Goal: Task Accomplishment & Management: Complete application form

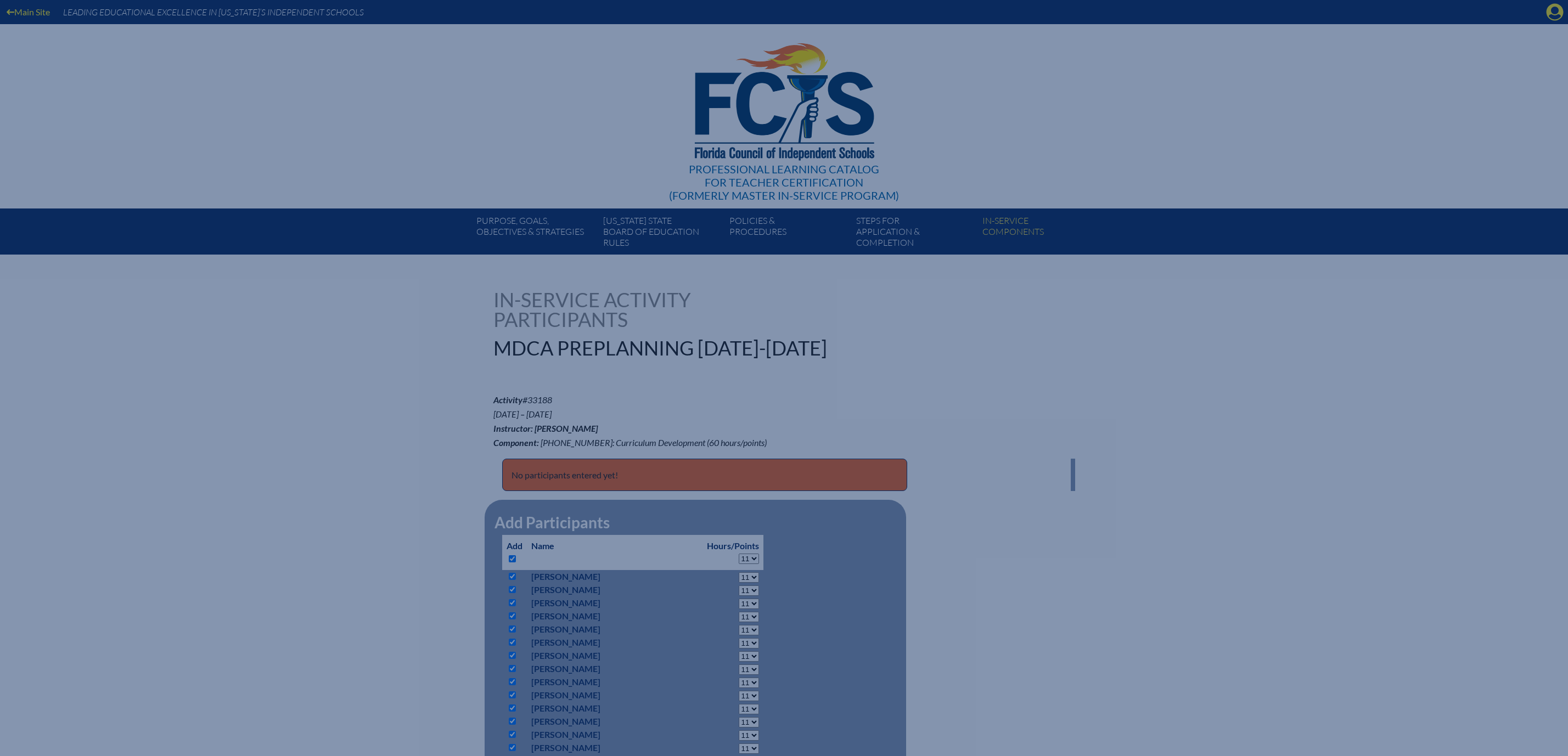
select select "11"
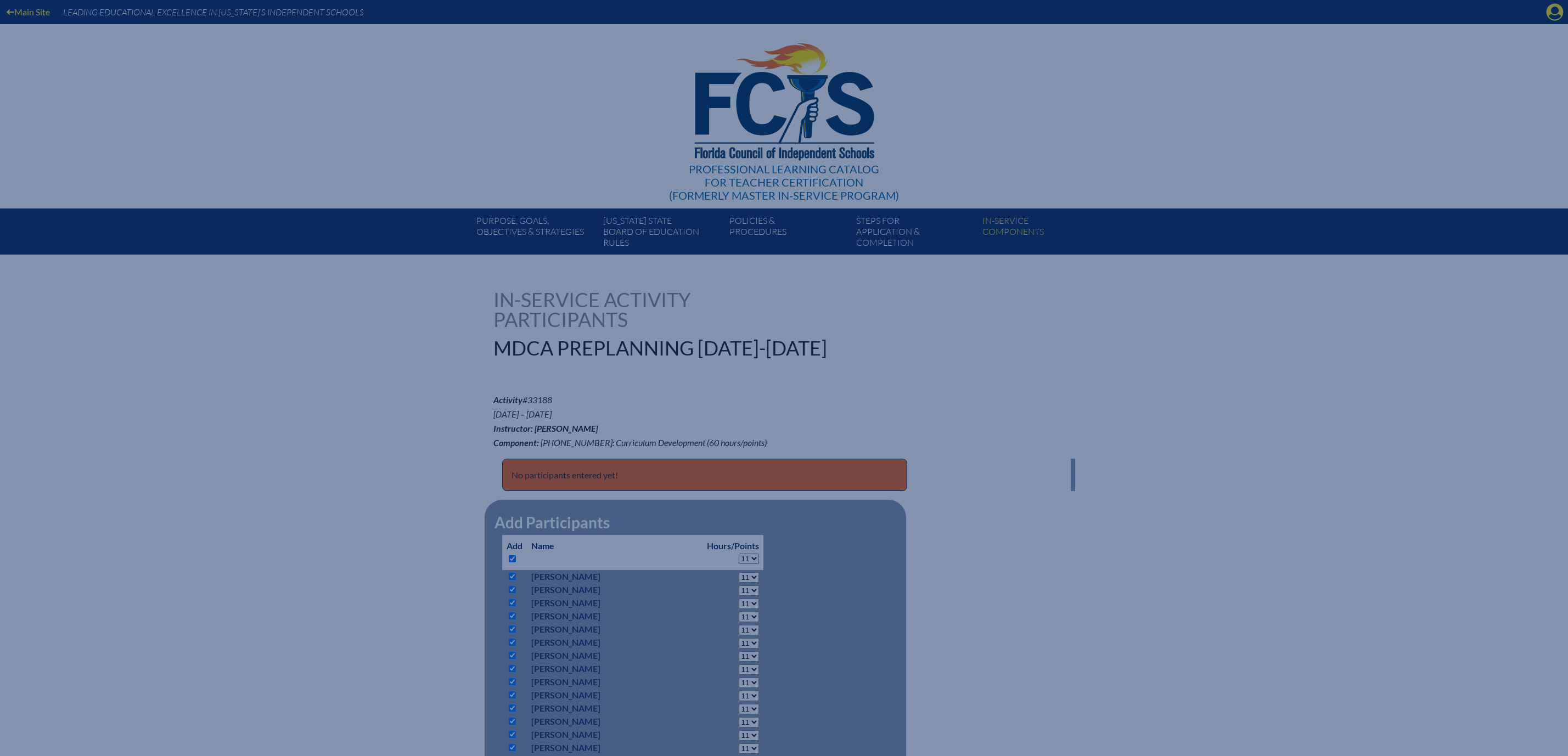
select select "11"
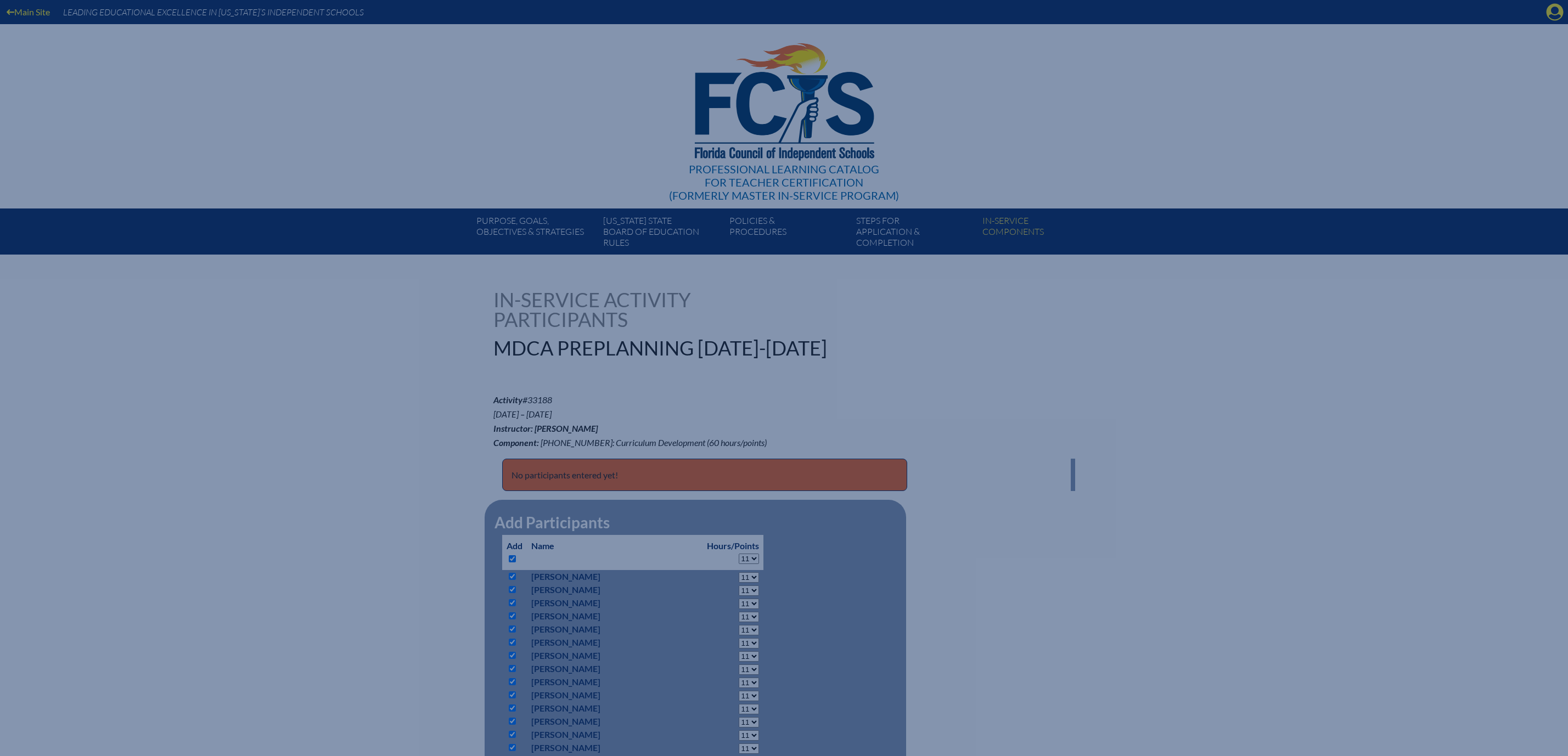
select select "11"
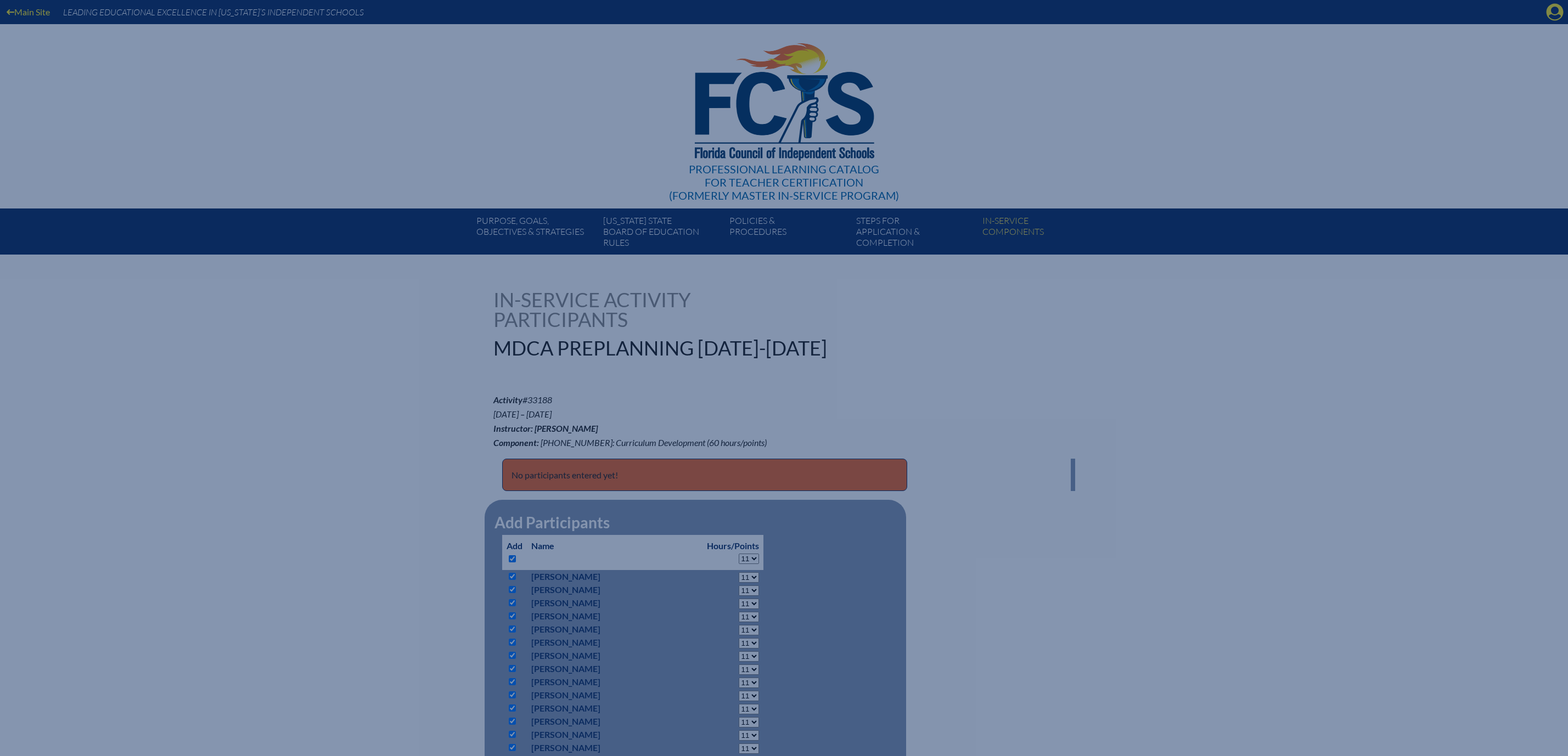
select select "11"
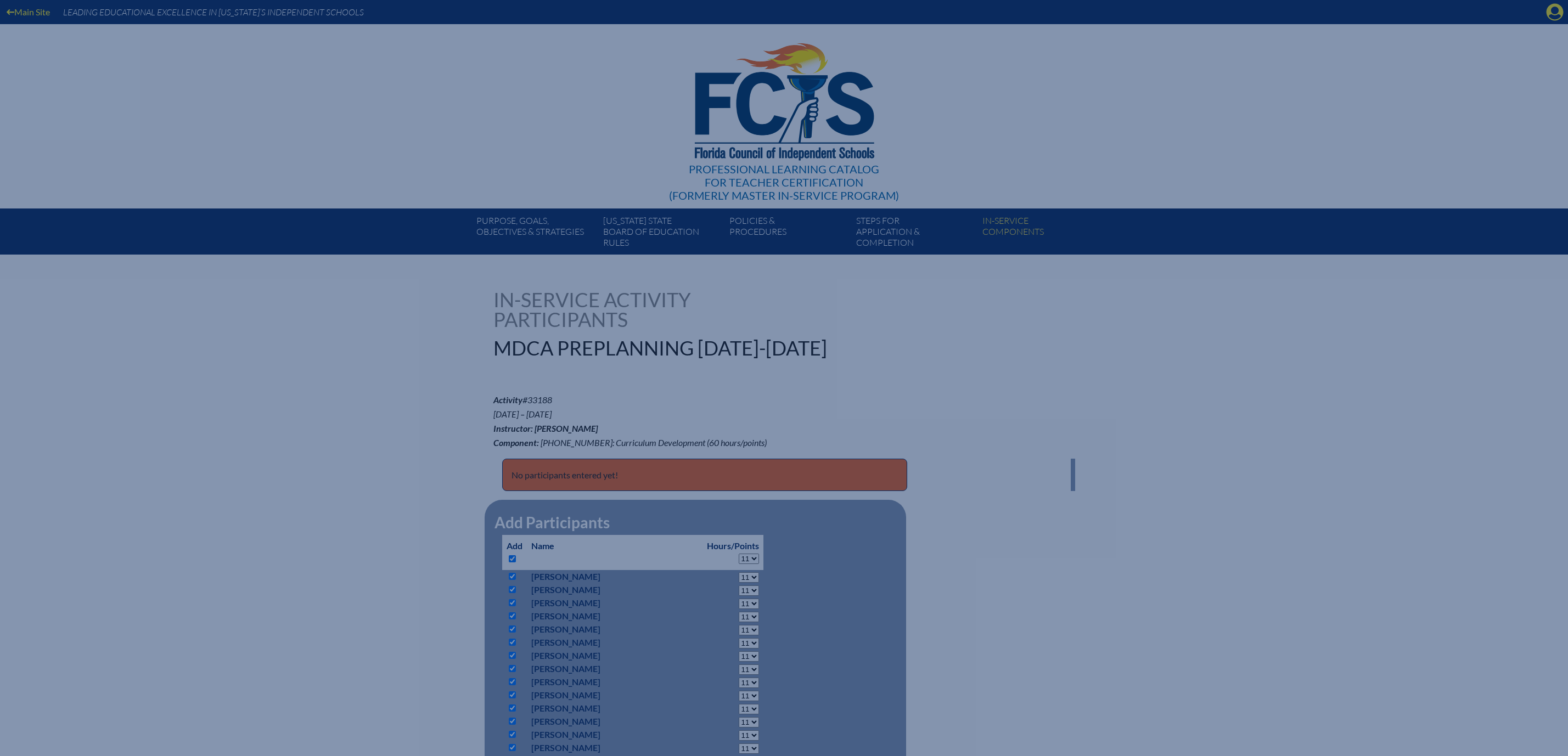
select select "11"
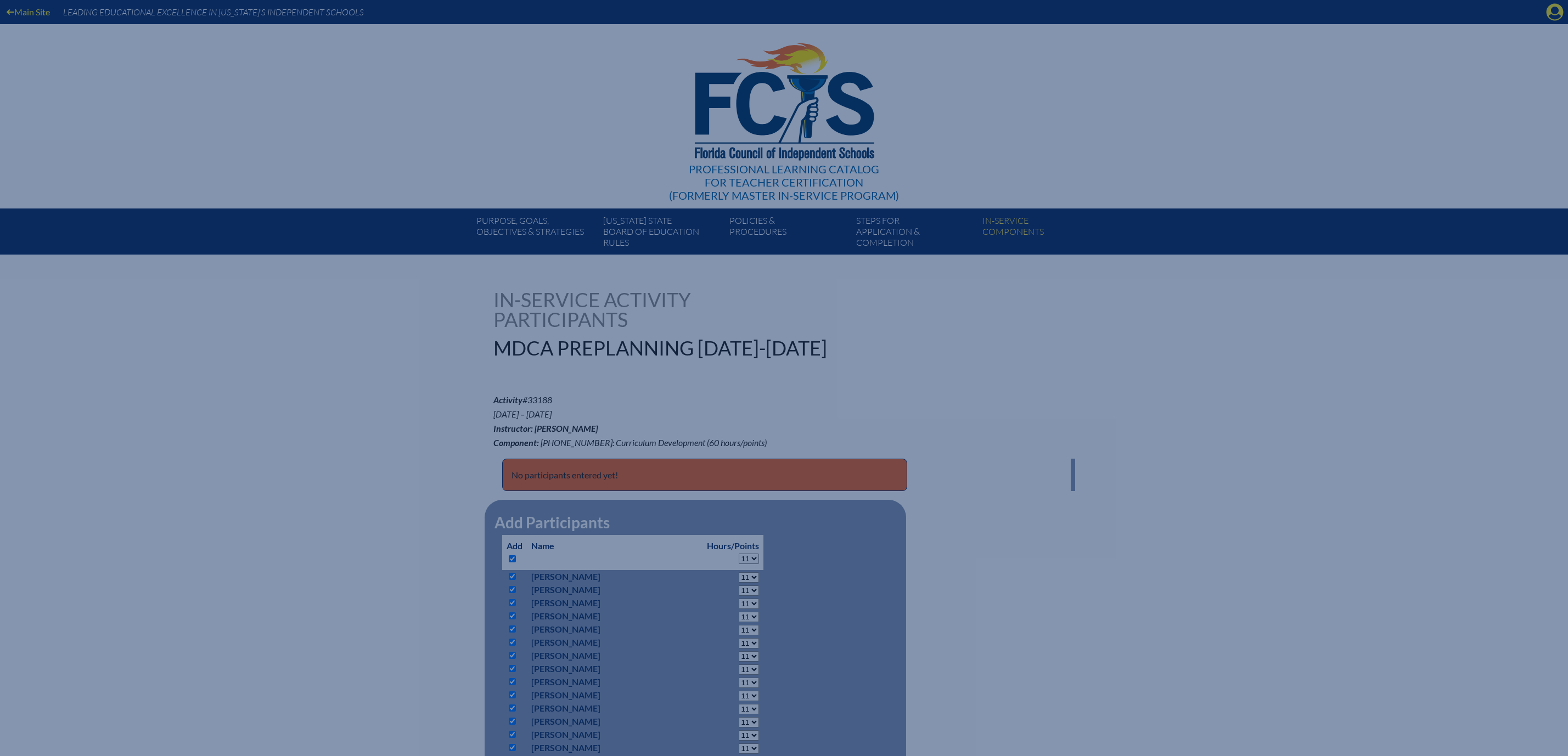
select select "11"
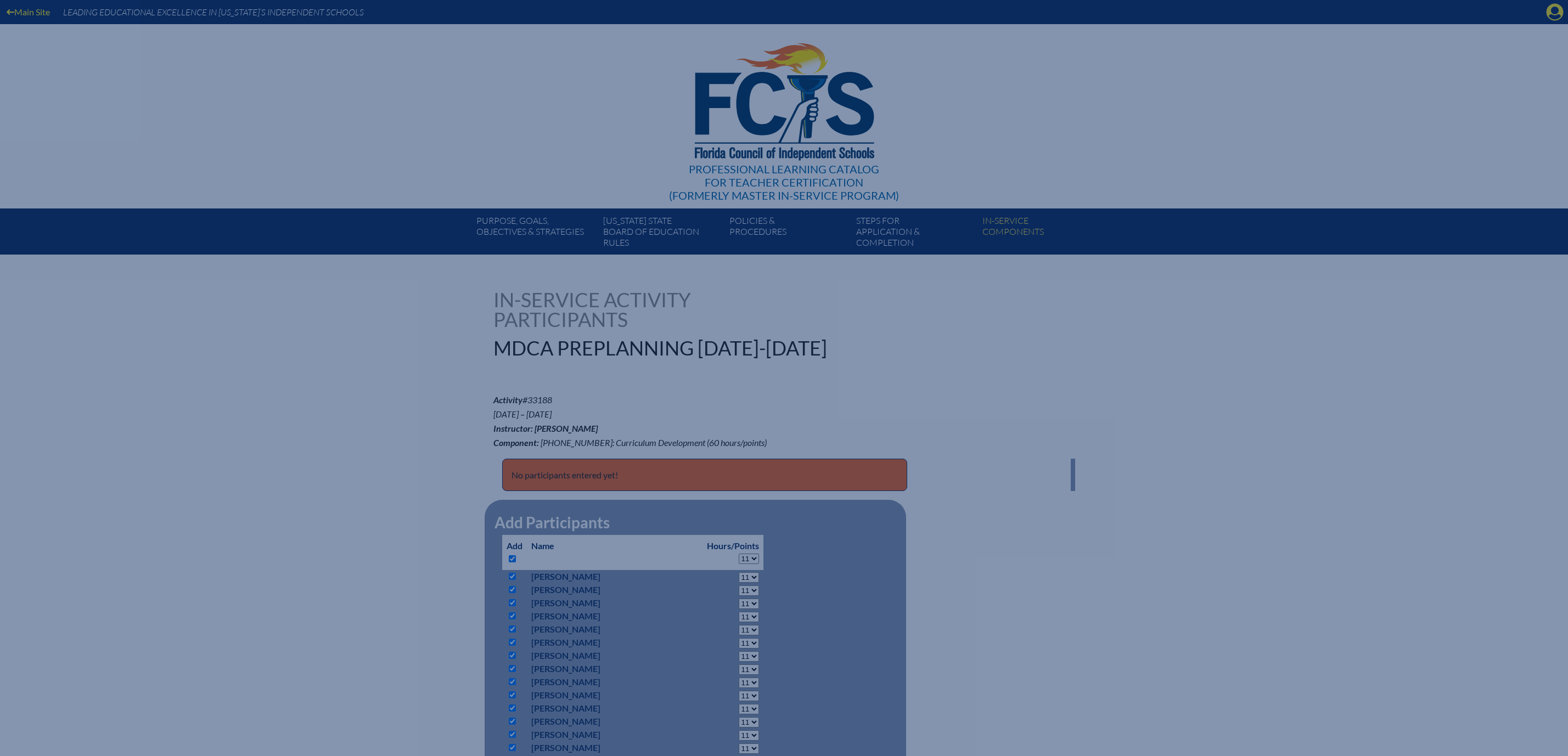
select select "11"
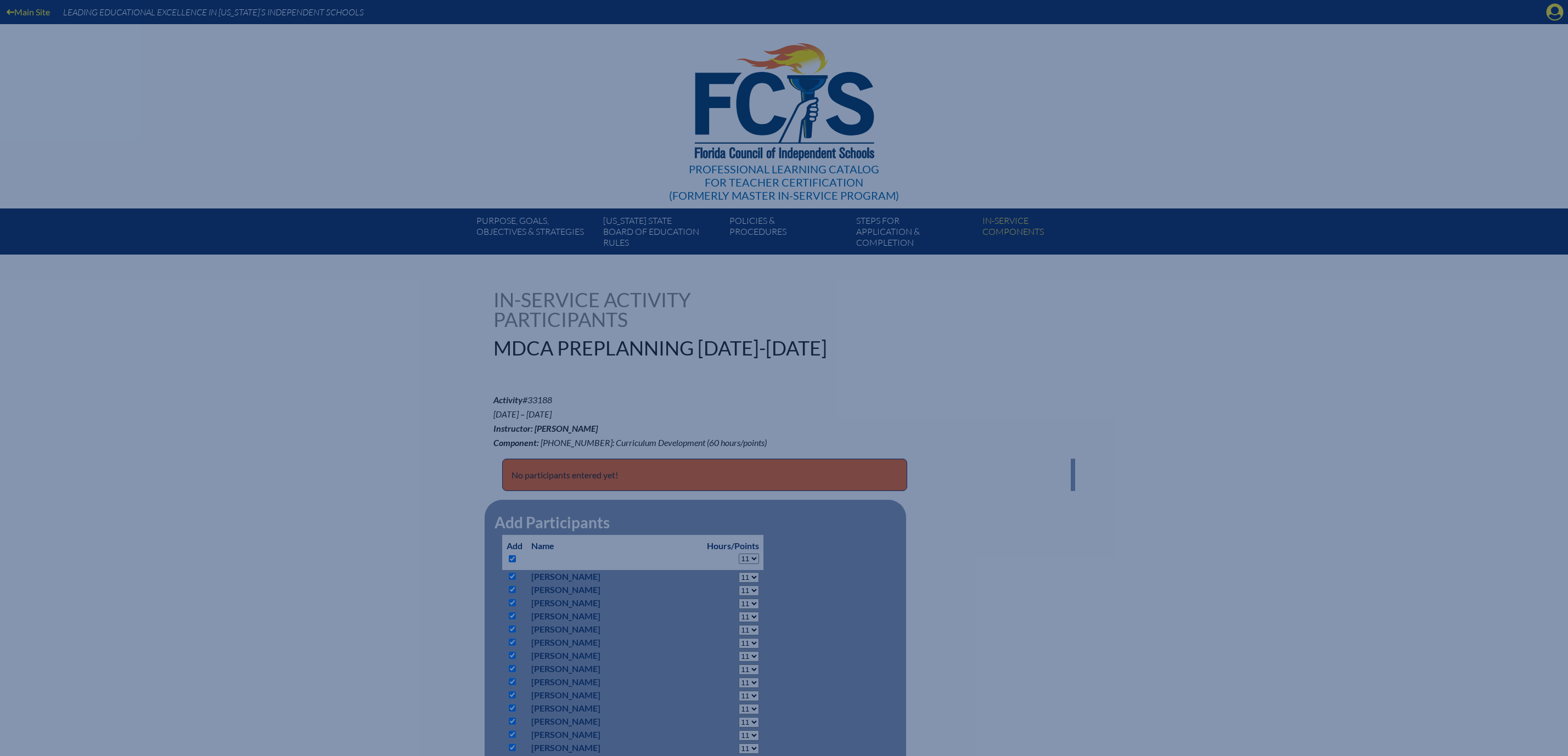
select select "11"
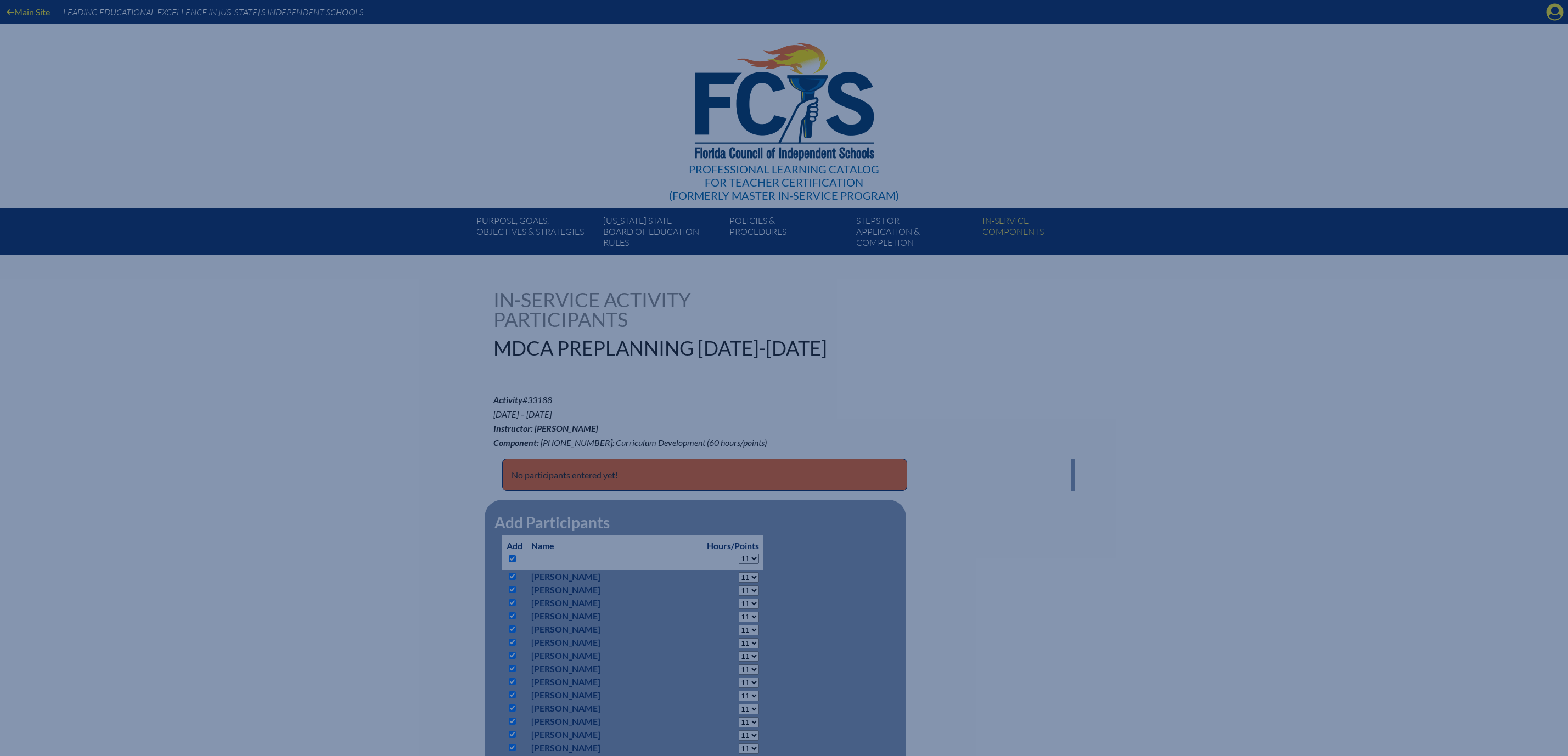
select select "11"
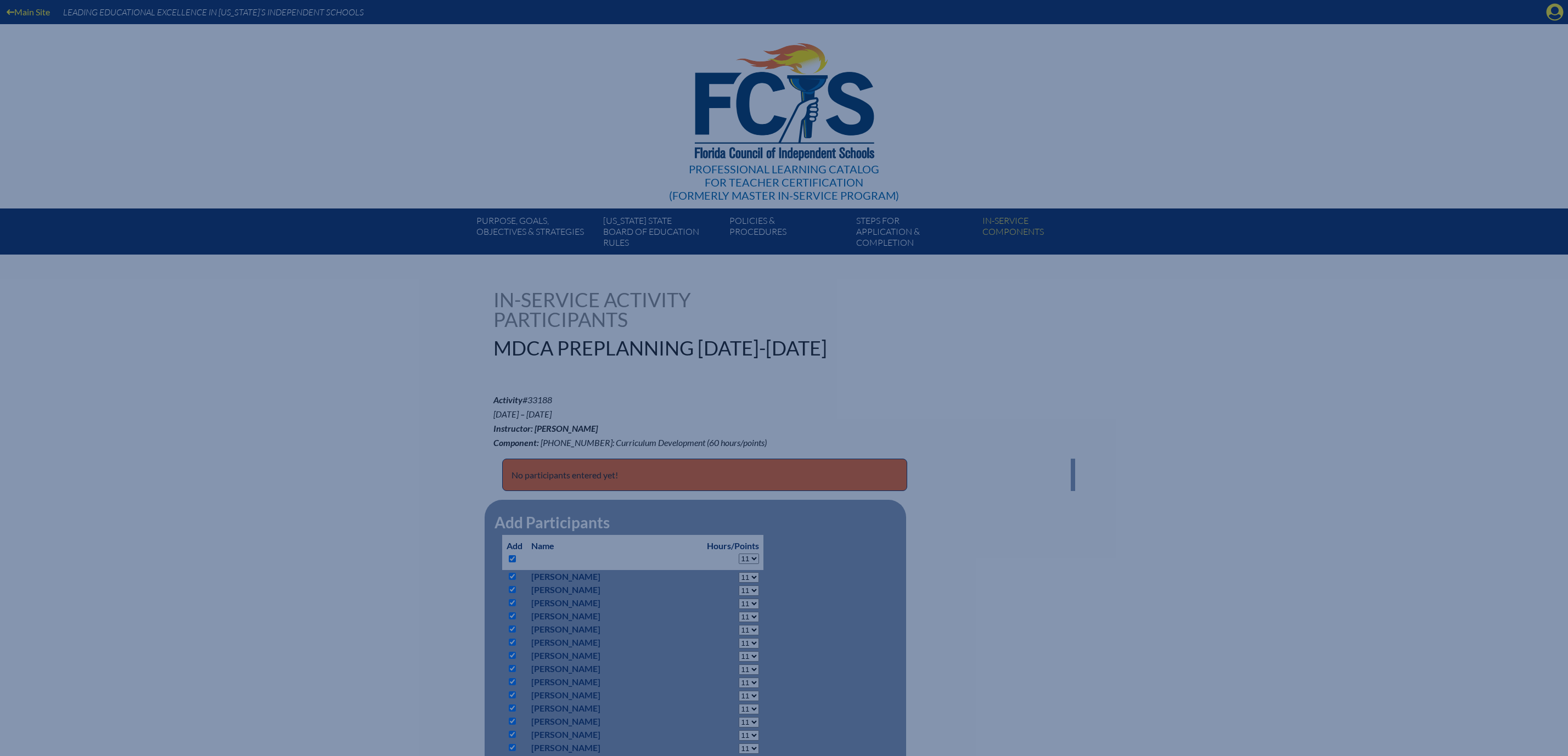
select select "11"
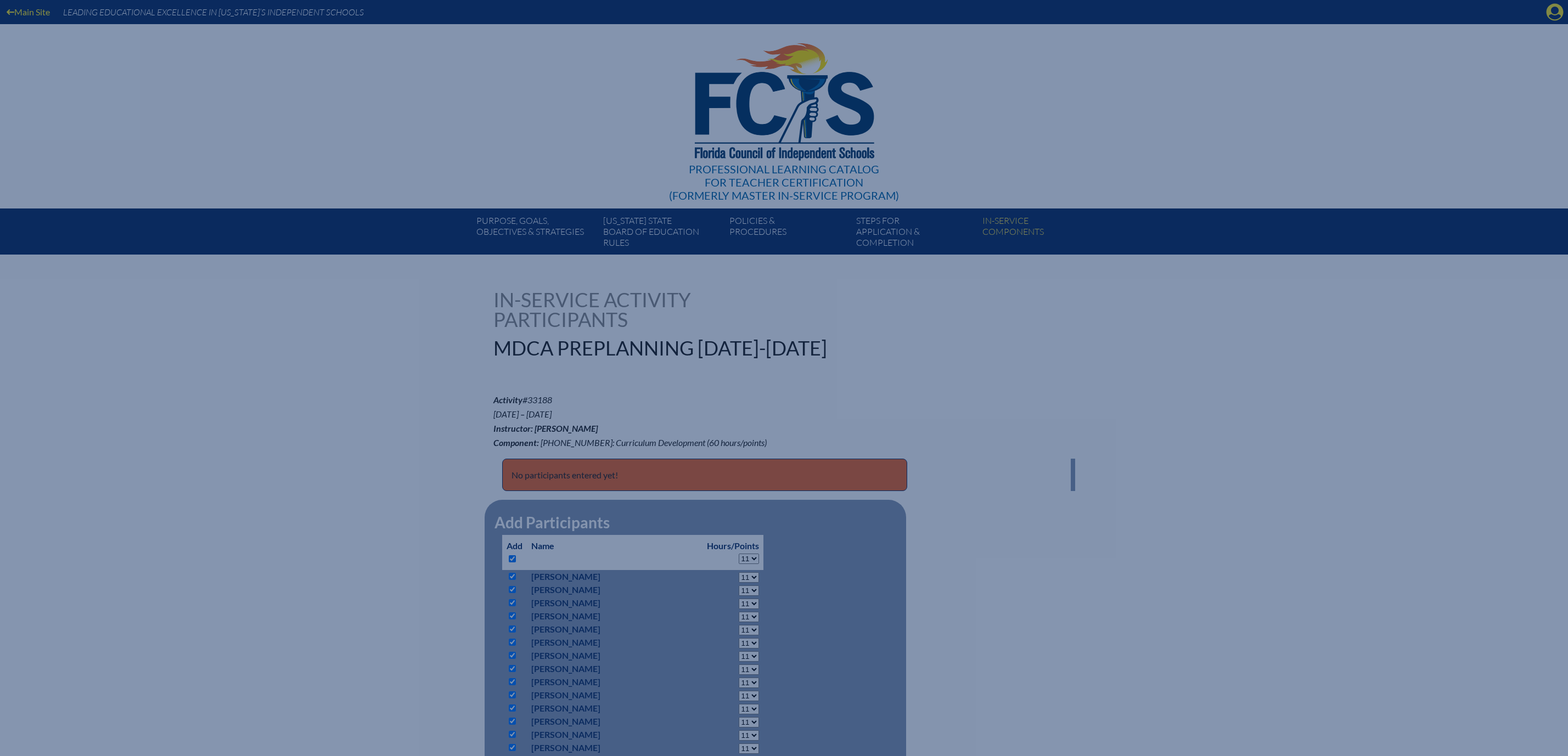
select select "11"
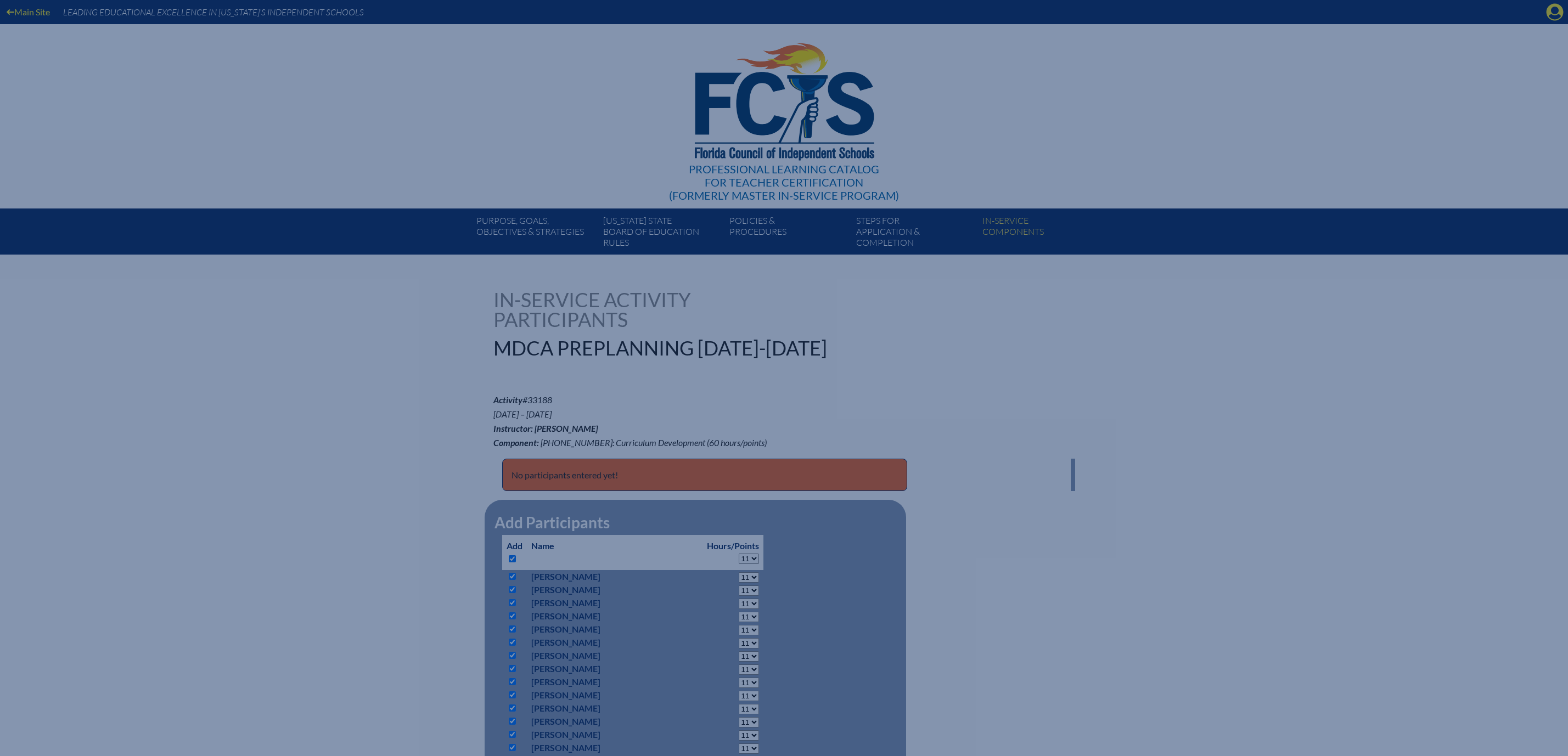
select select "11"
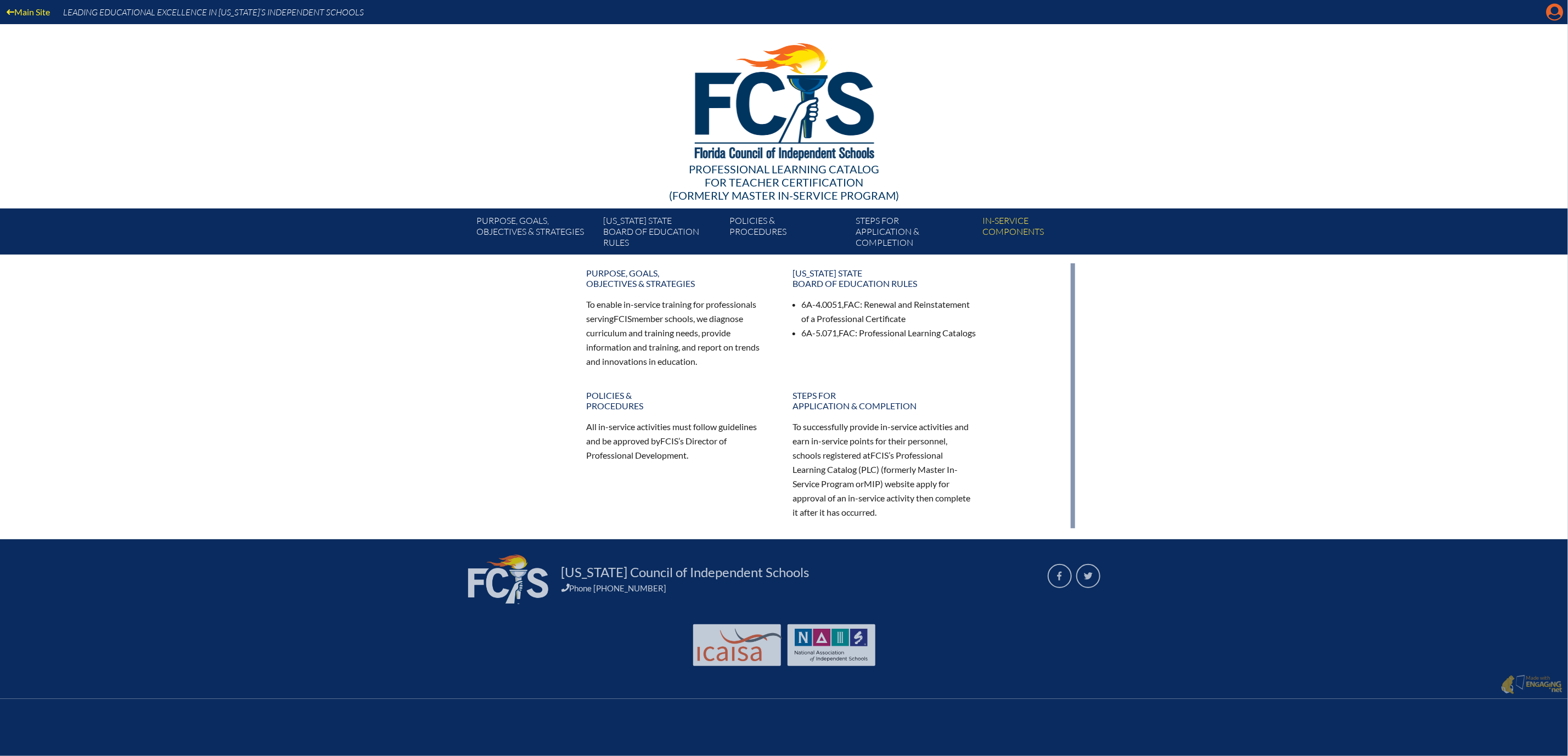
click at [1552, 13] on icon "Manage account" at bounding box center [1554, 12] width 18 height 18
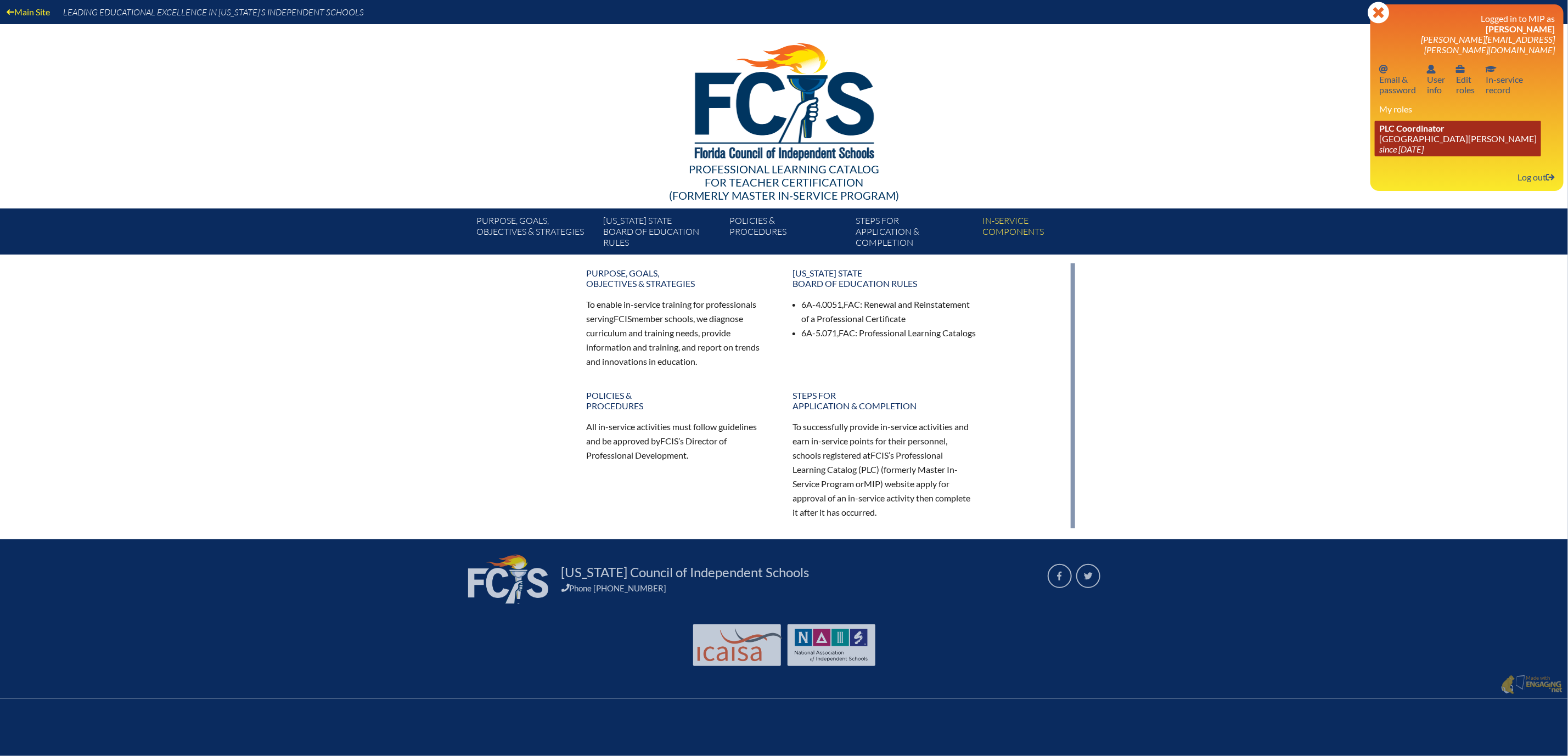
click at [1385, 156] on link "PLC Coordinator Mount Dora Christian Academy since 2024 Jun 30" at bounding box center [1457, 138] width 166 height 36
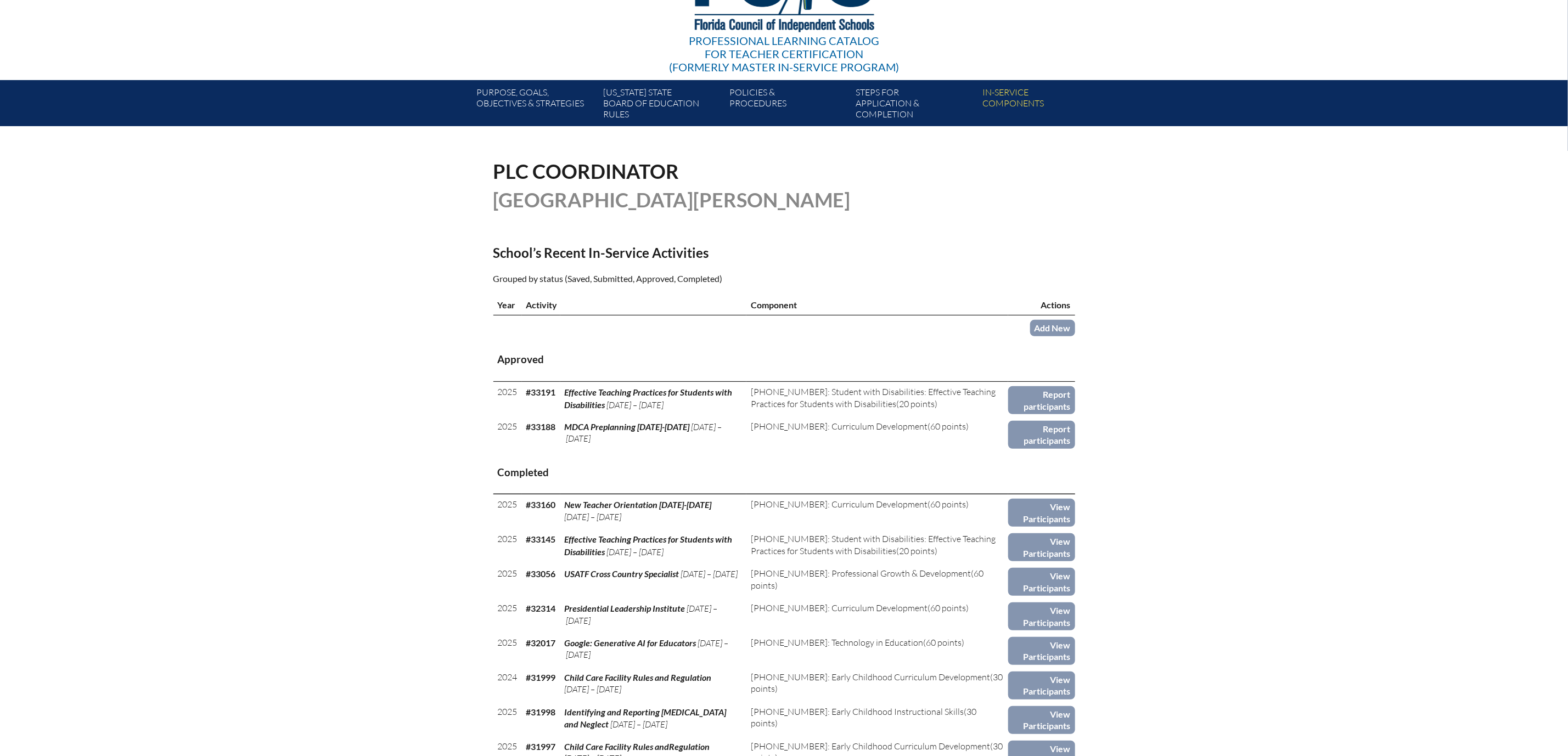
scroll to position [165, 0]
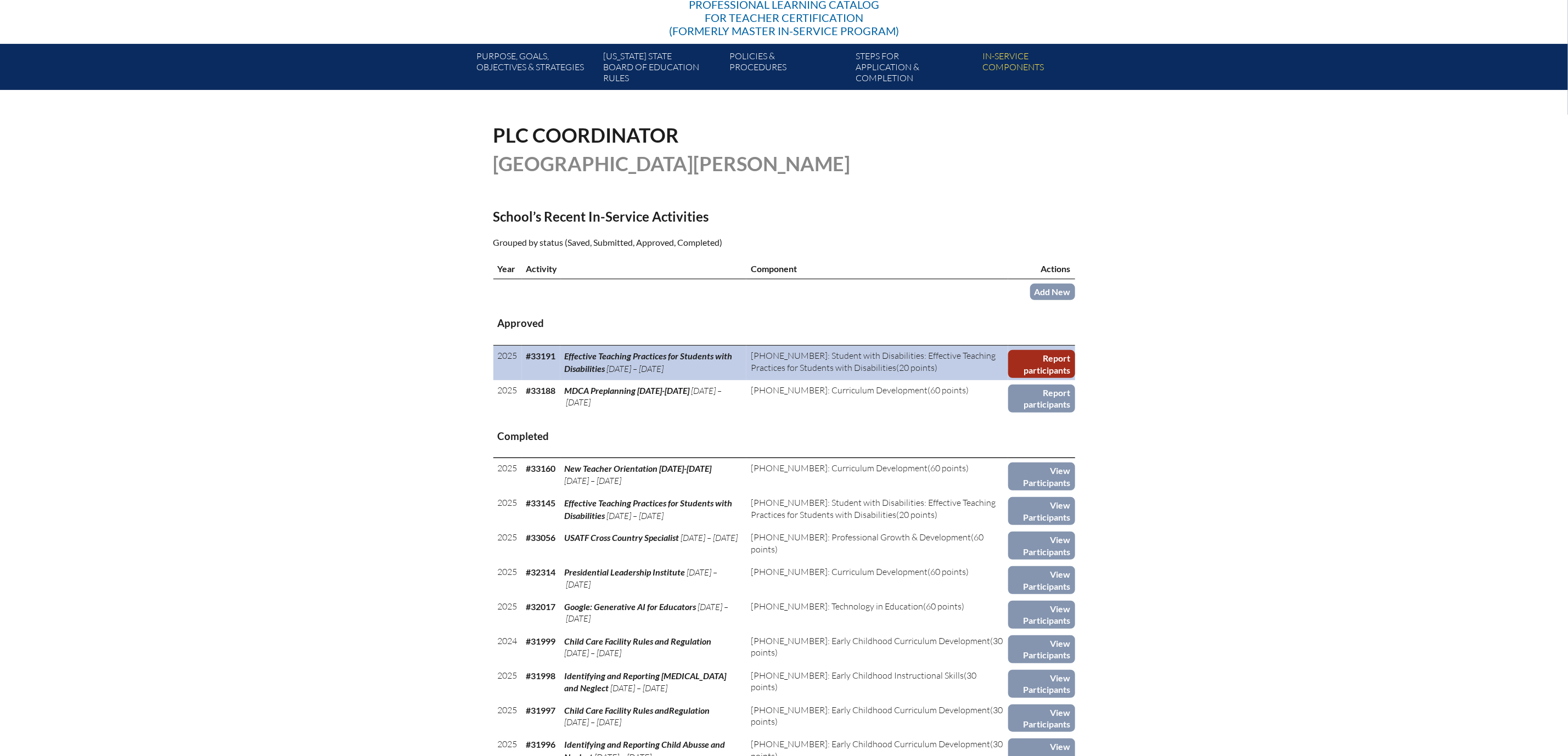
click at [1075, 378] on link "Report participants" at bounding box center [1041, 364] width 67 height 28
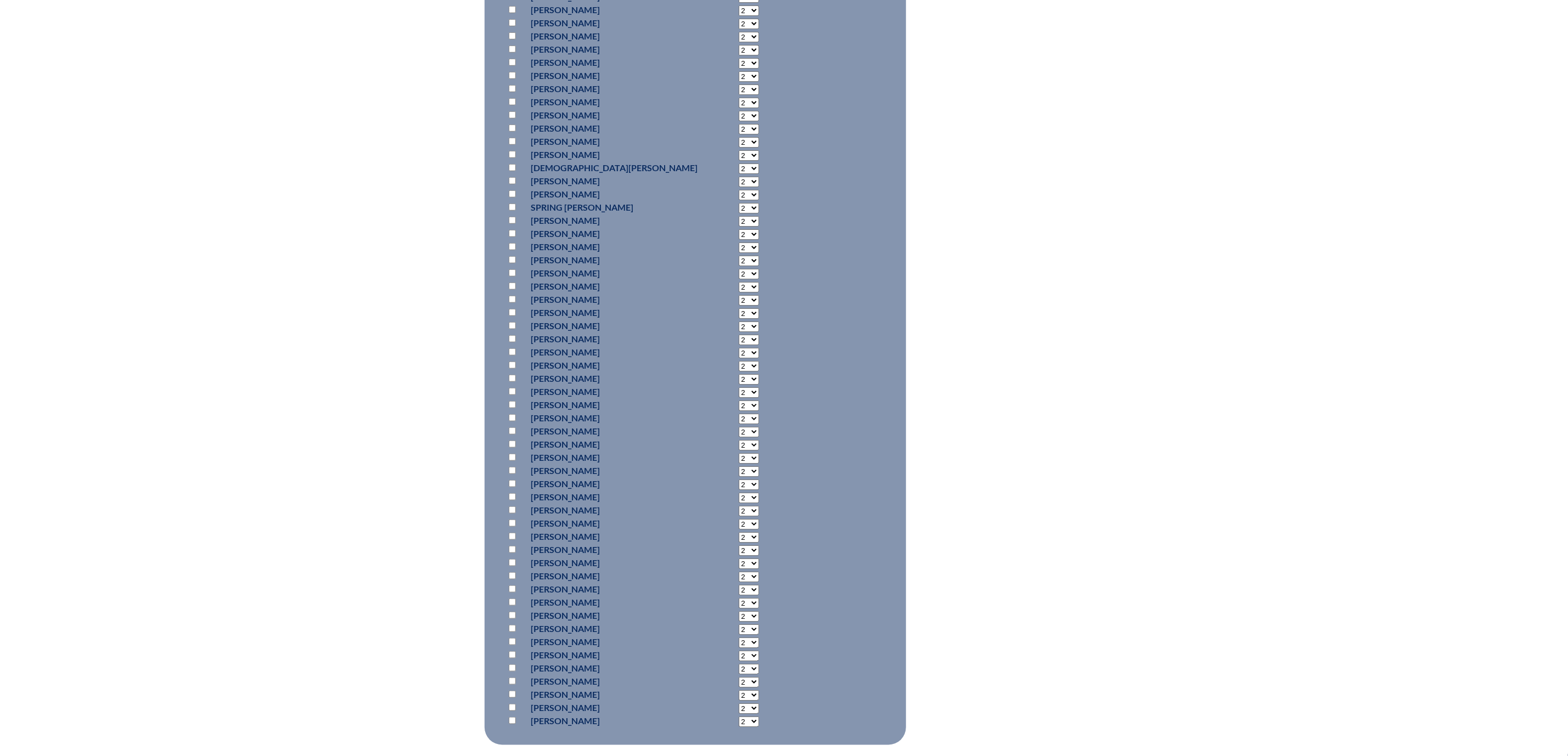
scroll to position [658, 0]
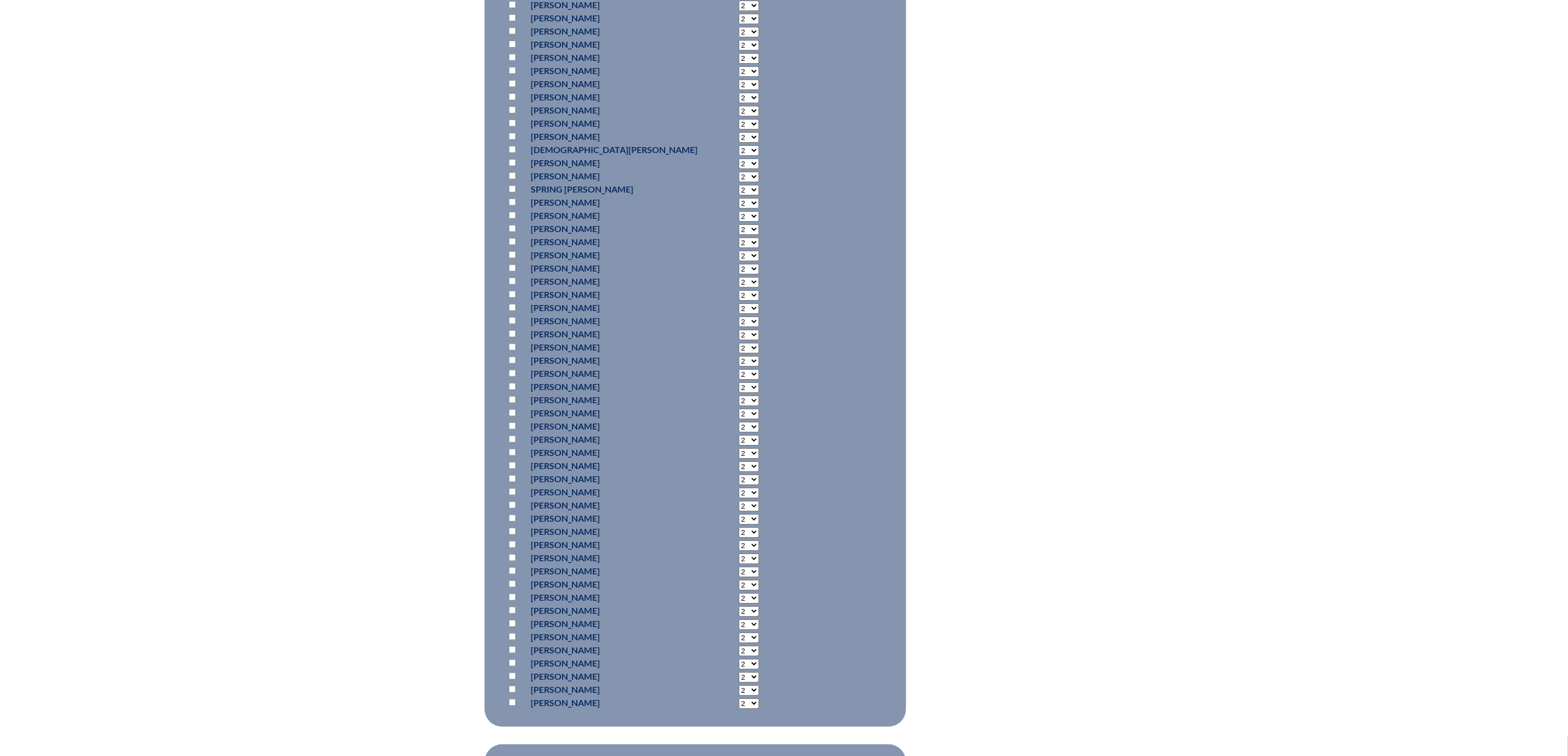
click at [508, 337] on input "checkbox" at bounding box center [512, 334] width 7 height 7
checkbox input "true"
select select "20"
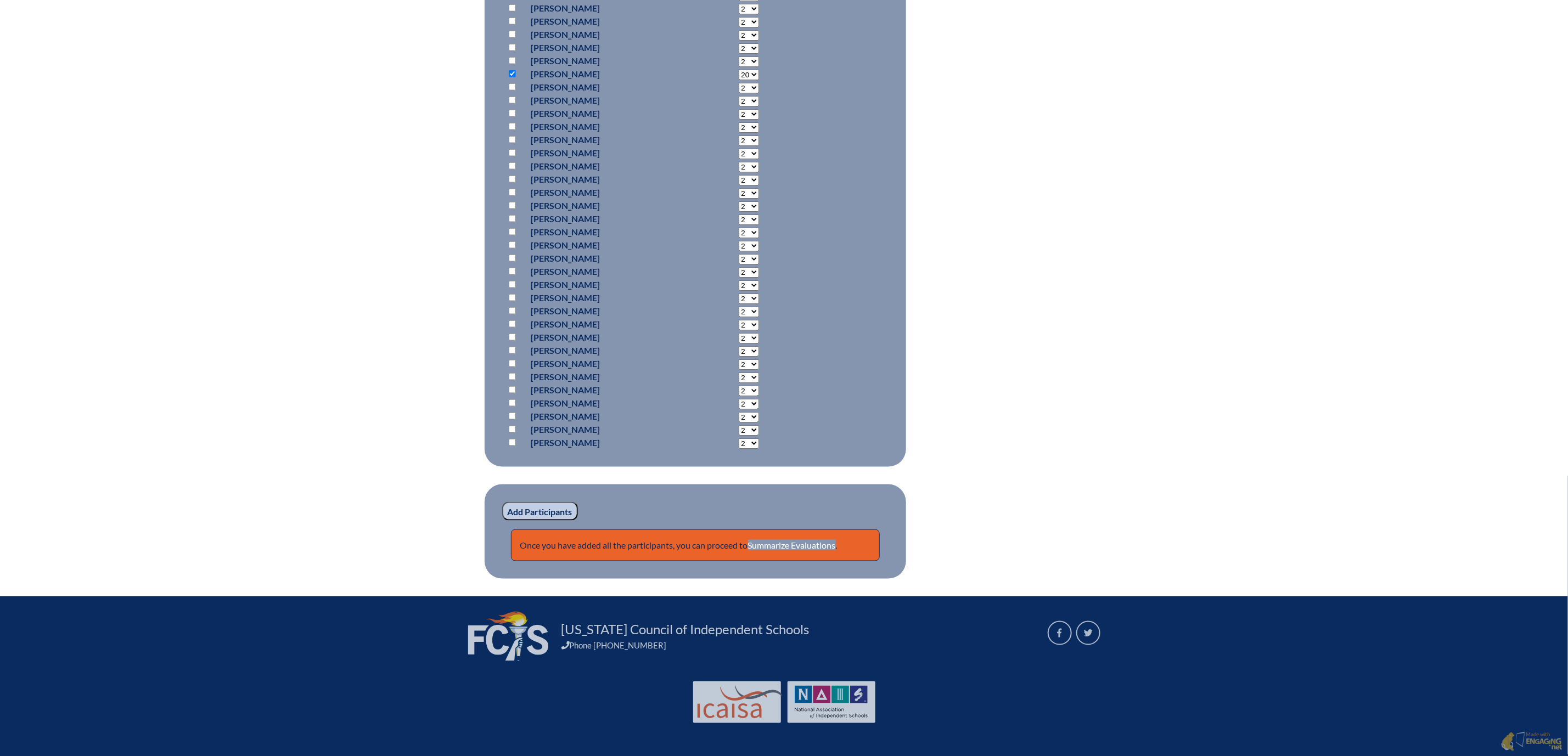
scroll to position [1274, 0]
click at [502, 502] on input "Add Participants" at bounding box center [540, 511] width 76 height 18
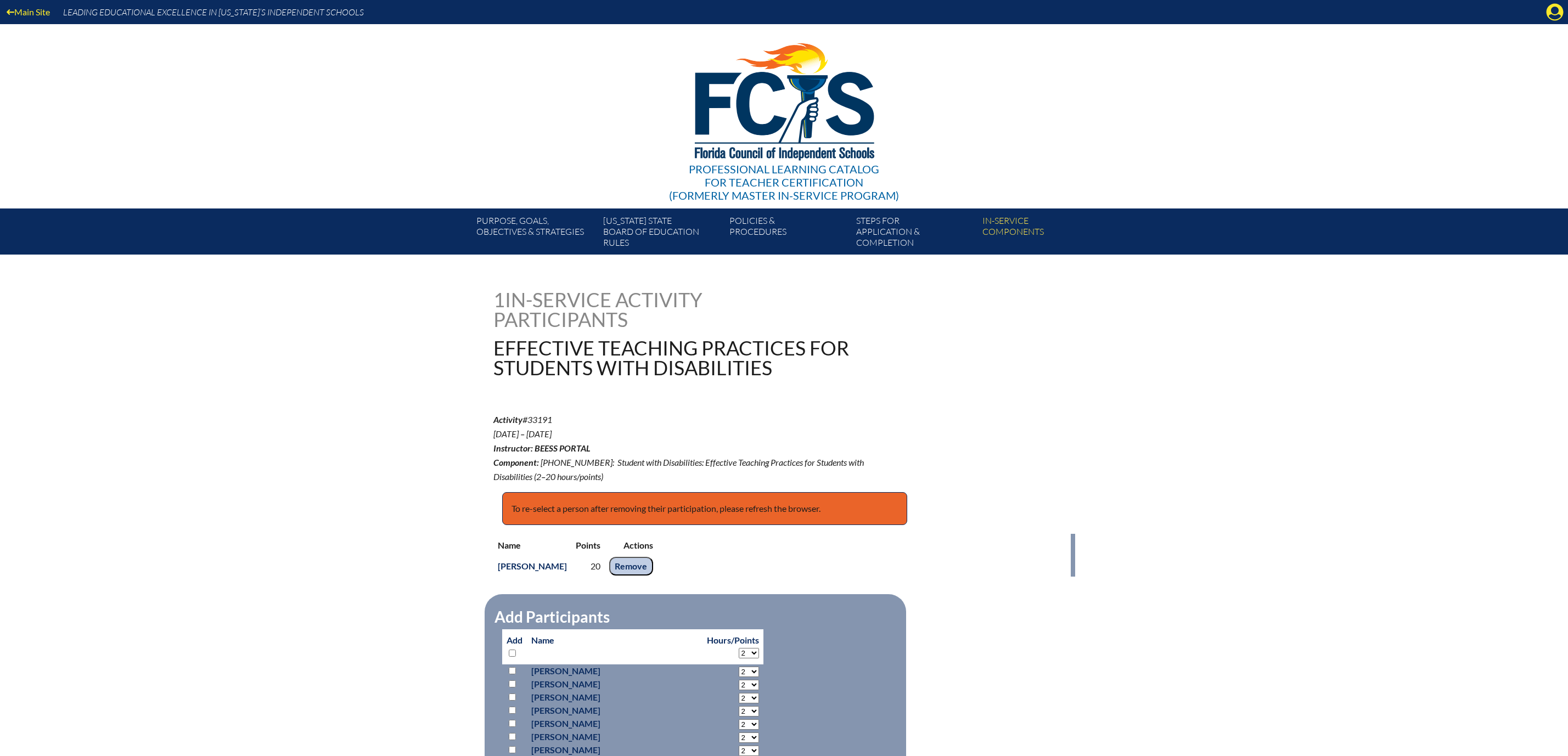
scroll to position [1332, 0]
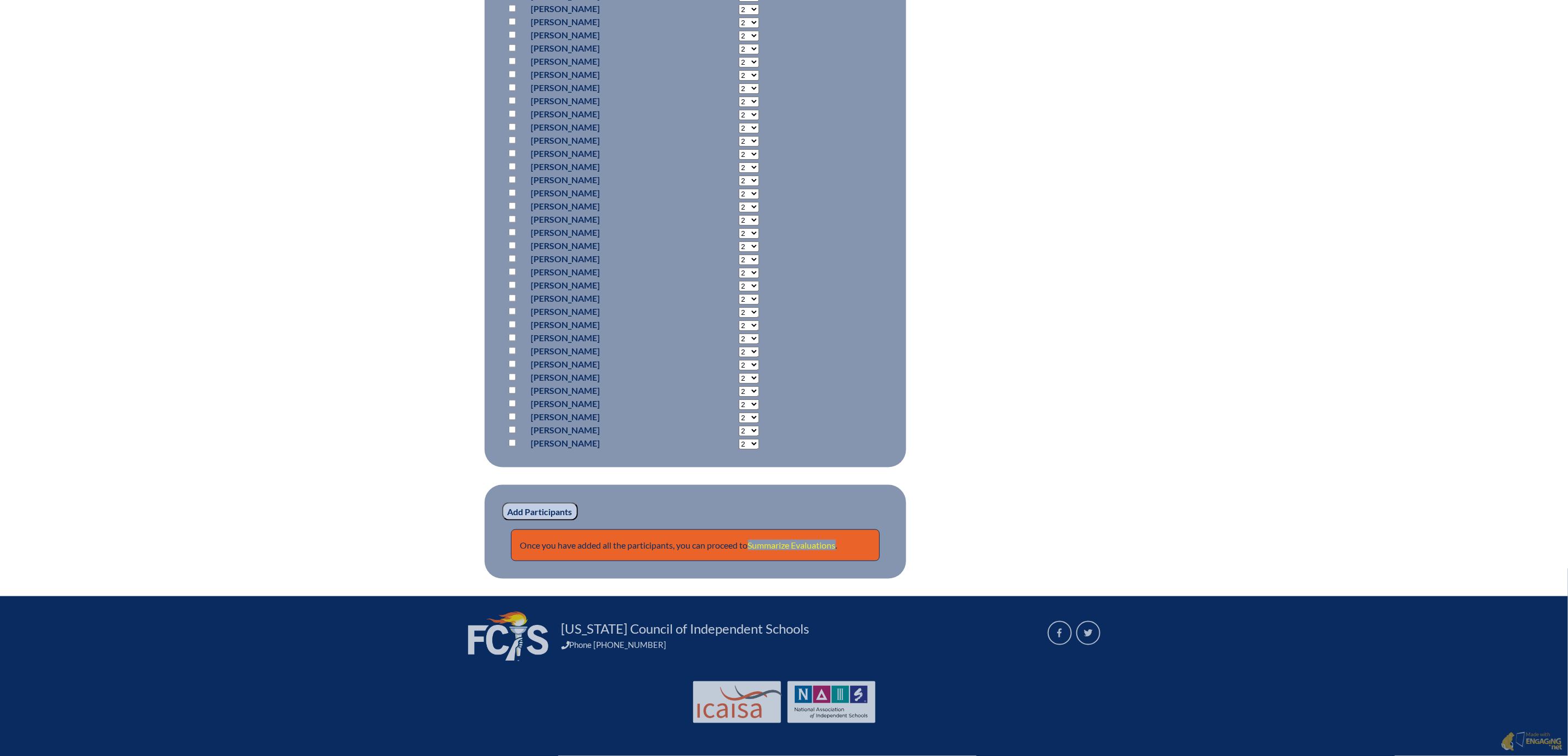
click at [792, 540] on link "Summarize Evaluations" at bounding box center [791, 544] width 88 height 10
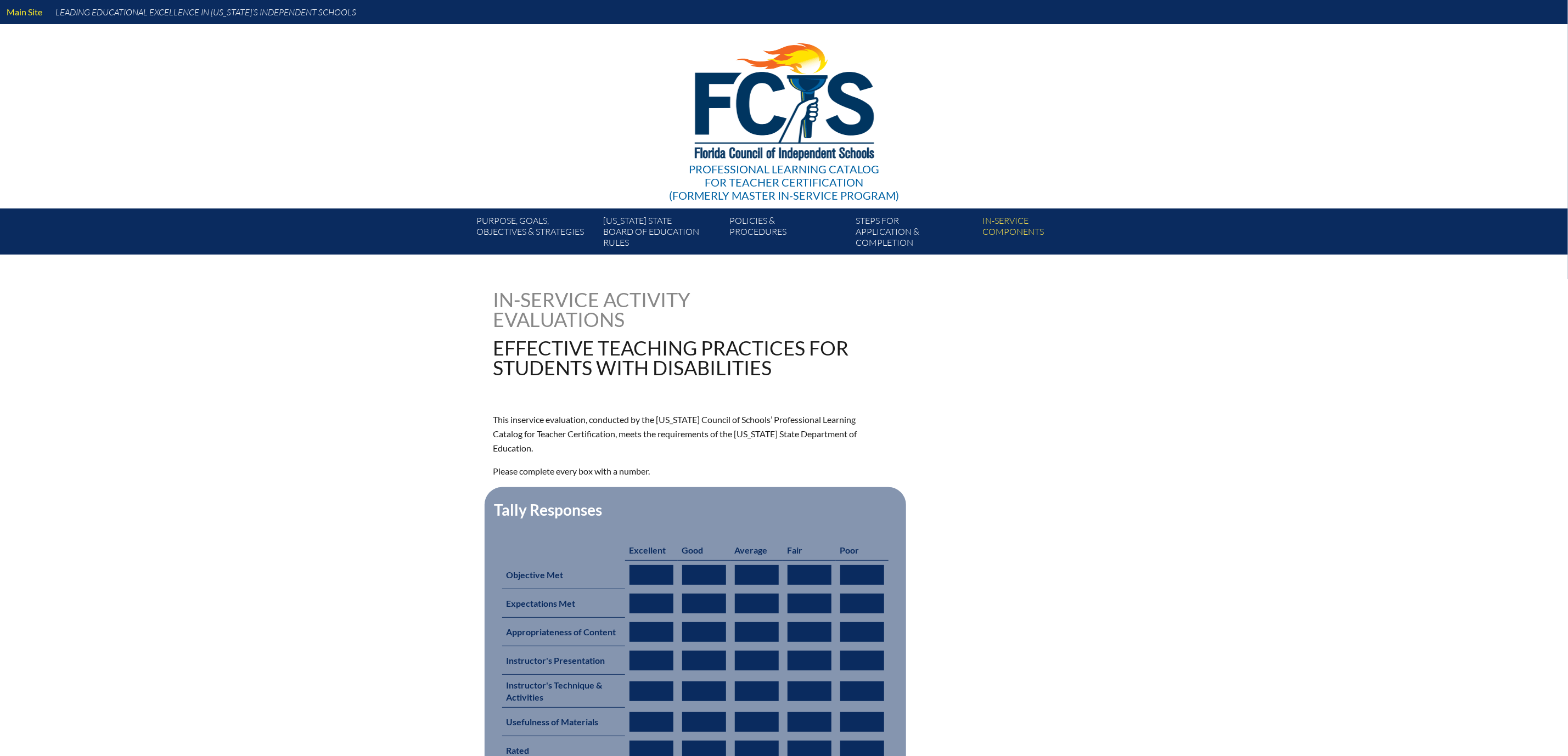
type input "0"
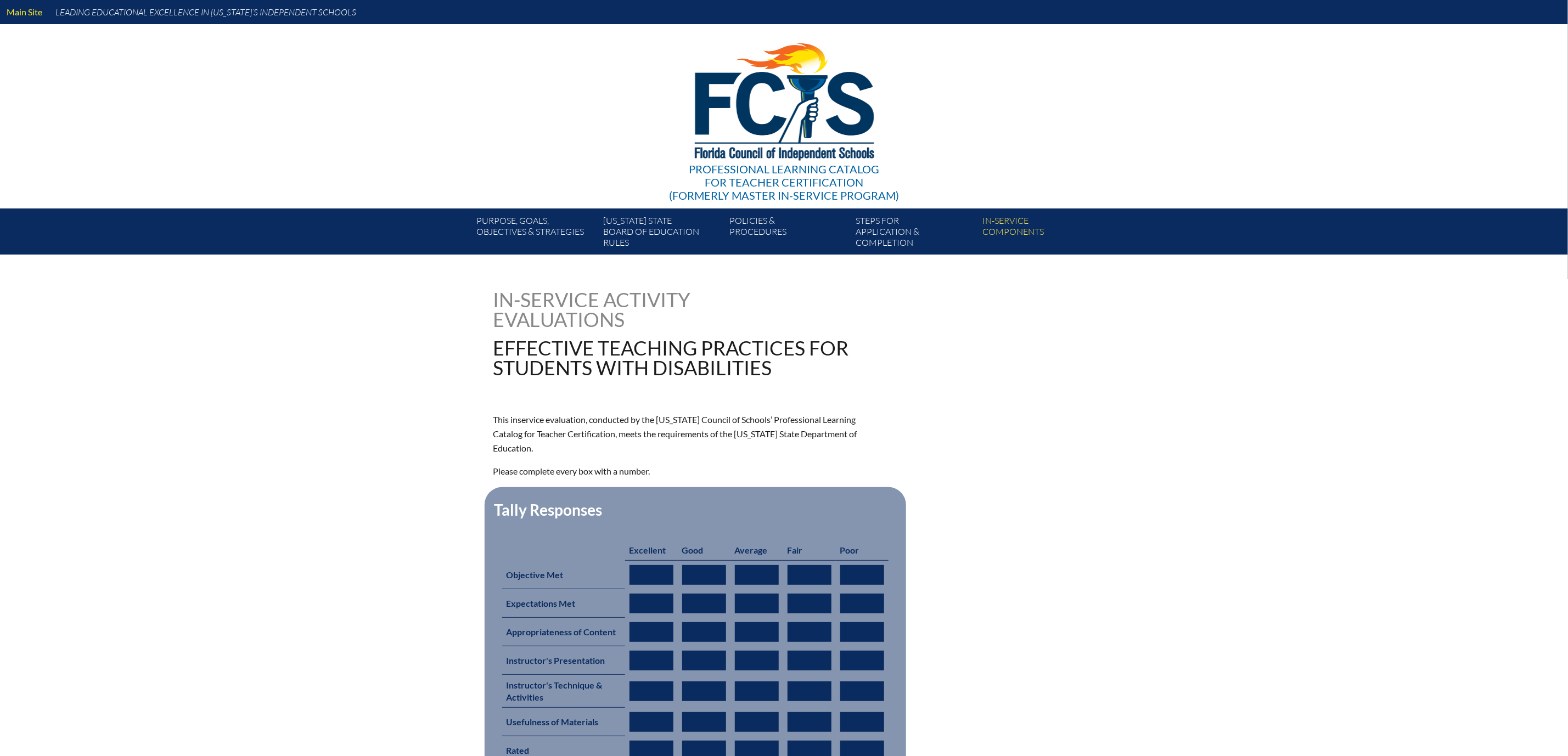
type input "0"
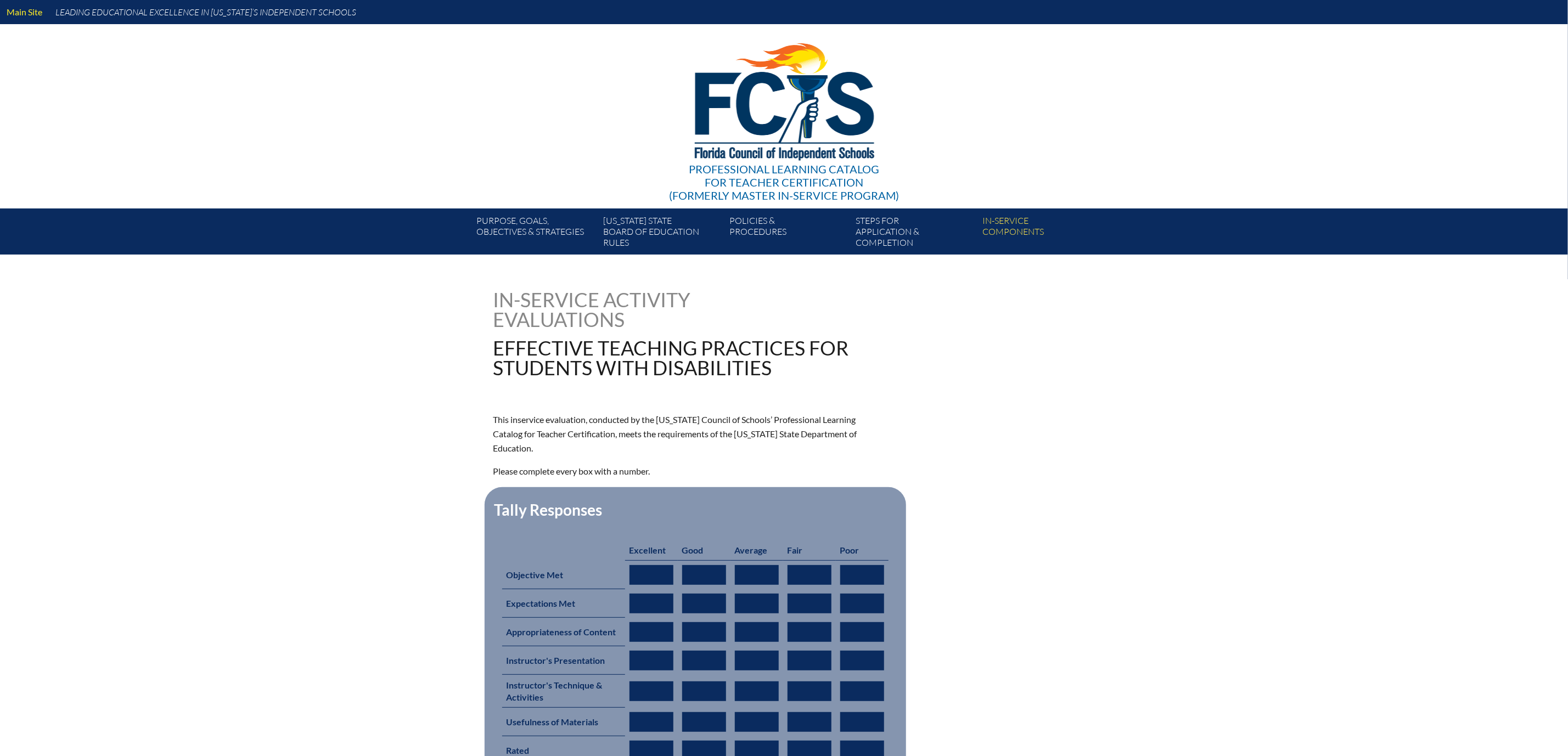
type input "0"
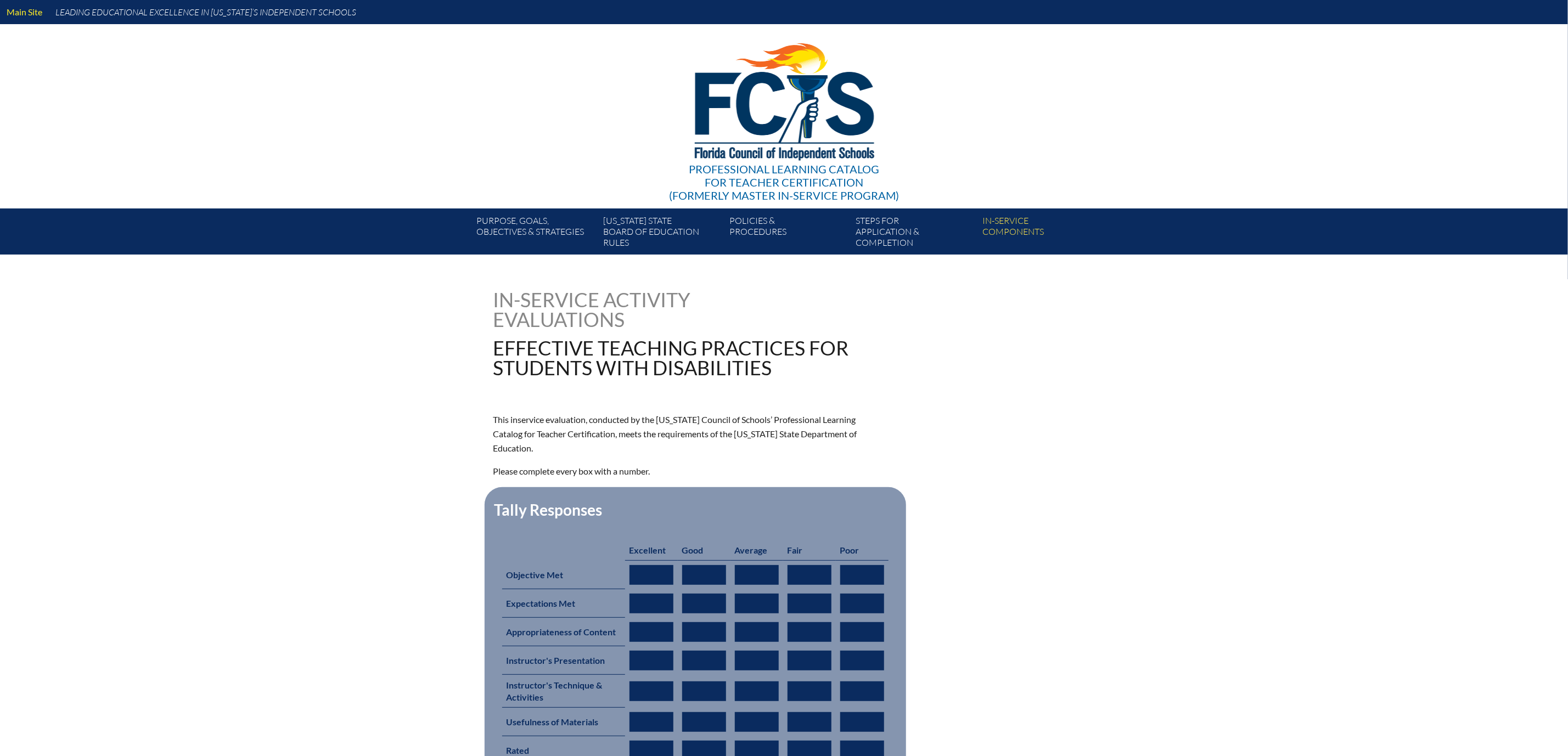
type input "0"
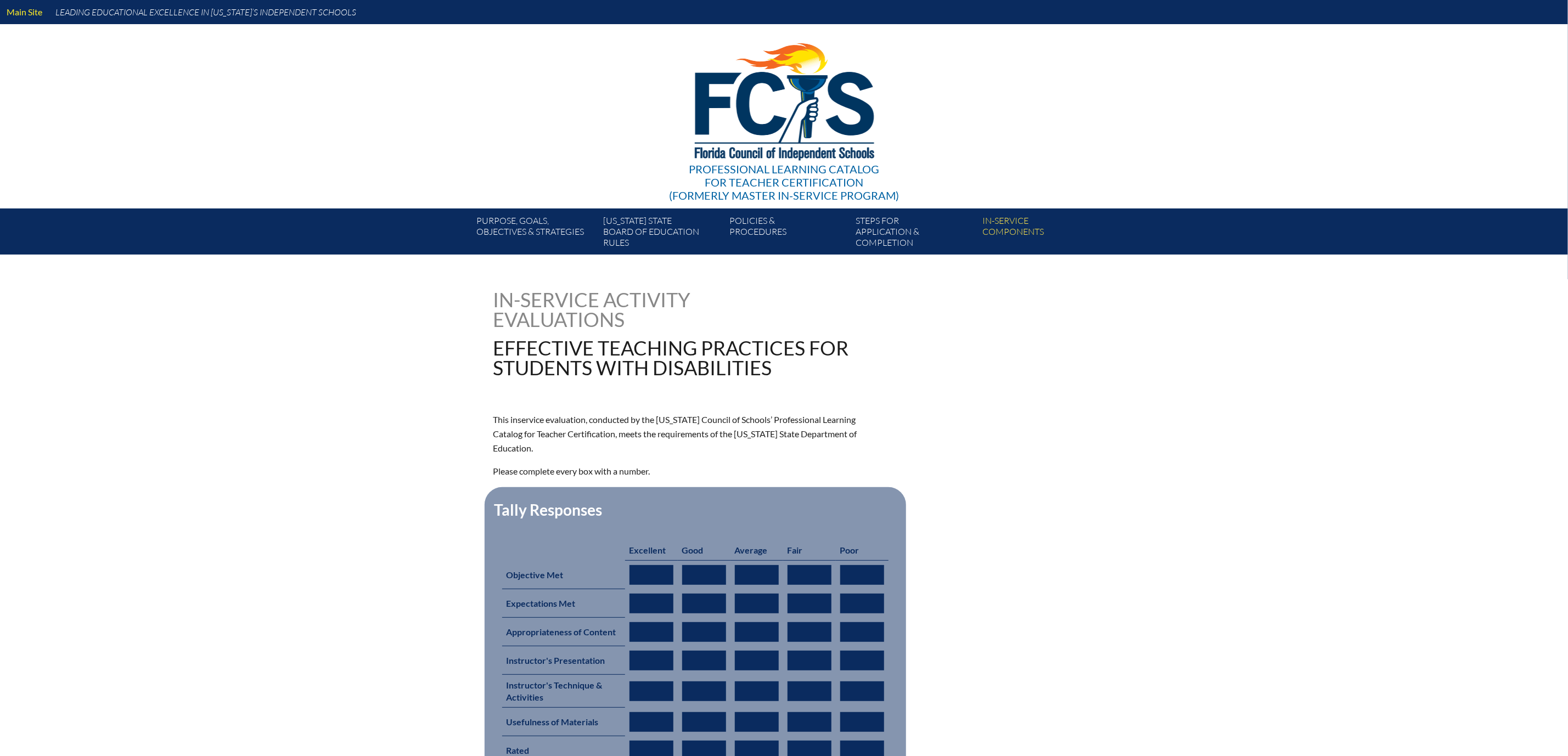
type input "0"
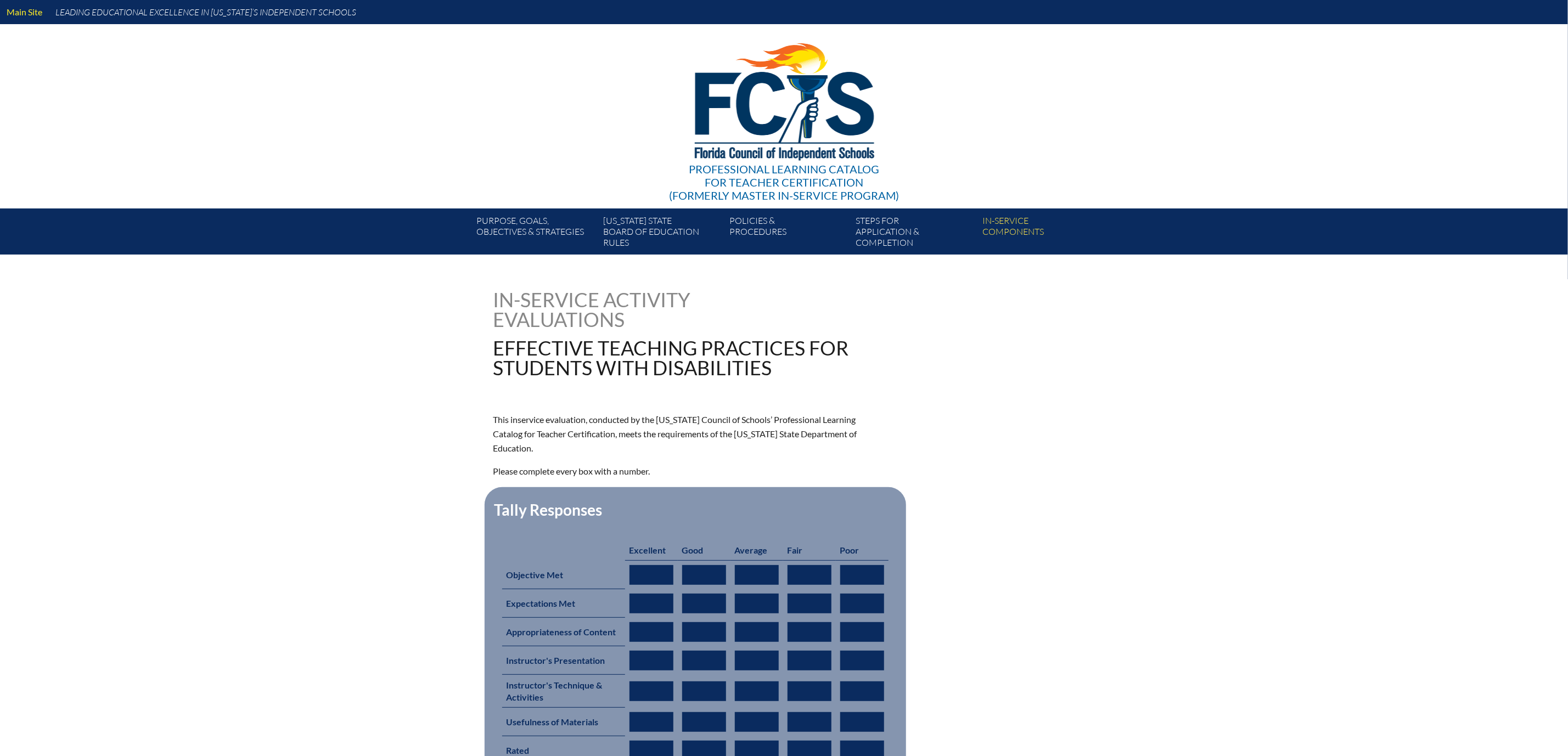
type input "0"
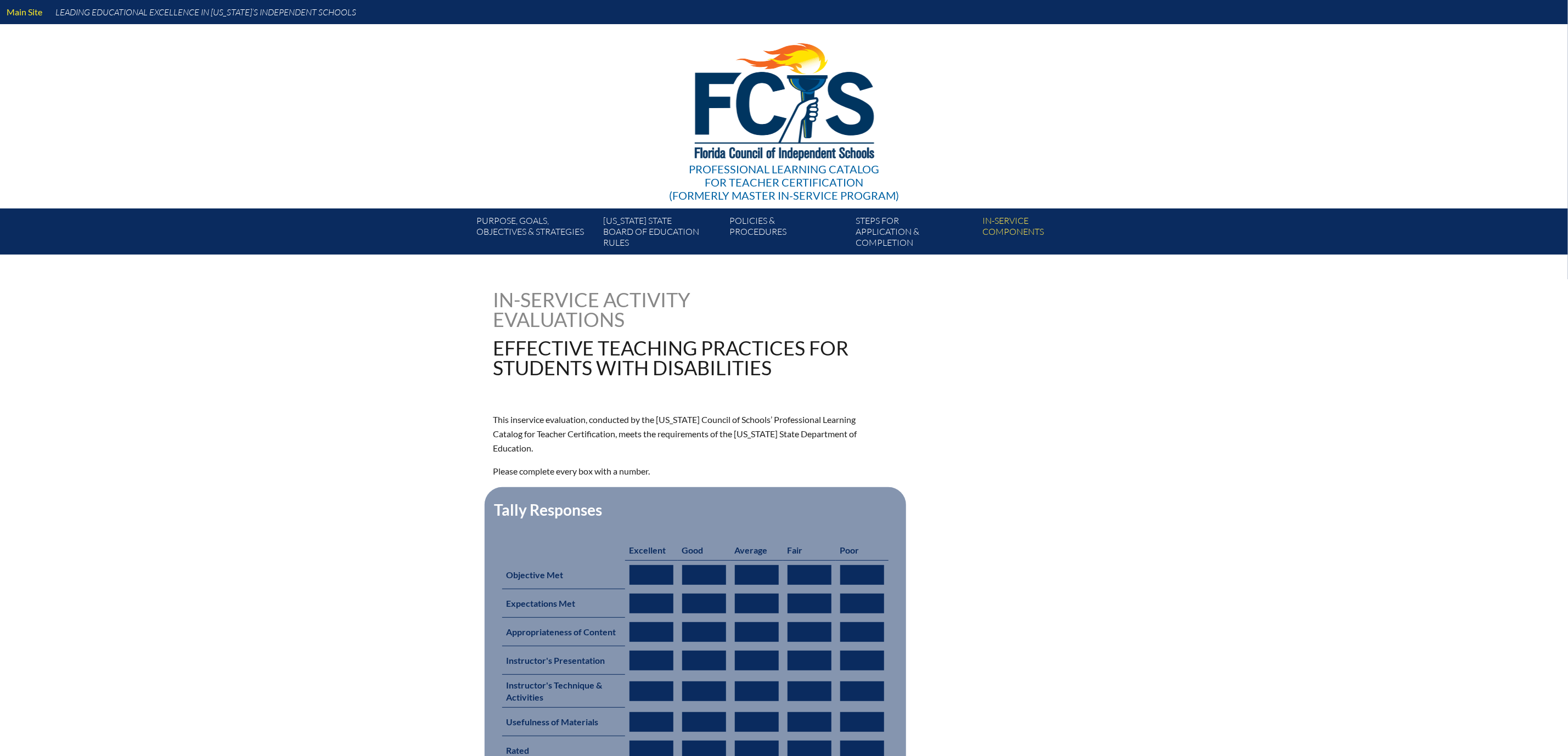
type input "0"
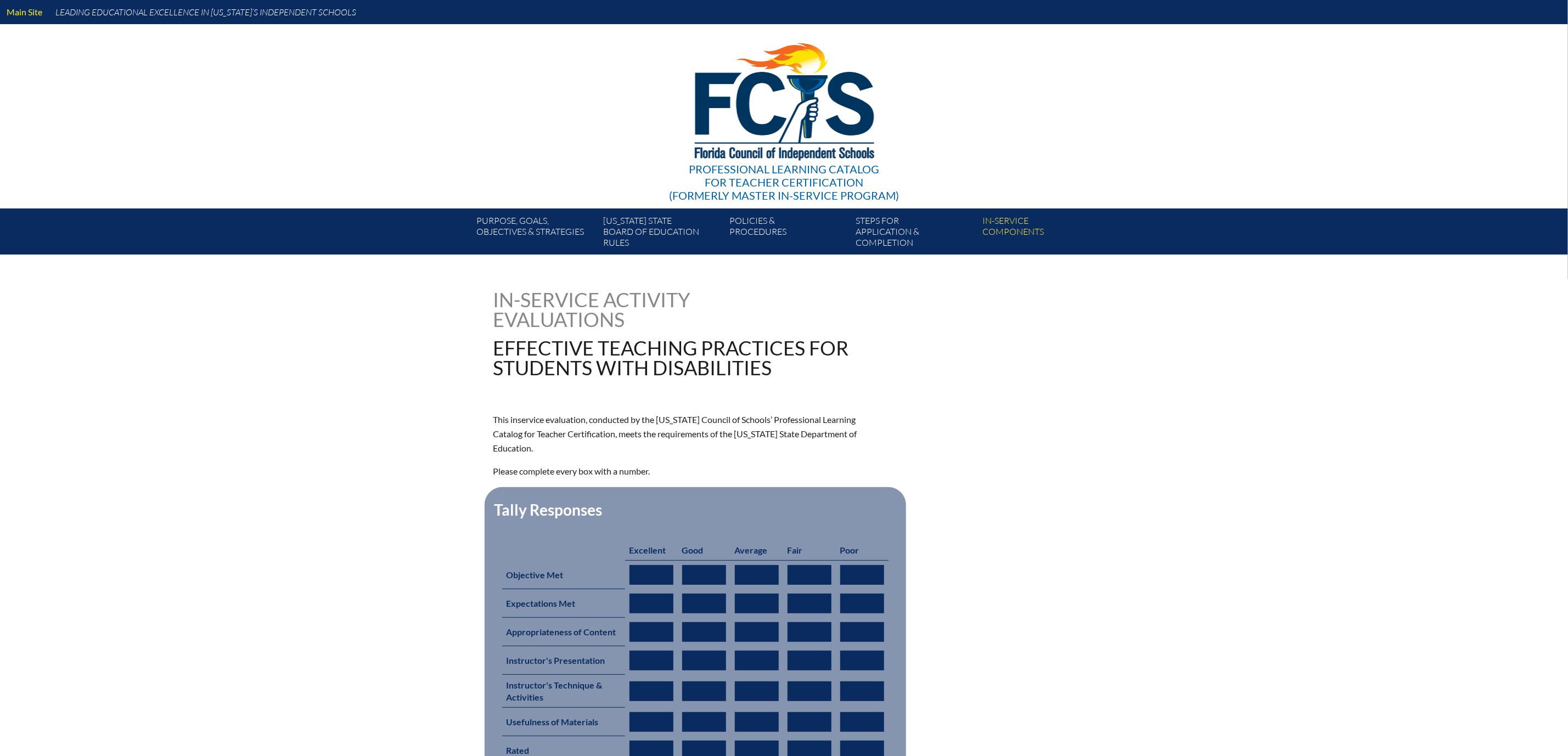
type input "0"
click at [629, 585] on input "0" at bounding box center [651, 575] width 44 height 20
type input "01"
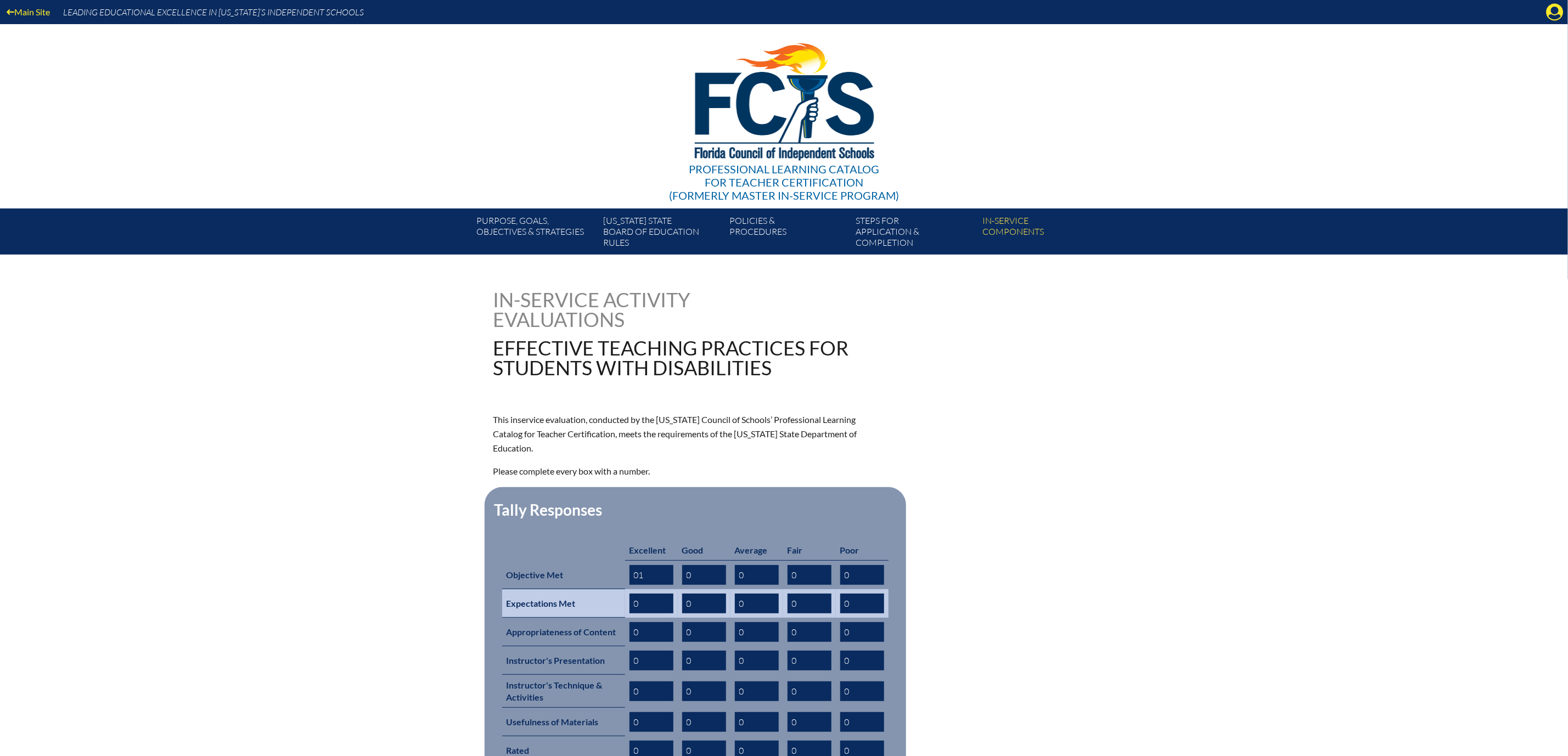
click at [629, 613] on input "0" at bounding box center [651, 603] width 44 height 20
type input "01"
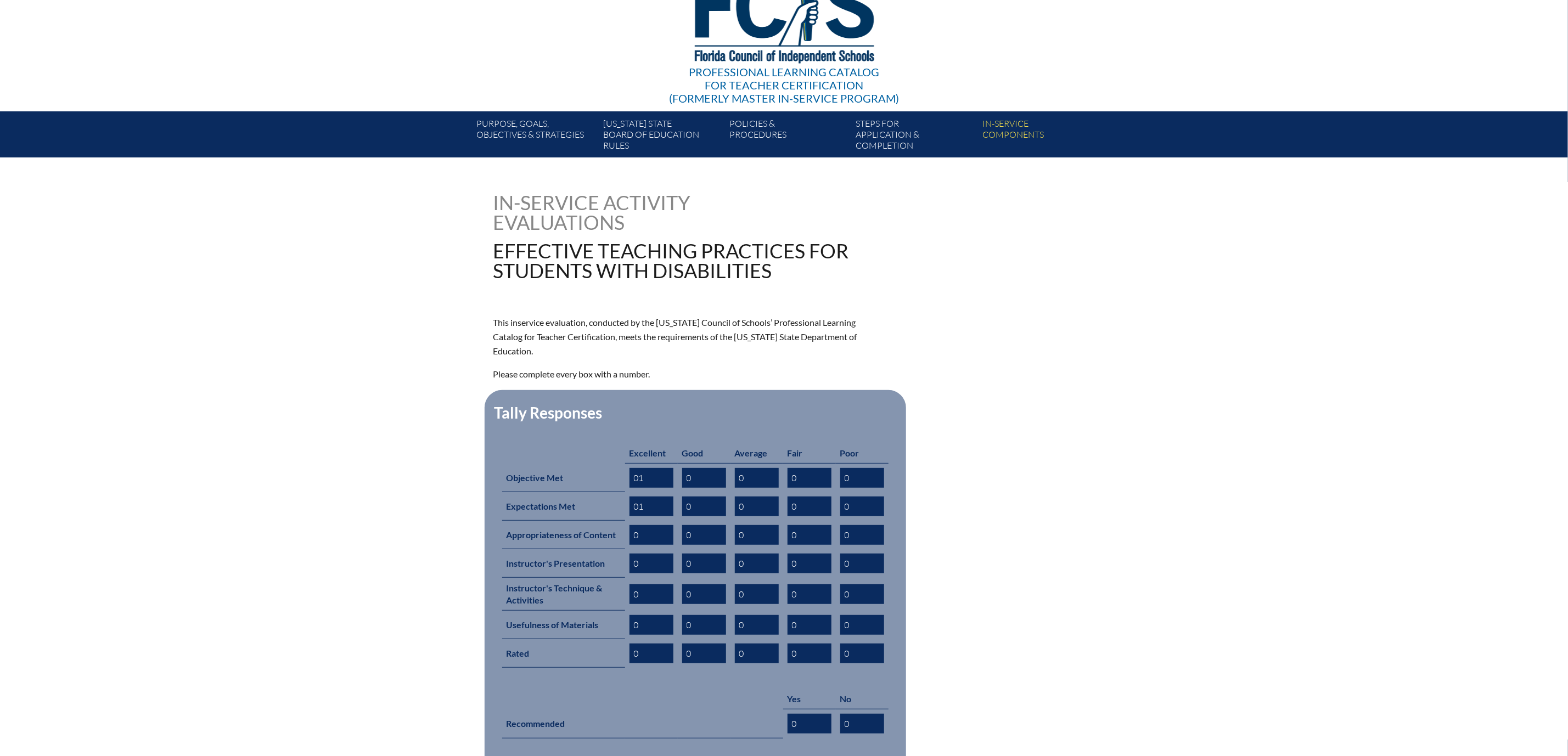
scroll to position [247, 0]
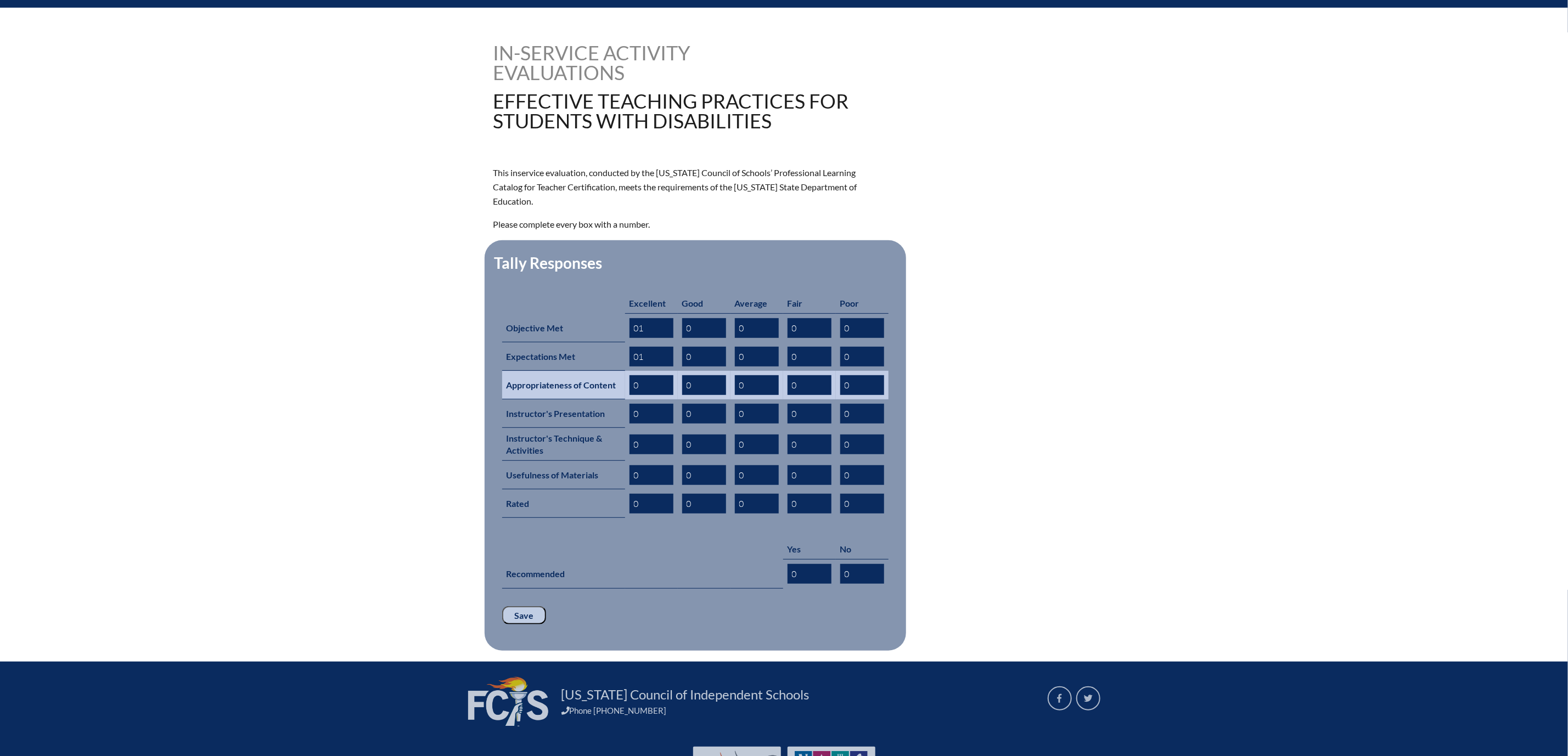
click at [629, 395] on input "0" at bounding box center [651, 385] width 44 height 20
type input "01"
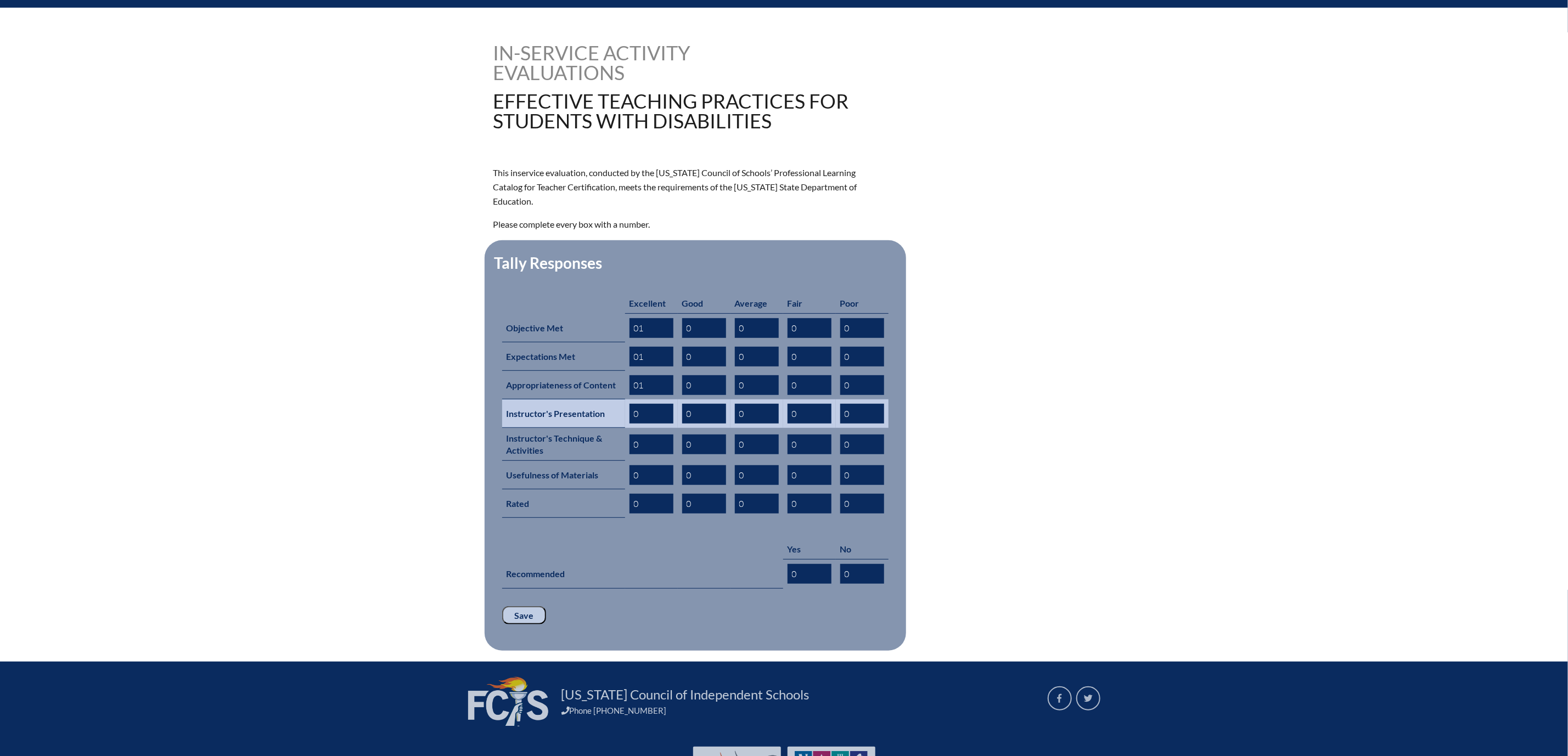
click at [629, 423] on input "0" at bounding box center [651, 413] width 44 height 20
type input "01"
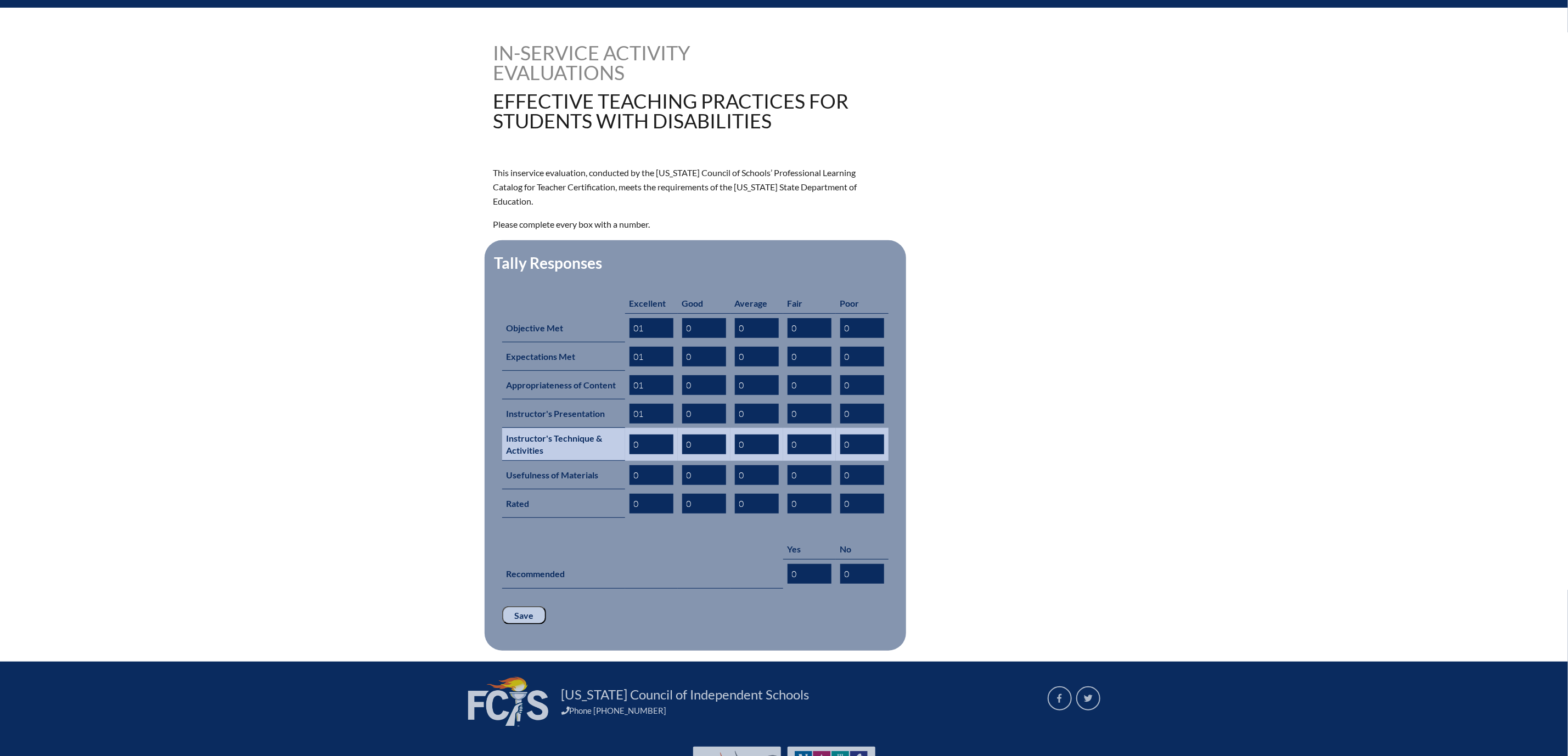
click at [629, 454] on input "0" at bounding box center [651, 444] width 44 height 20
type input "01"
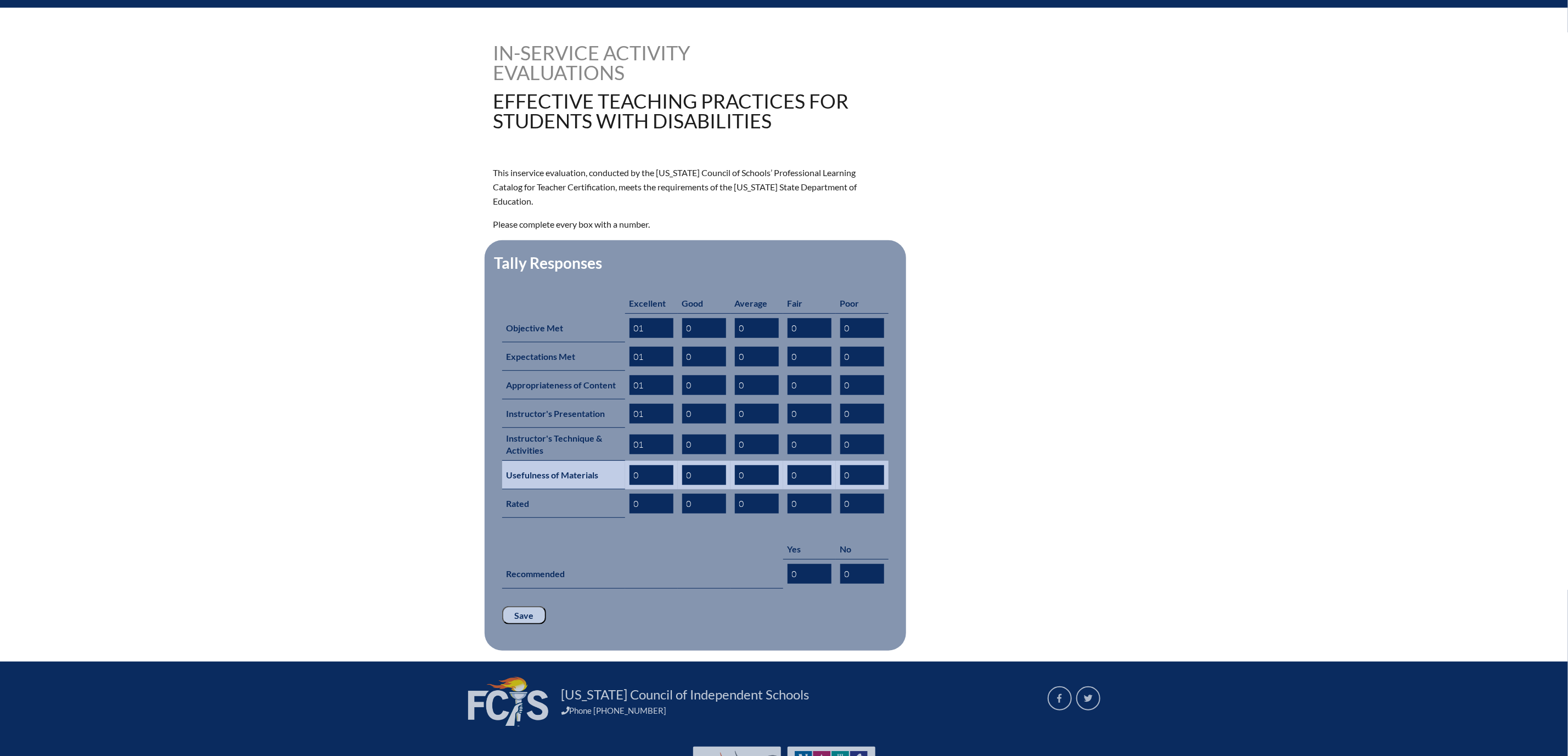
click at [629, 485] on input "0" at bounding box center [651, 475] width 44 height 20
type input "01"
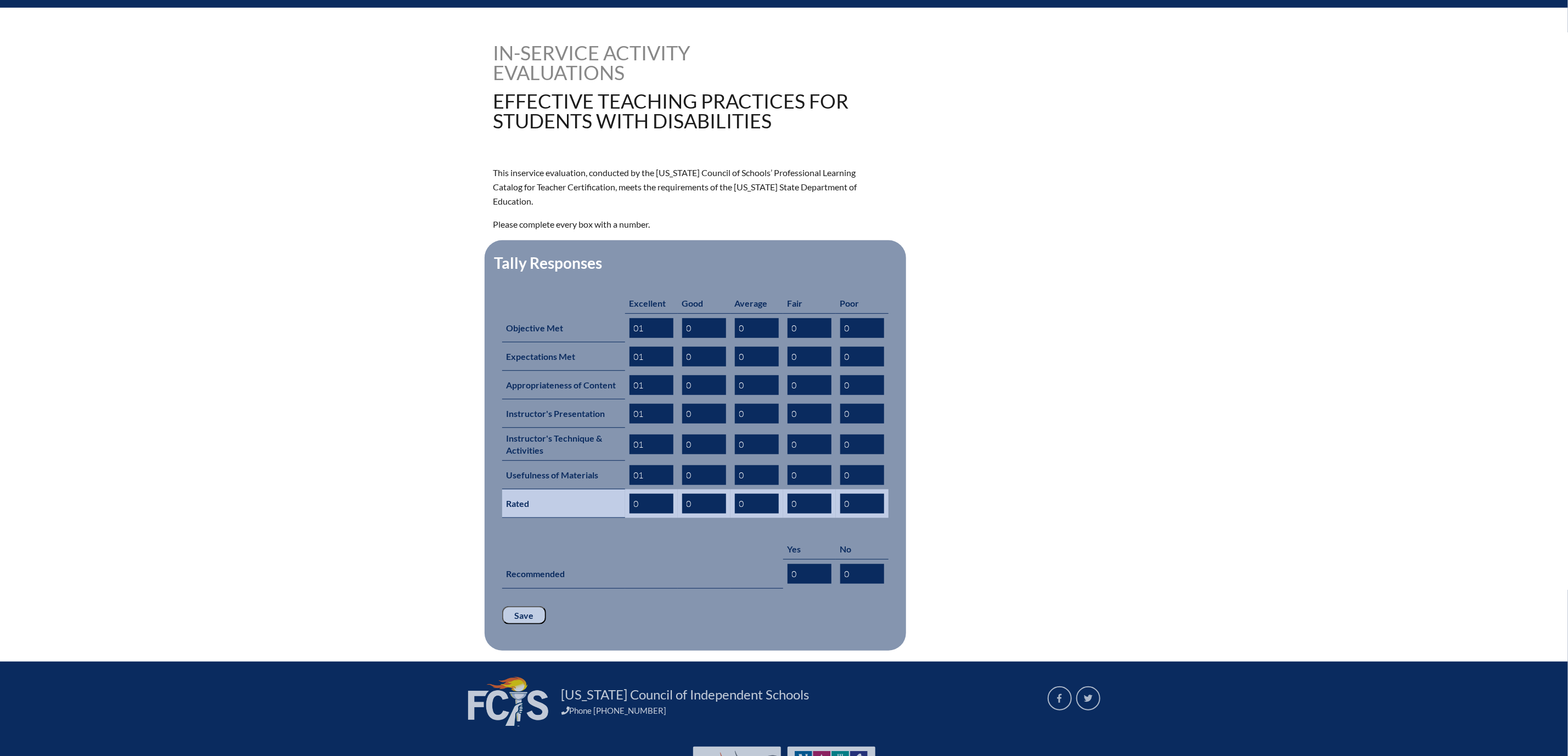
click at [629, 514] on input "0" at bounding box center [651, 504] width 44 height 20
type input "01"
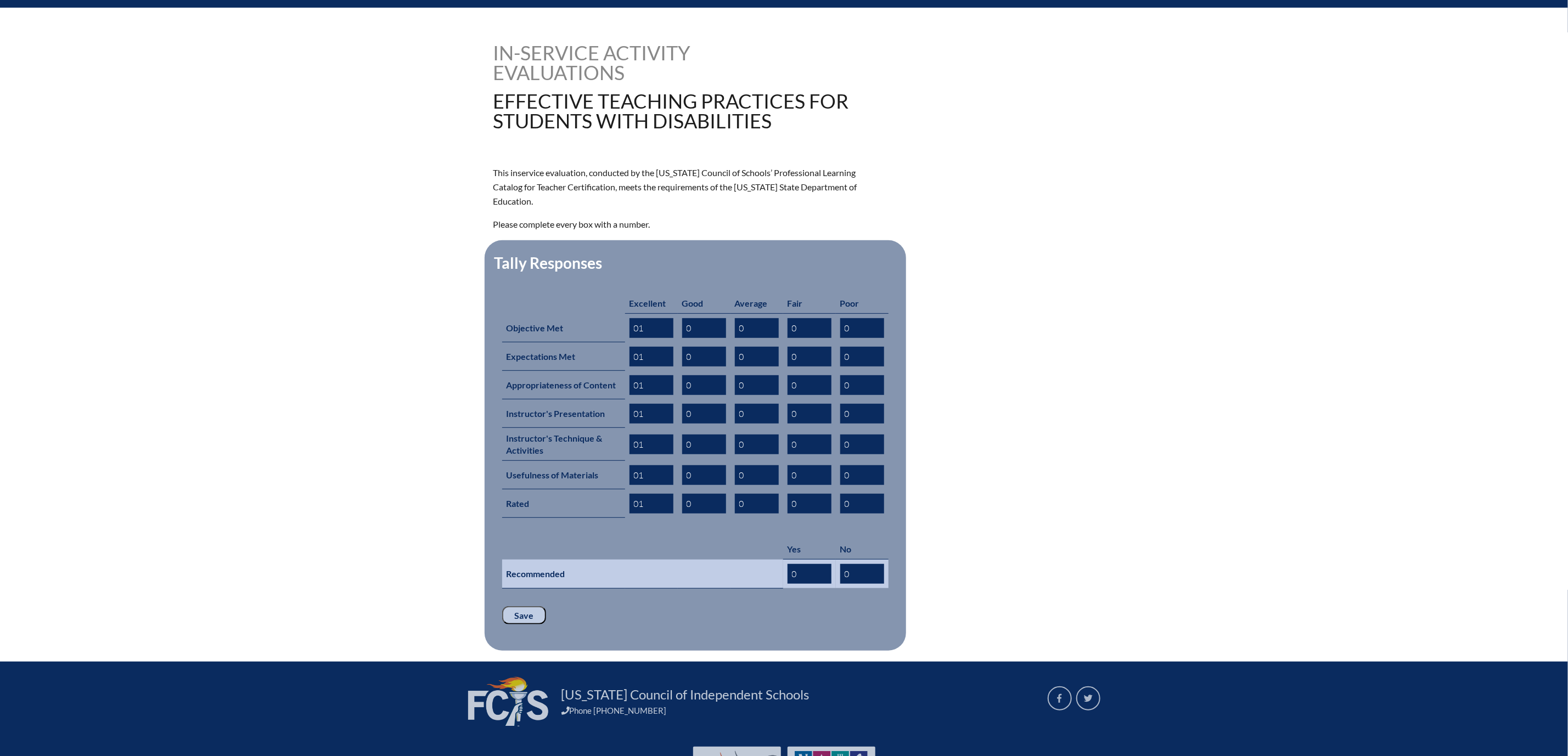
click at [821, 584] on input "0" at bounding box center [809, 573] width 44 height 20
type input "01"
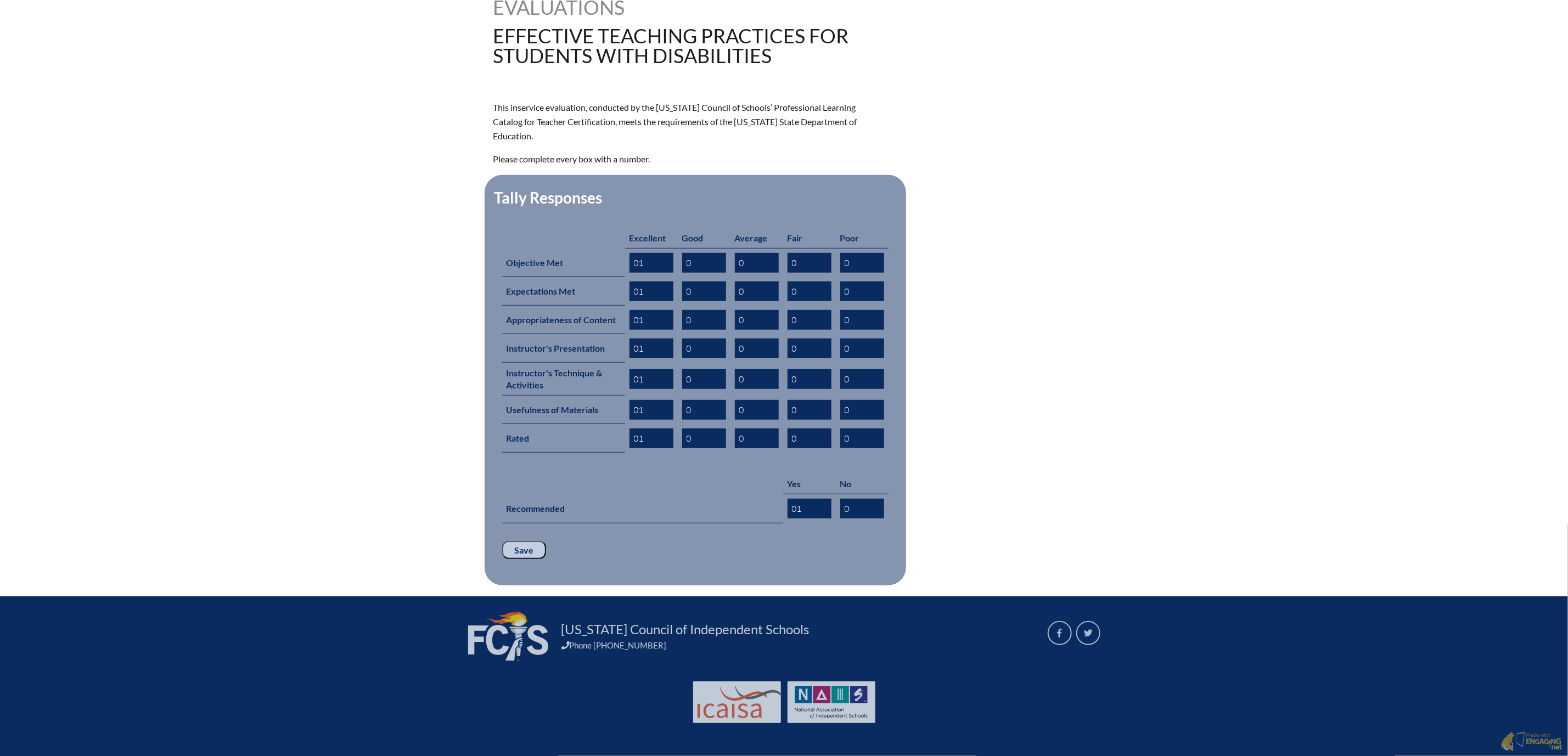
scroll to position [494, 0]
click at [502, 541] on input "Save" at bounding box center [524, 550] width 44 height 18
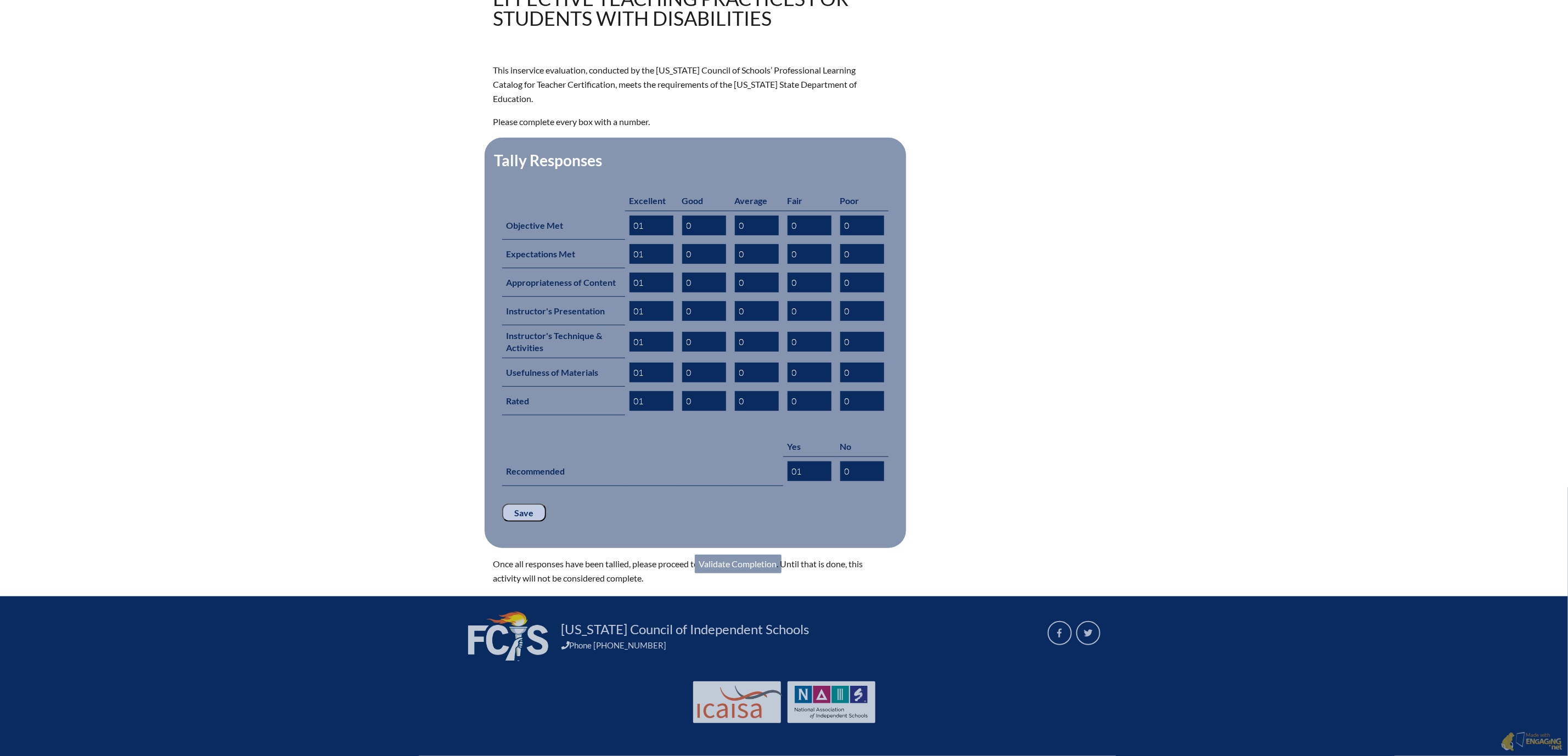
scroll to position [542, 0]
click at [730, 554] on link "Validate Completion" at bounding box center [738, 563] width 87 height 18
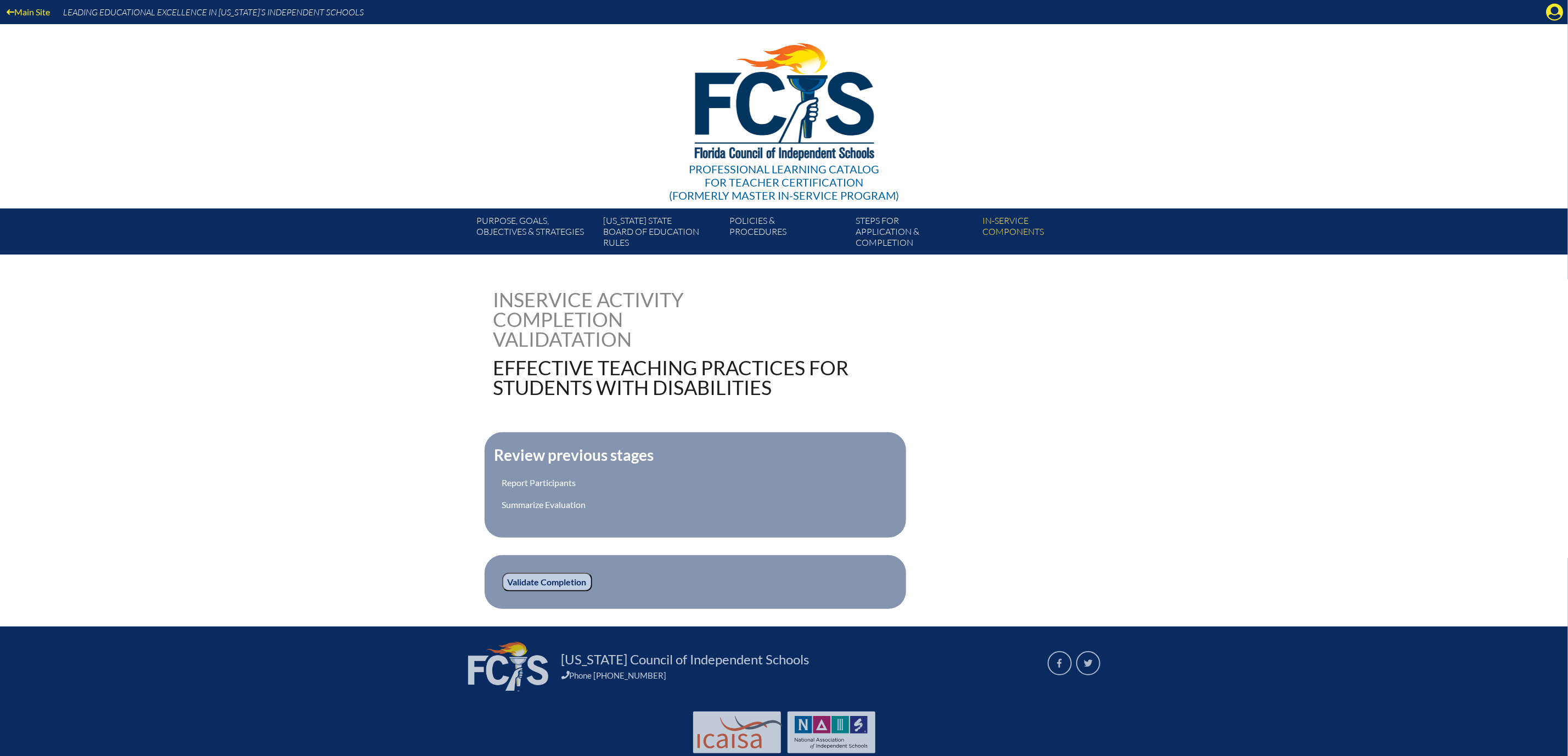
click at [502, 591] on input "Validate Completion" at bounding box center [547, 582] width 90 height 18
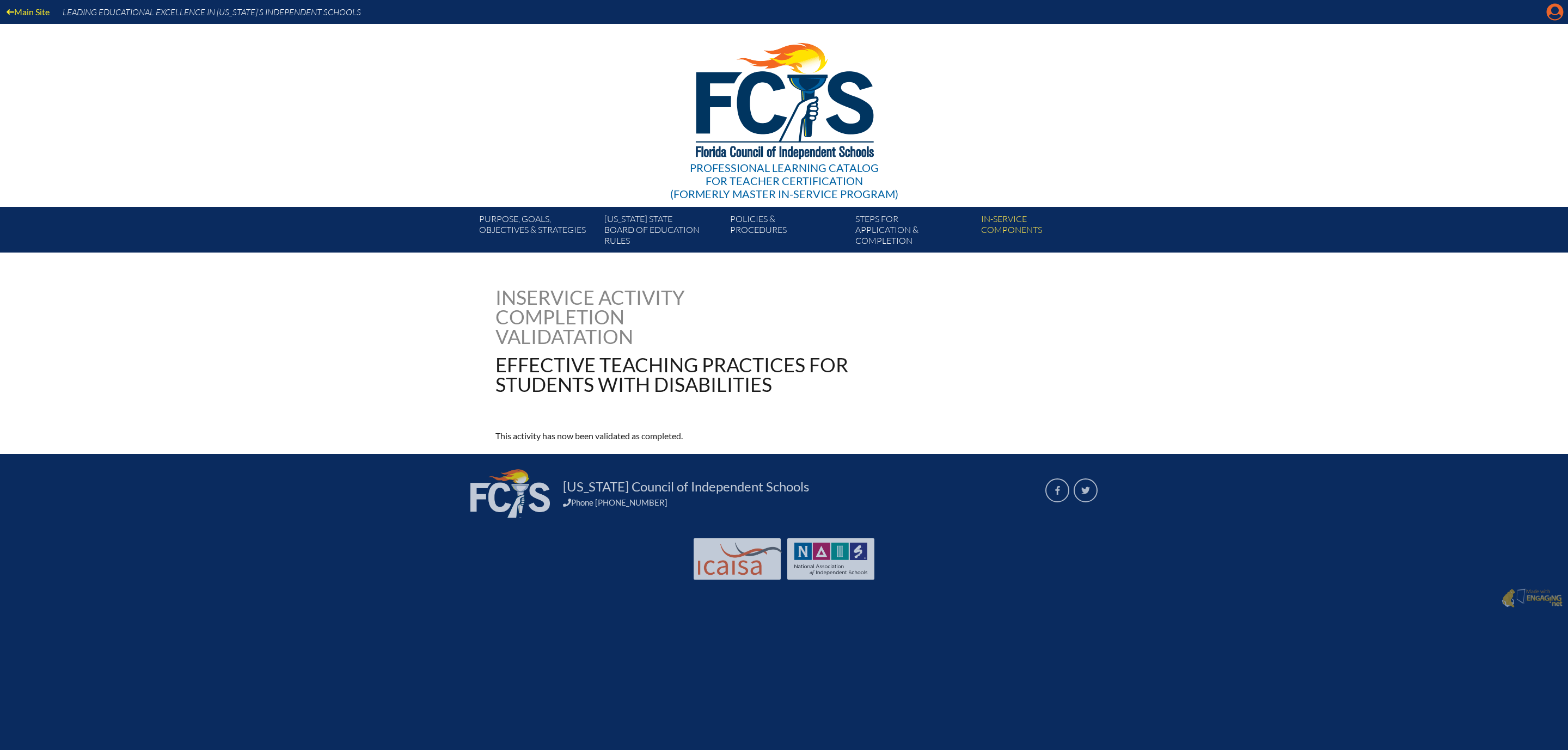
click at [1548, 21] on icon "Manage account" at bounding box center [1555, 12] width 18 height 18
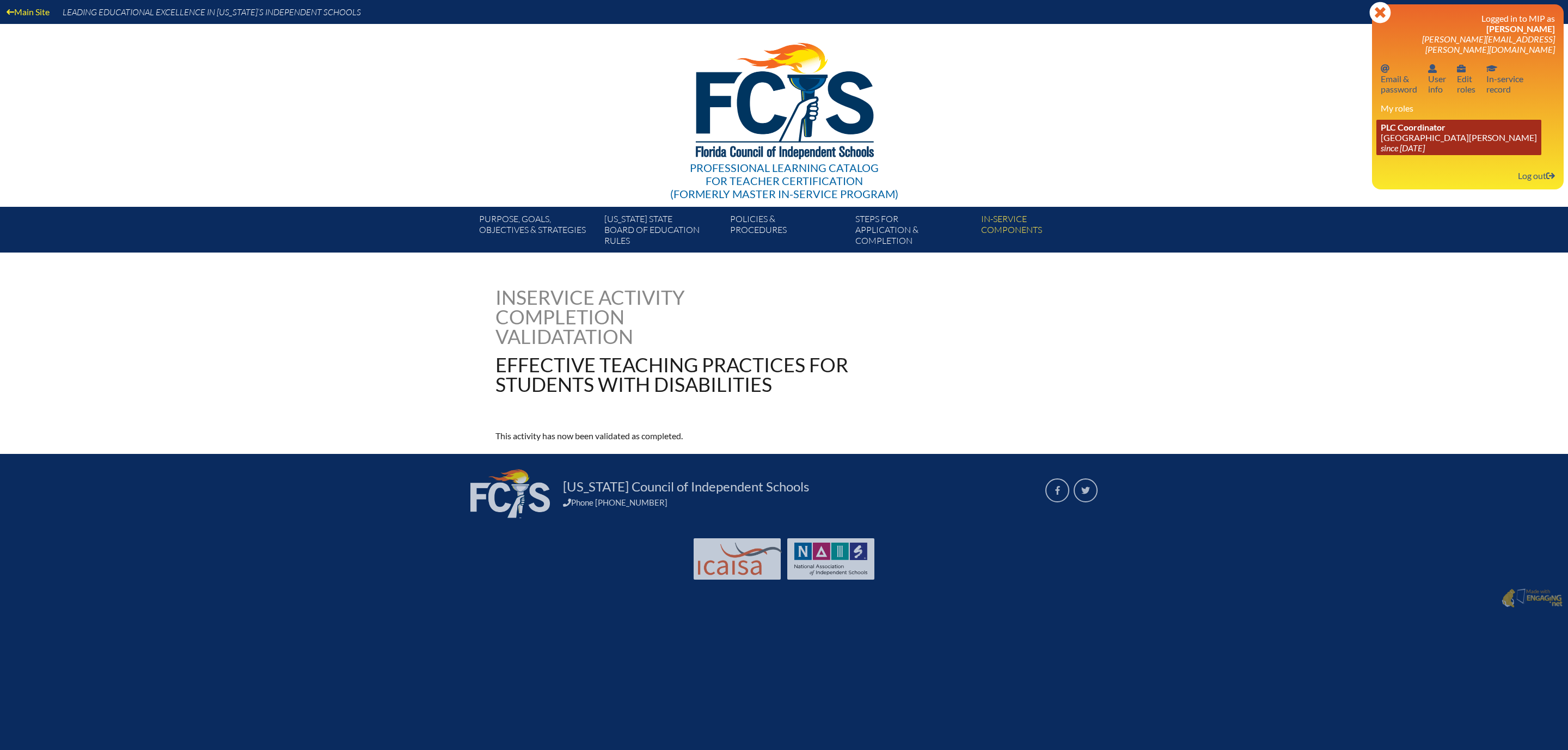
click at [1394, 155] on link "PLC Coordinator [GEOGRAPHIC_DATA][PERSON_NAME] since [DATE]" at bounding box center [1459, 137] width 165 height 36
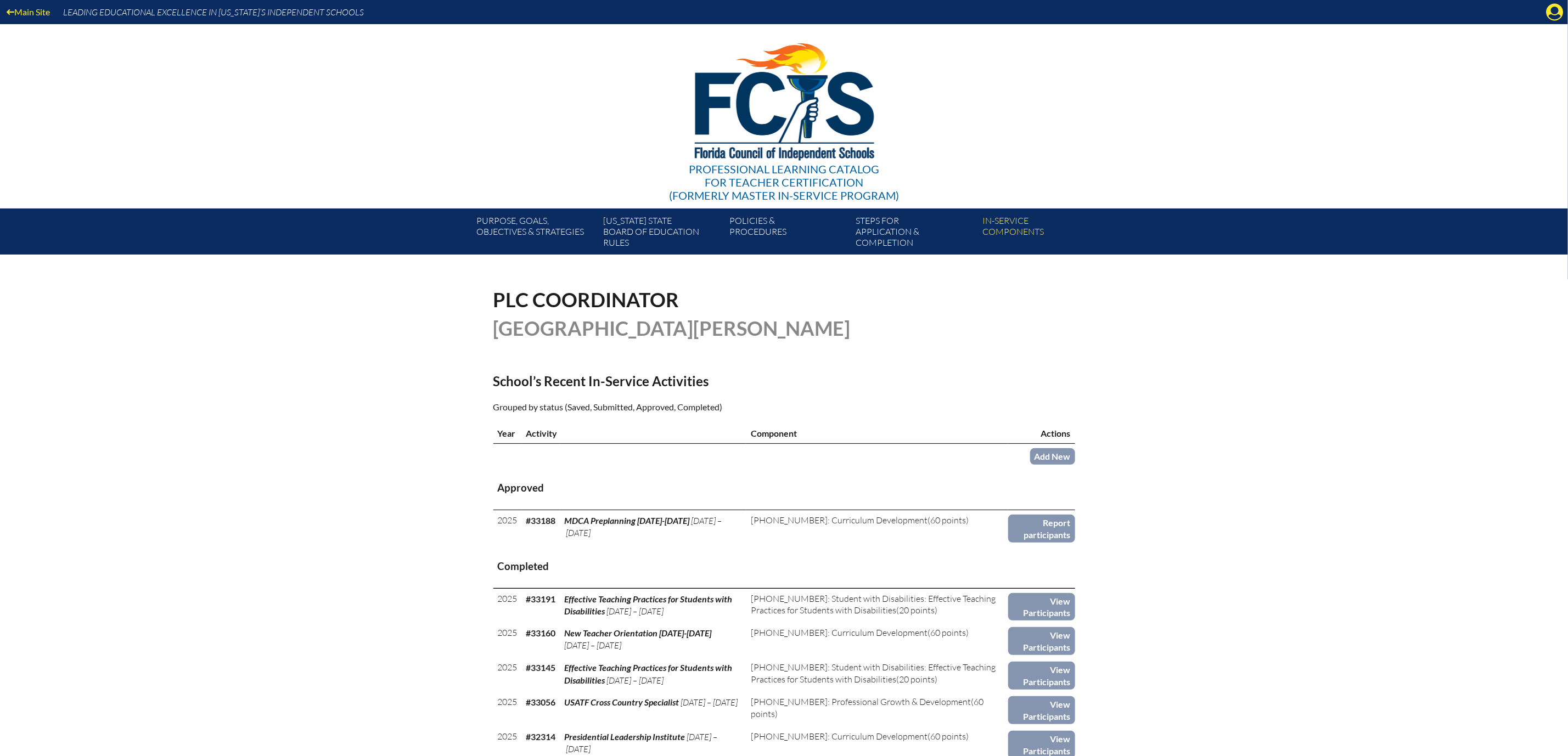
scroll to position [82, 0]
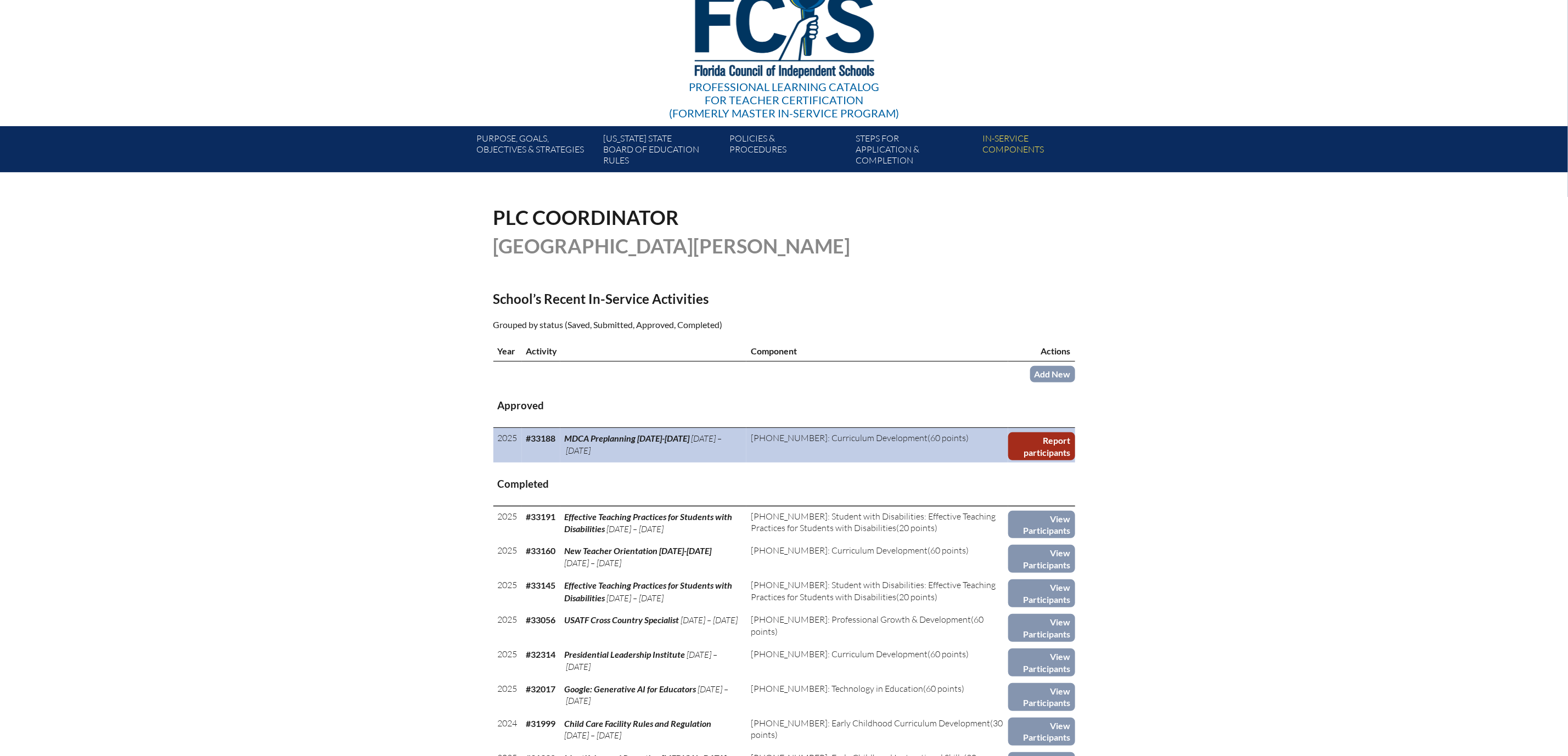
click at [1075, 460] on link "Report participants" at bounding box center [1041, 446] width 67 height 28
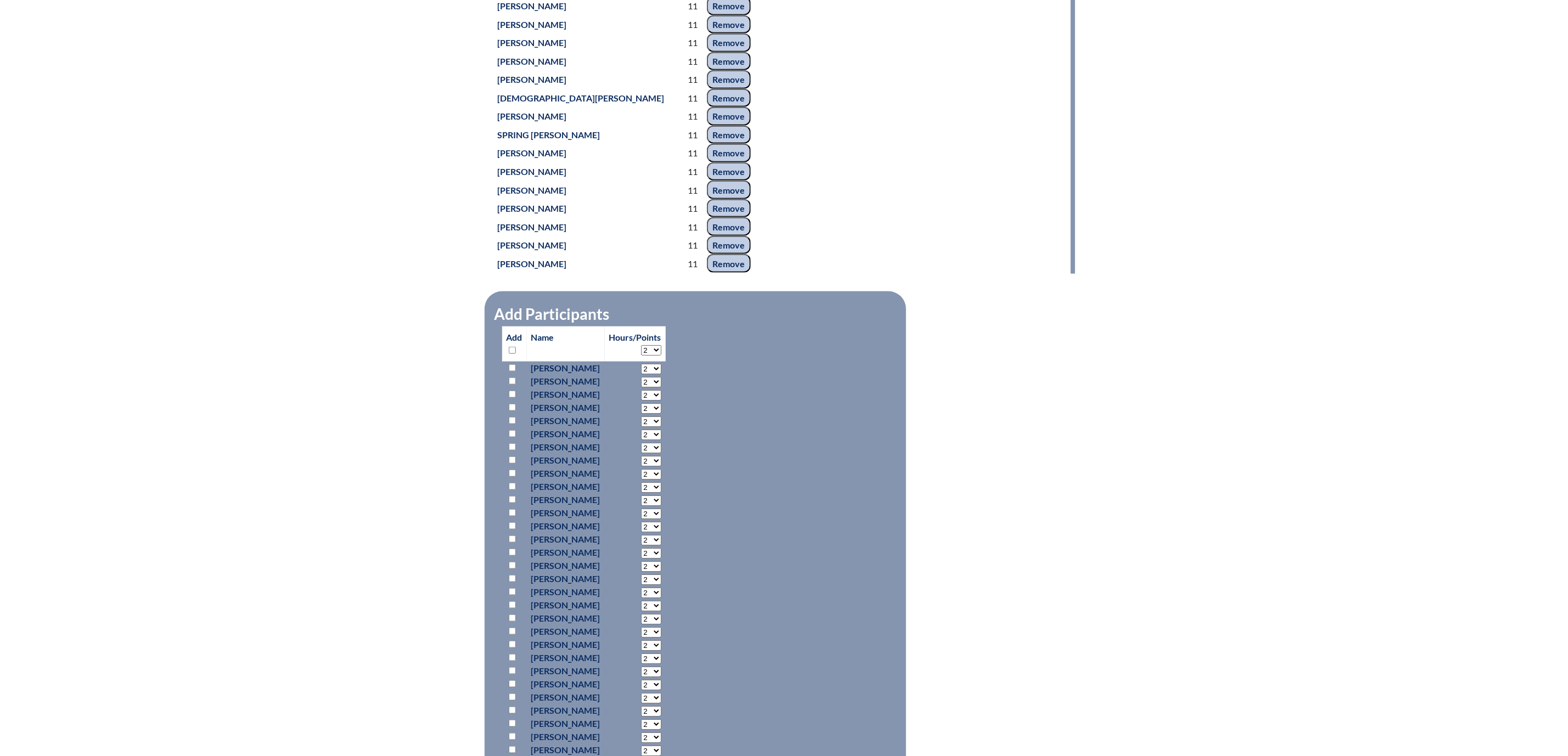
scroll to position [658, 0]
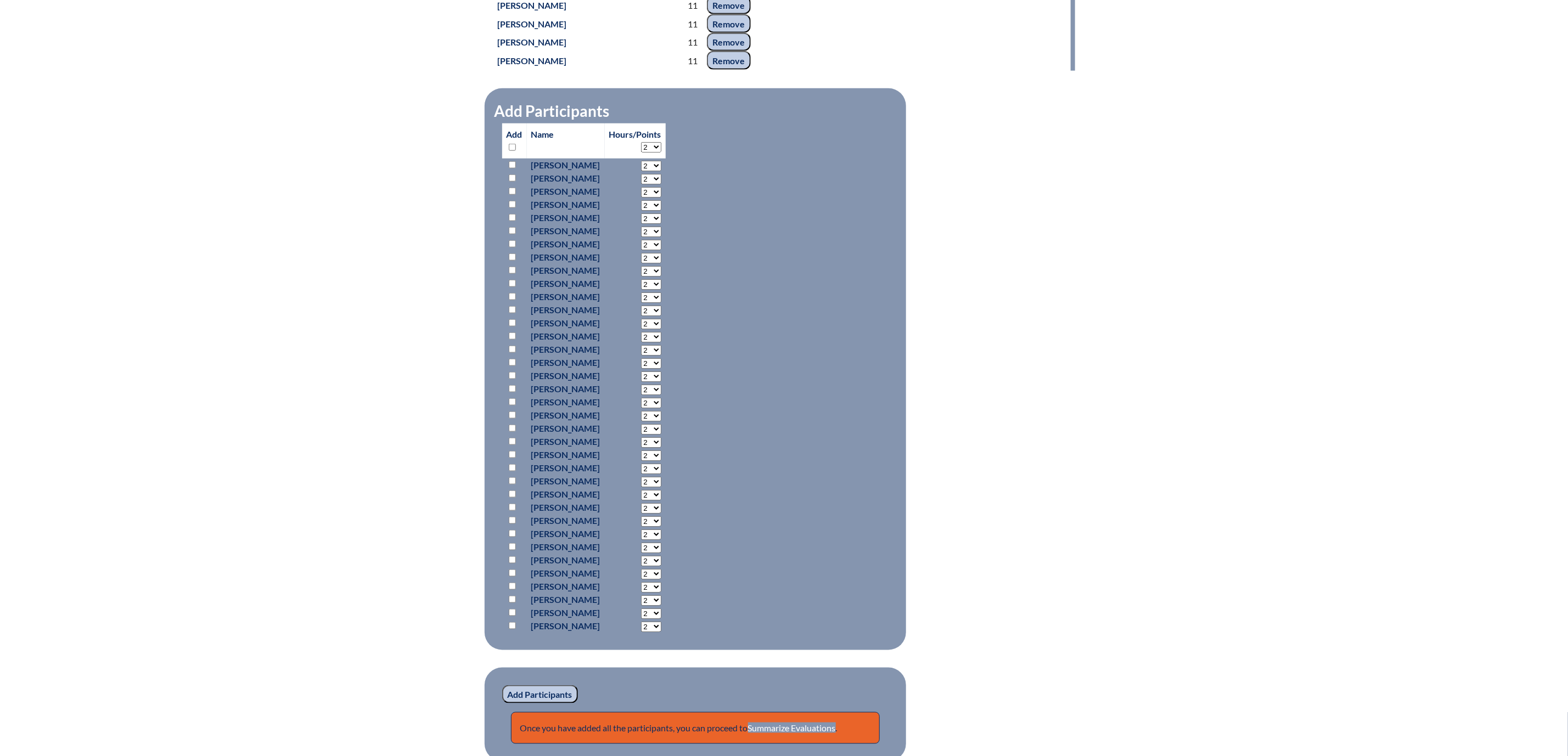
scroll to position [823, 0]
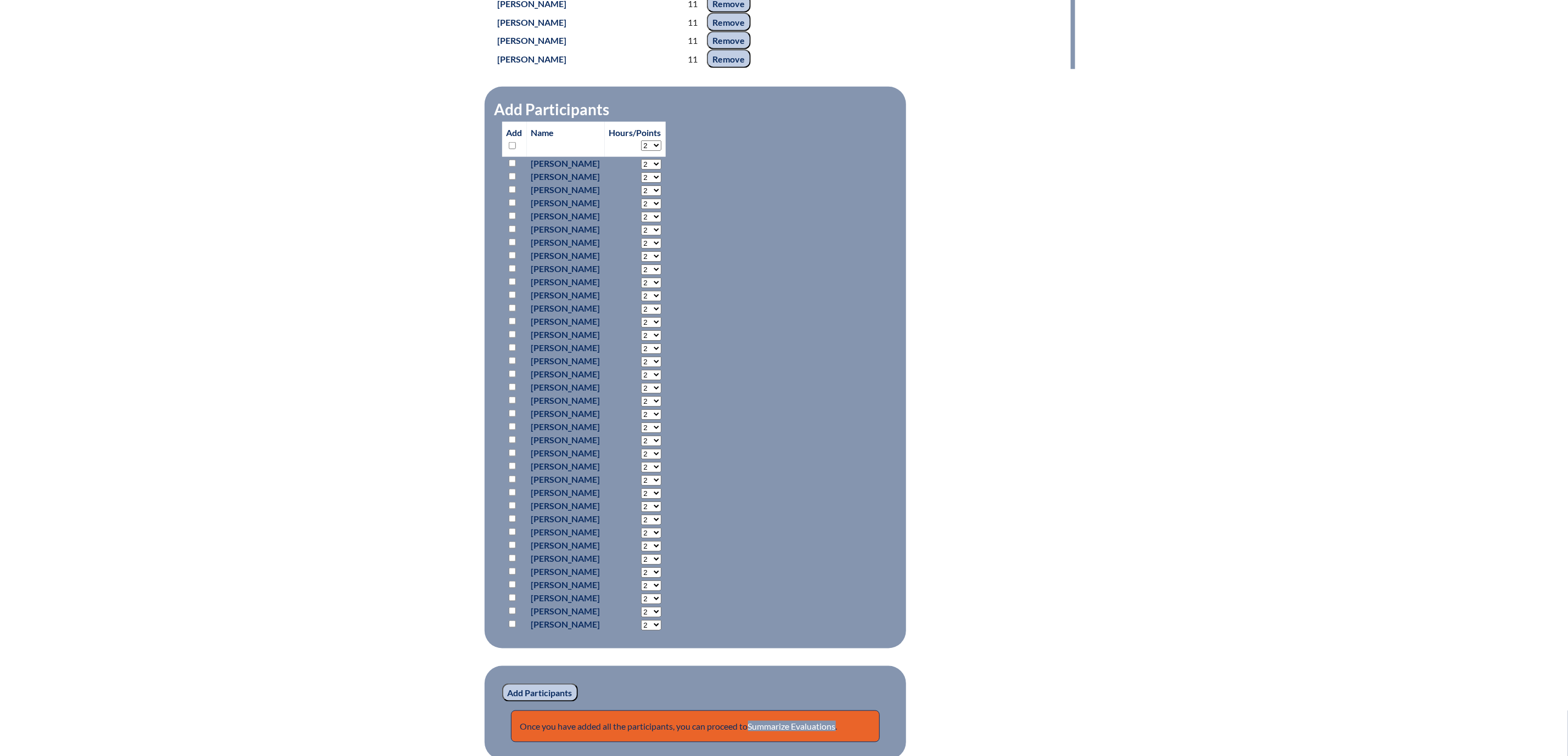
click at [508, 167] on input "checkbox" at bounding box center [512, 163] width 7 height 7
checkbox input "true"
click at [508, 180] on input "checkbox" at bounding box center [512, 176] width 7 height 7
checkbox input "true"
click at [508, 193] on input "checkbox" at bounding box center [512, 189] width 7 height 7
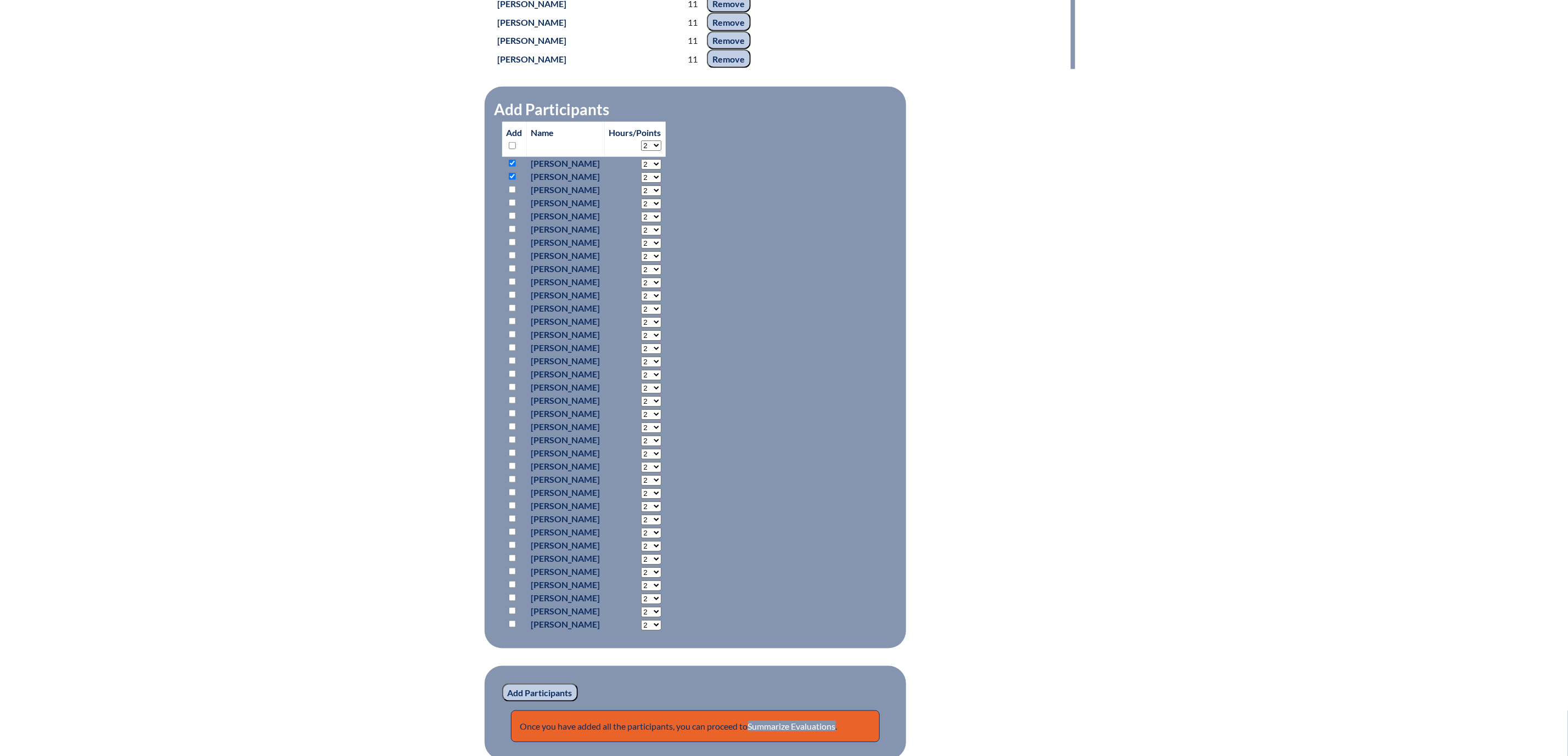
checkbox input "true"
click at [508, 206] on input "checkbox" at bounding box center [512, 202] width 7 height 7
checkbox input "true"
click at [508, 219] on input "checkbox" at bounding box center [512, 216] width 7 height 7
checkbox input "true"
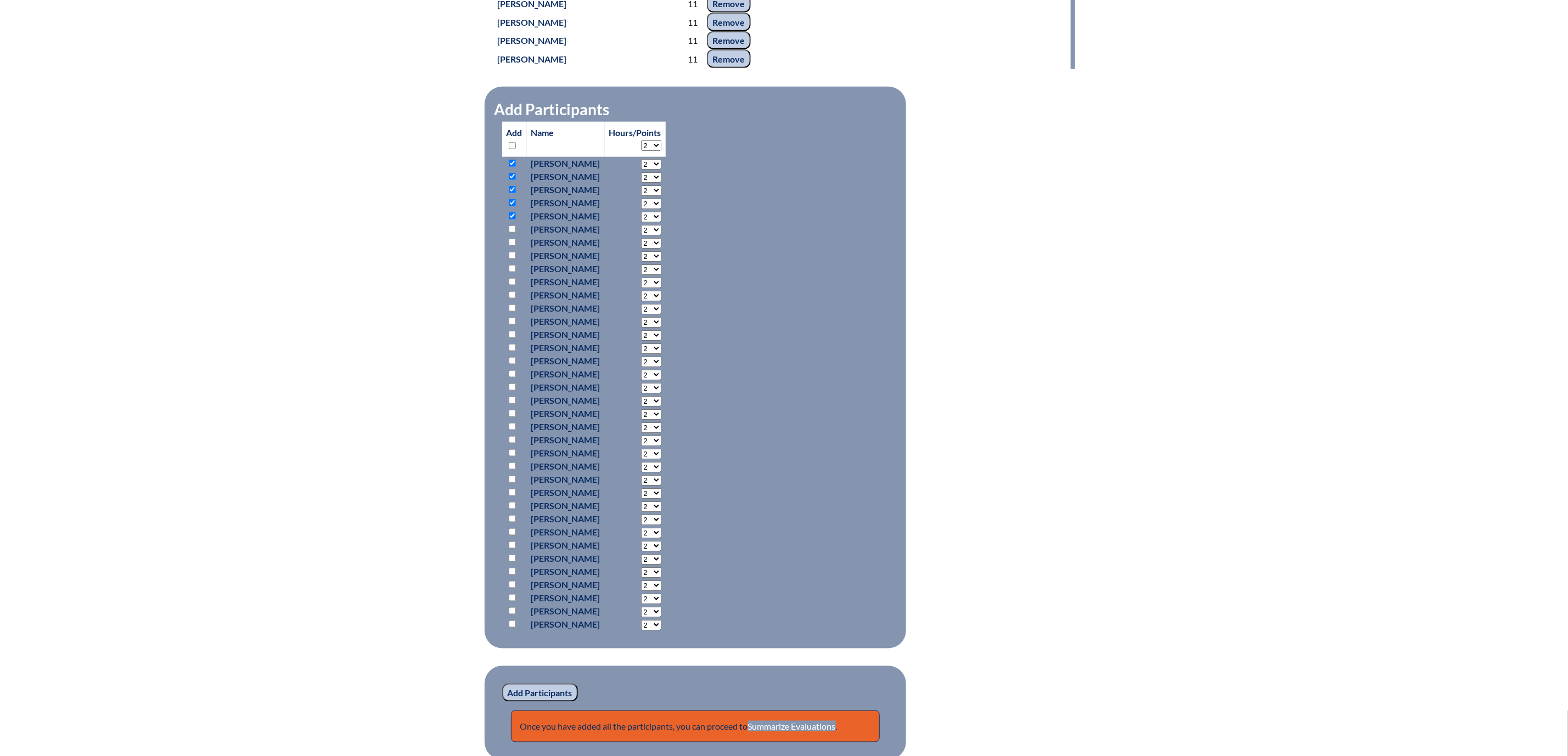
click at [508, 233] on input "checkbox" at bounding box center [512, 229] width 7 height 7
checkbox input "true"
click at [508, 246] on input "checkbox" at bounding box center [512, 242] width 7 height 7
checkbox input "true"
click at [508, 259] on input "checkbox" at bounding box center [512, 255] width 7 height 7
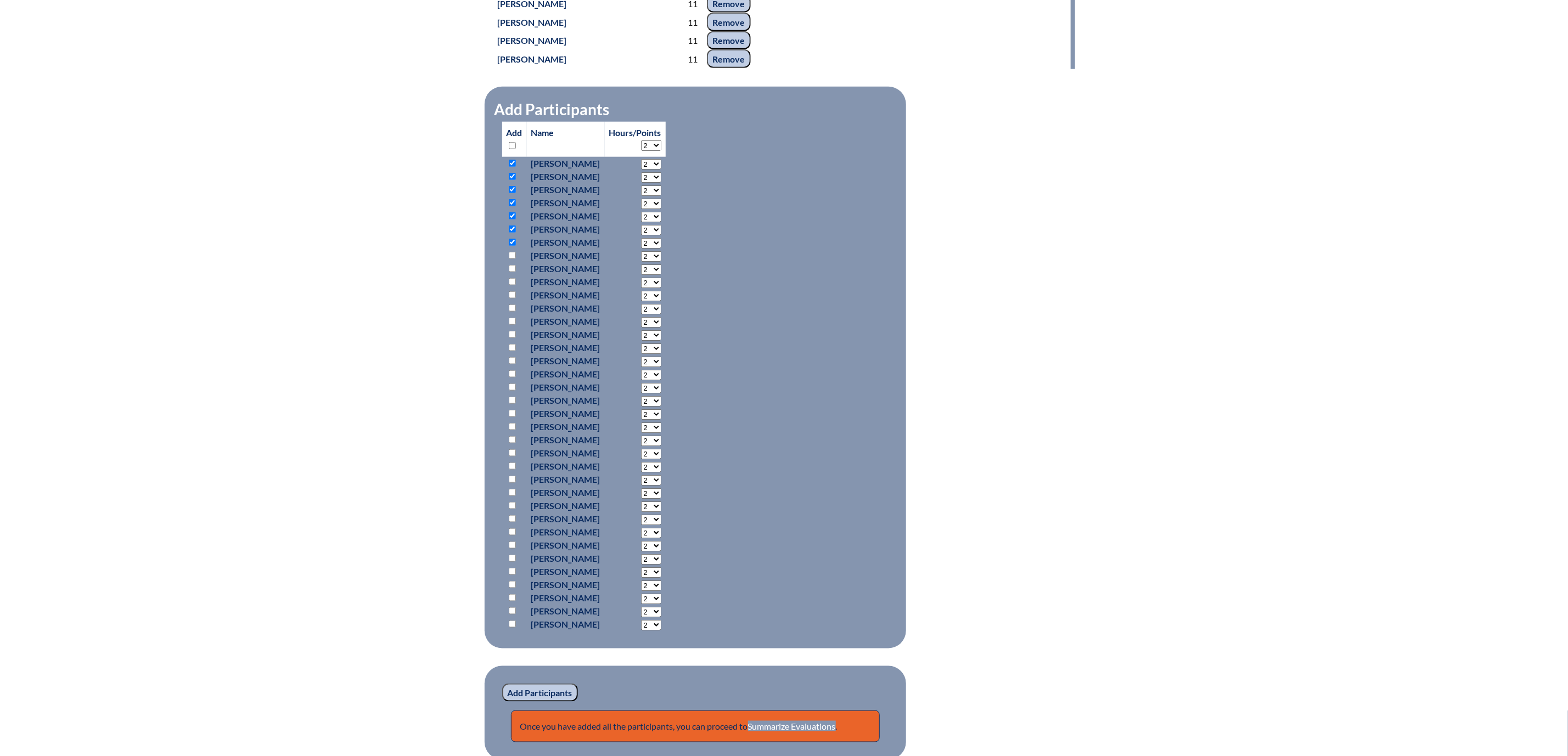
checkbox input "true"
click at [508, 272] on input "checkbox" at bounding box center [512, 268] width 7 height 7
checkbox input "true"
click at [508, 285] on input "checkbox" at bounding box center [512, 282] width 7 height 7
checkbox input "true"
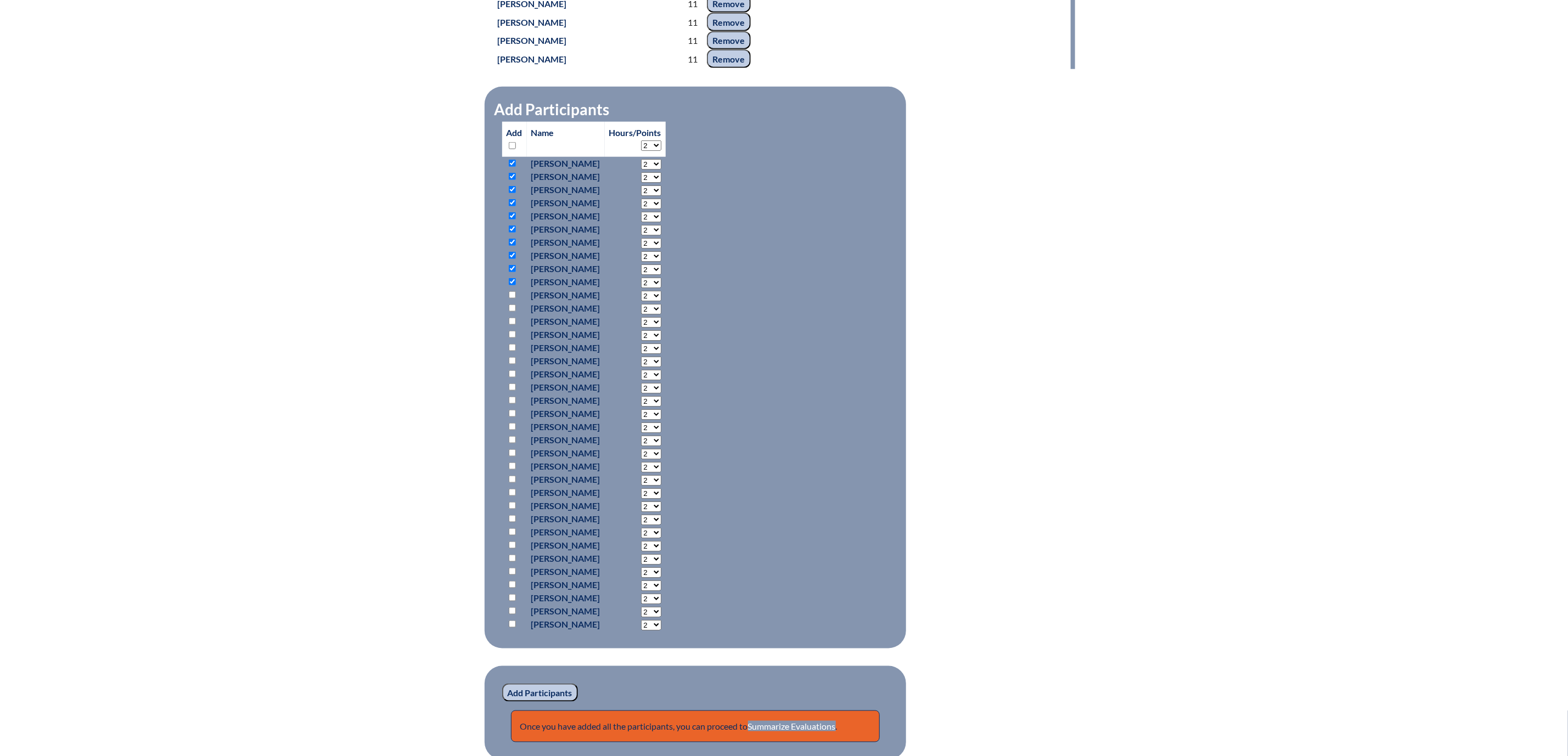
click at [508, 299] on input "checkbox" at bounding box center [512, 295] width 7 height 7
checkbox input "true"
click at [508, 311] on input "checkbox" at bounding box center [512, 308] width 7 height 7
checkbox input "true"
click at [508, 325] on input "checkbox" at bounding box center [512, 321] width 7 height 7
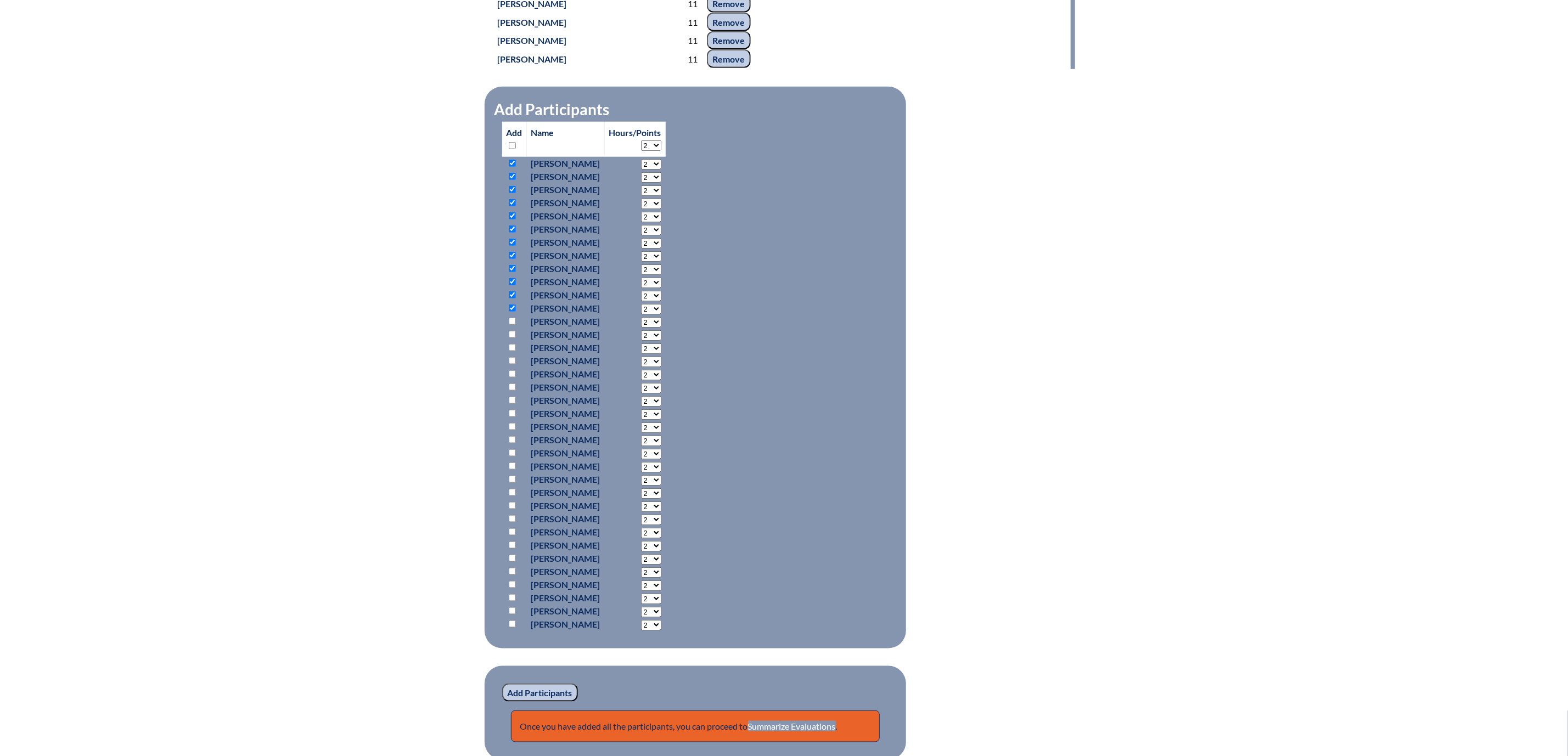
checkbox input "true"
click at [508, 338] on input "checkbox" at bounding box center [512, 334] width 7 height 7
checkbox input "true"
click at [508, 351] on input "checkbox" at bounding box center [512, 347] width 7 height 7
checkbox input "true"
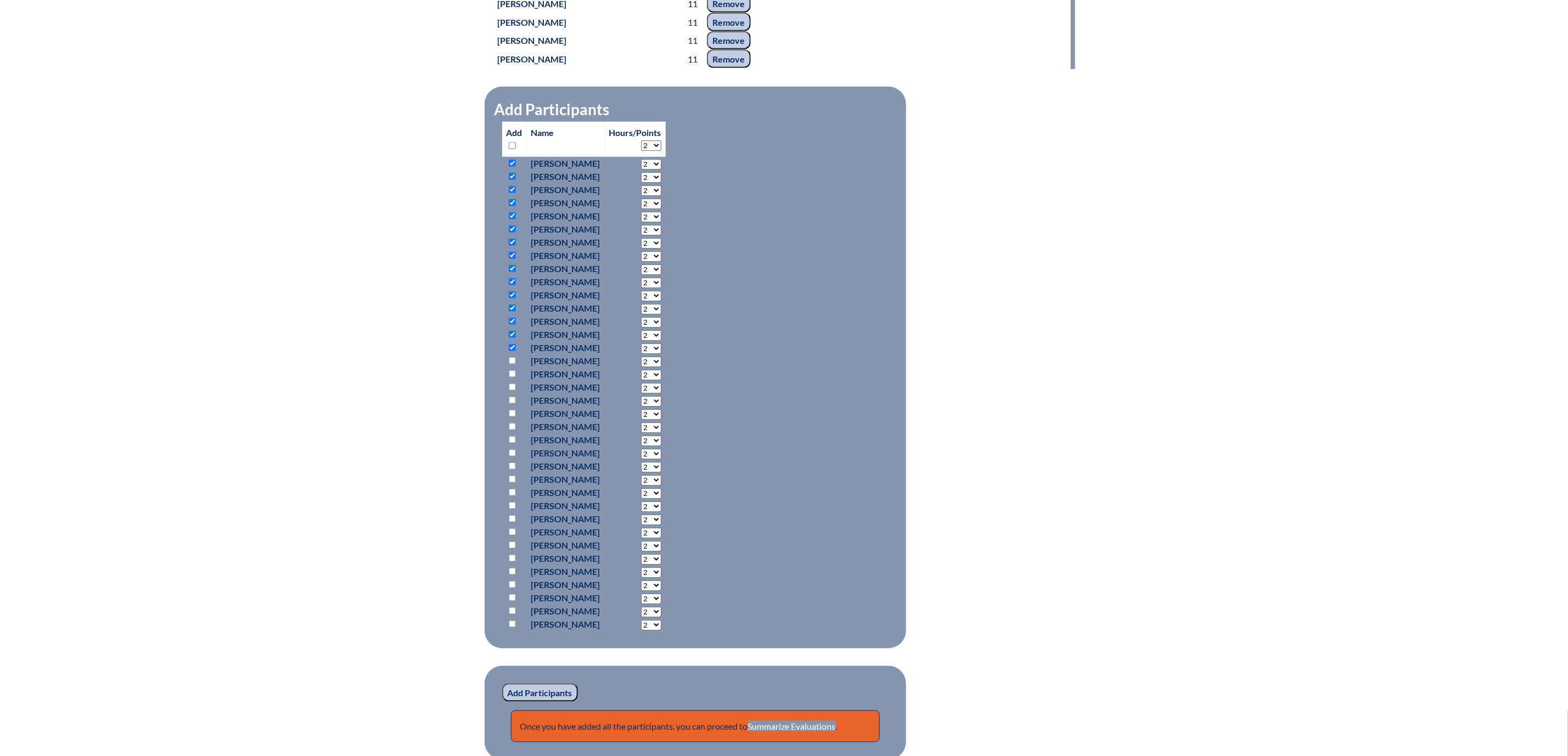
click at [508, 364] on input "checkbox" at bounding box center [512, 360] width 7 height 7
checkbox input "true"
click at [508, 391] on input "checkbox" at bounding box center [512, 387] width 7 height 7
checkbox input "true"
click at [508, 404] on input "checkbox" at bounding box center [512, 400] width 7 height 7
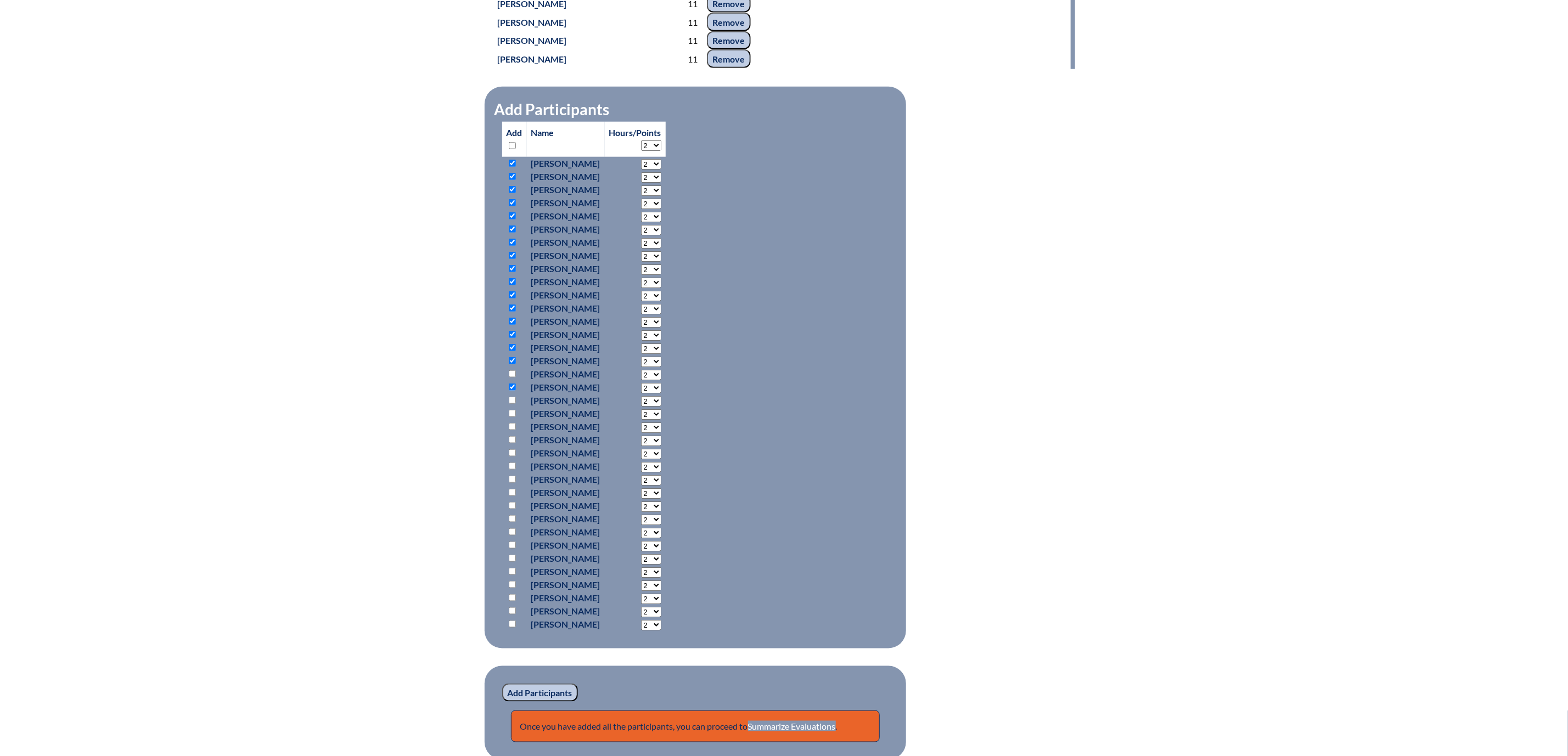
checkbox input "true"
click at [506, 420] on p at bounding box center [514, 413] width 16 height 13
click at [508, 417] on input "checkbox" at bounding box center [512, 413] width 7 height 7
checkbox input "true"
click at [508, 430] on input "checkbox" at bounding box center [512, 426] width 7 height 7
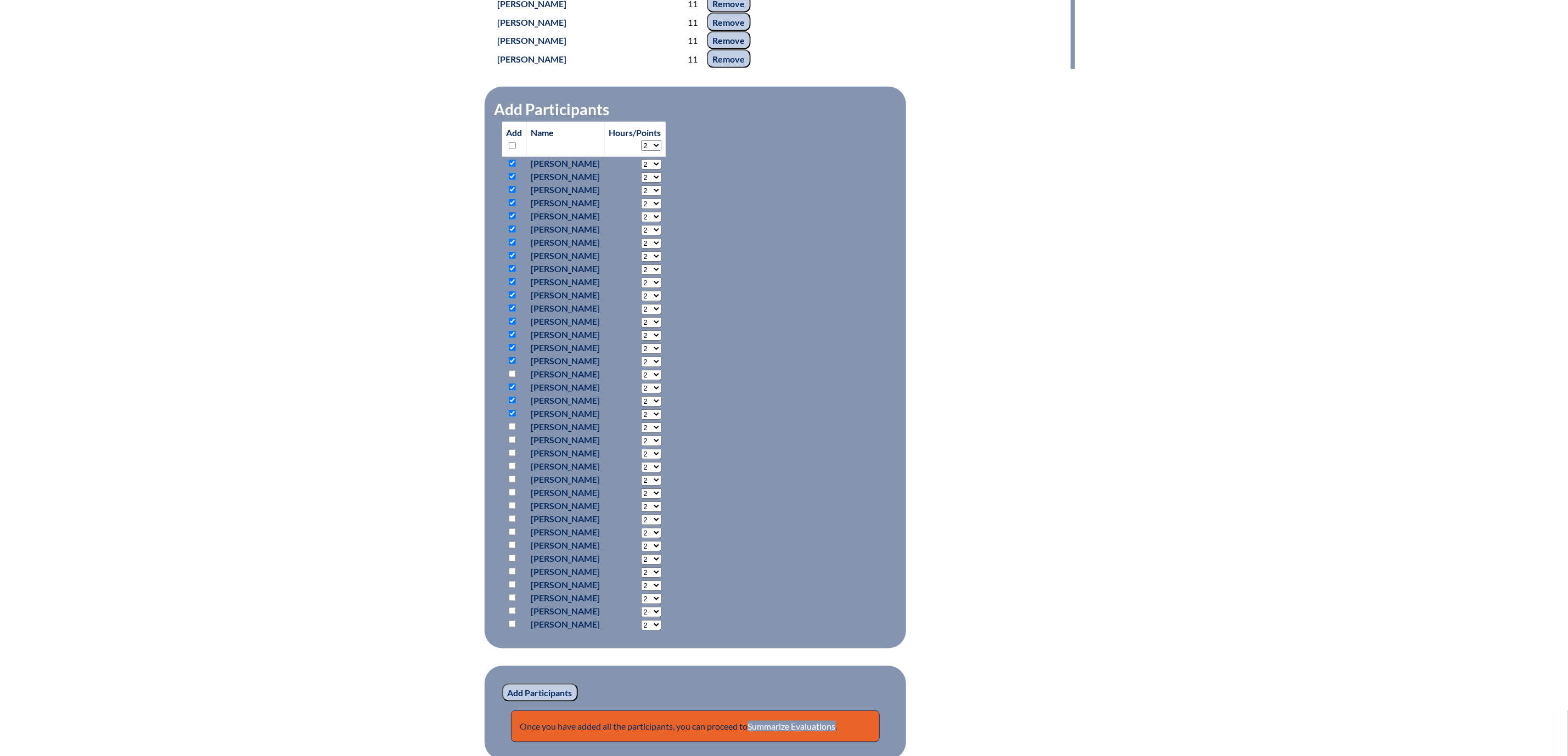
checkbox input "true"
click at [508, 443] on input "checkbox" at bounding box center [512, 440] width 7 height 7
checkbox input "true"
click at [508, 457] on input "checkbox" at bounding box center [512, 453] width 7 height 7
checkbox input "true"
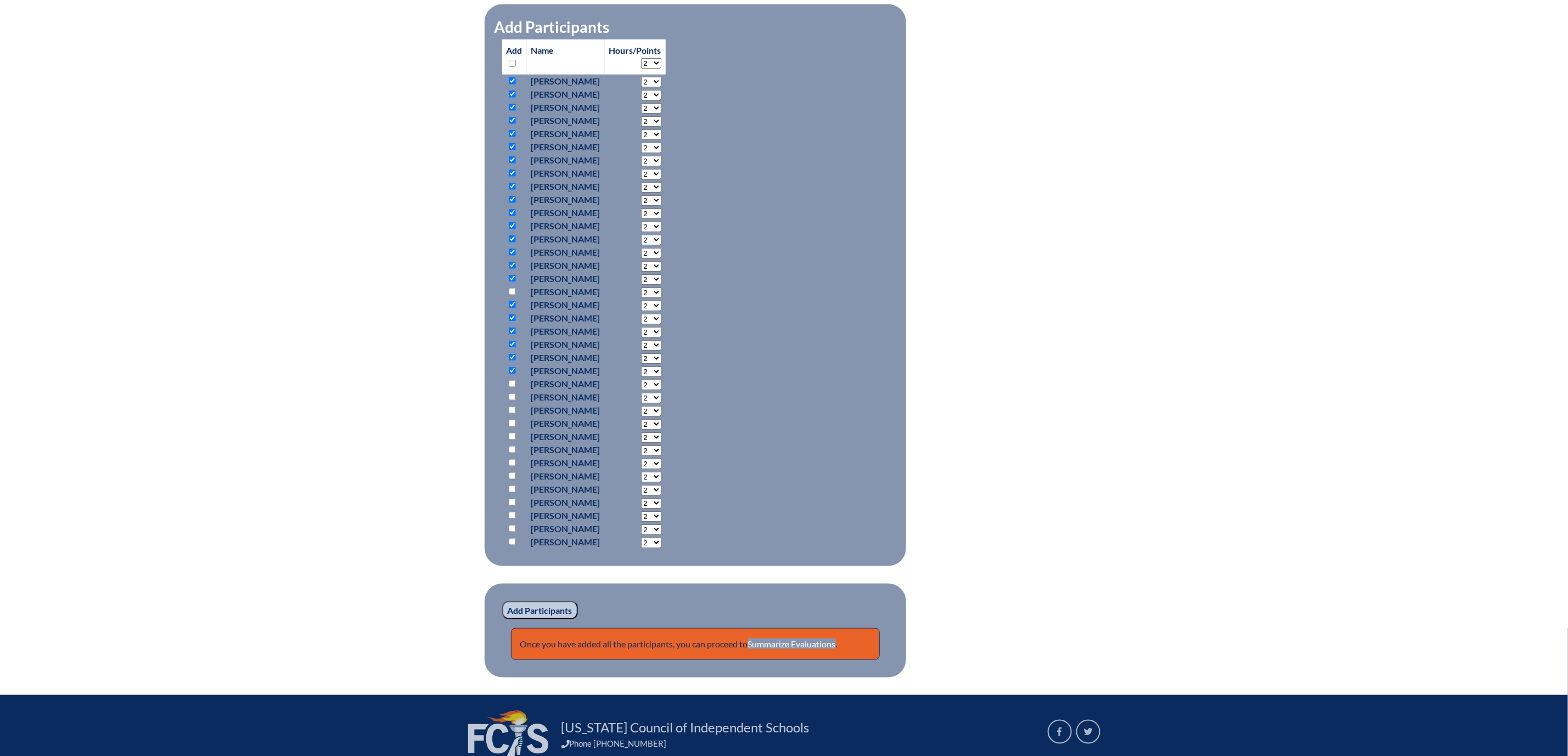
scroll to position [987, 0]
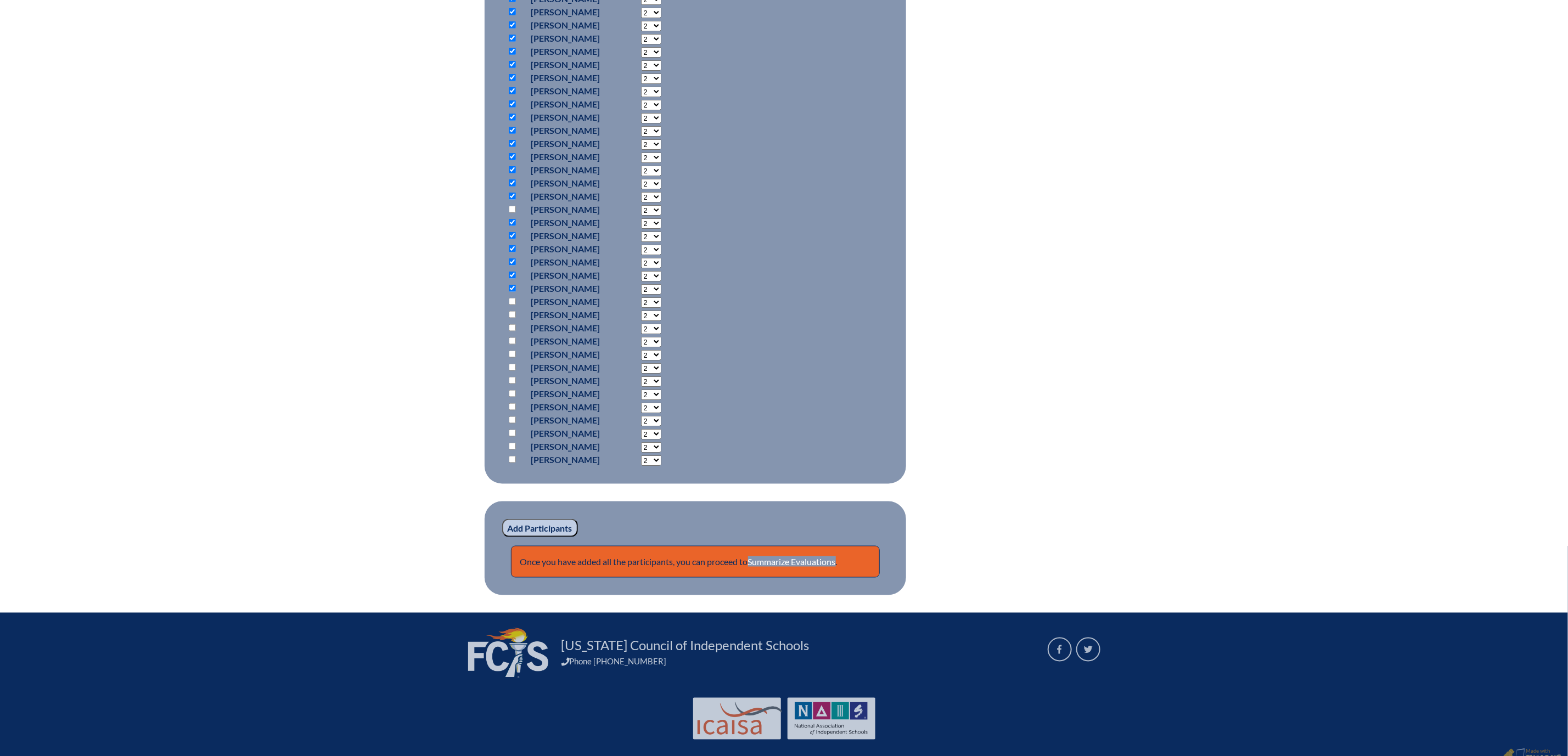
click at [508, 331] on input "checkbox" at bounding box center [512, 328] width 7 height 7
checkbox input "true"
click at [508, 345] on input "checkbox" at bounding box center [512, 341] width 7 height 7
checkbox input "true"
click at [508, 358] on input "checkbox" at bounding box center [512, 354] width 7 height 7
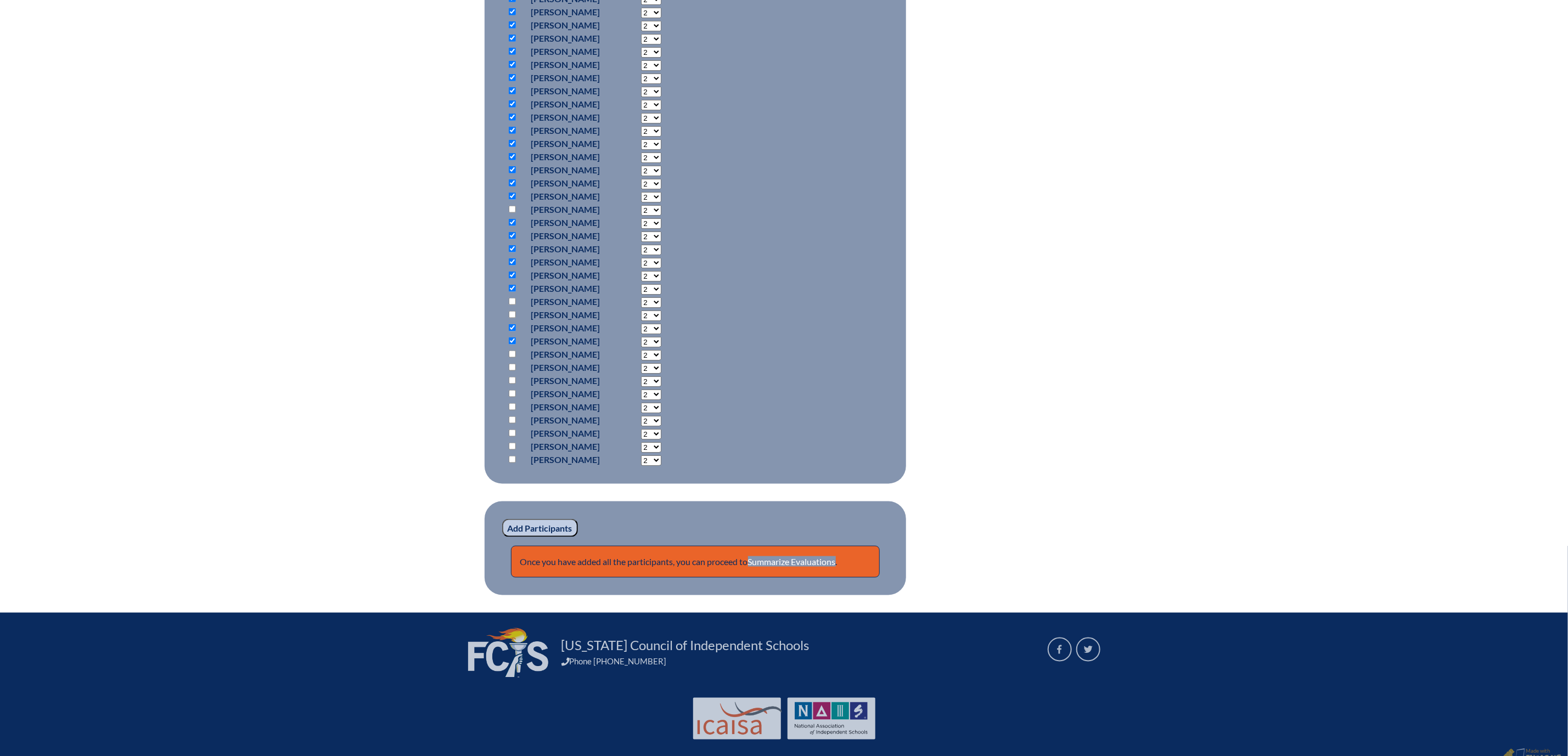
checkbox input "true"
click at [508, 371] on input "checkbox" at bounding box center [512, 367] width 7 height 7
checkbox input "true"
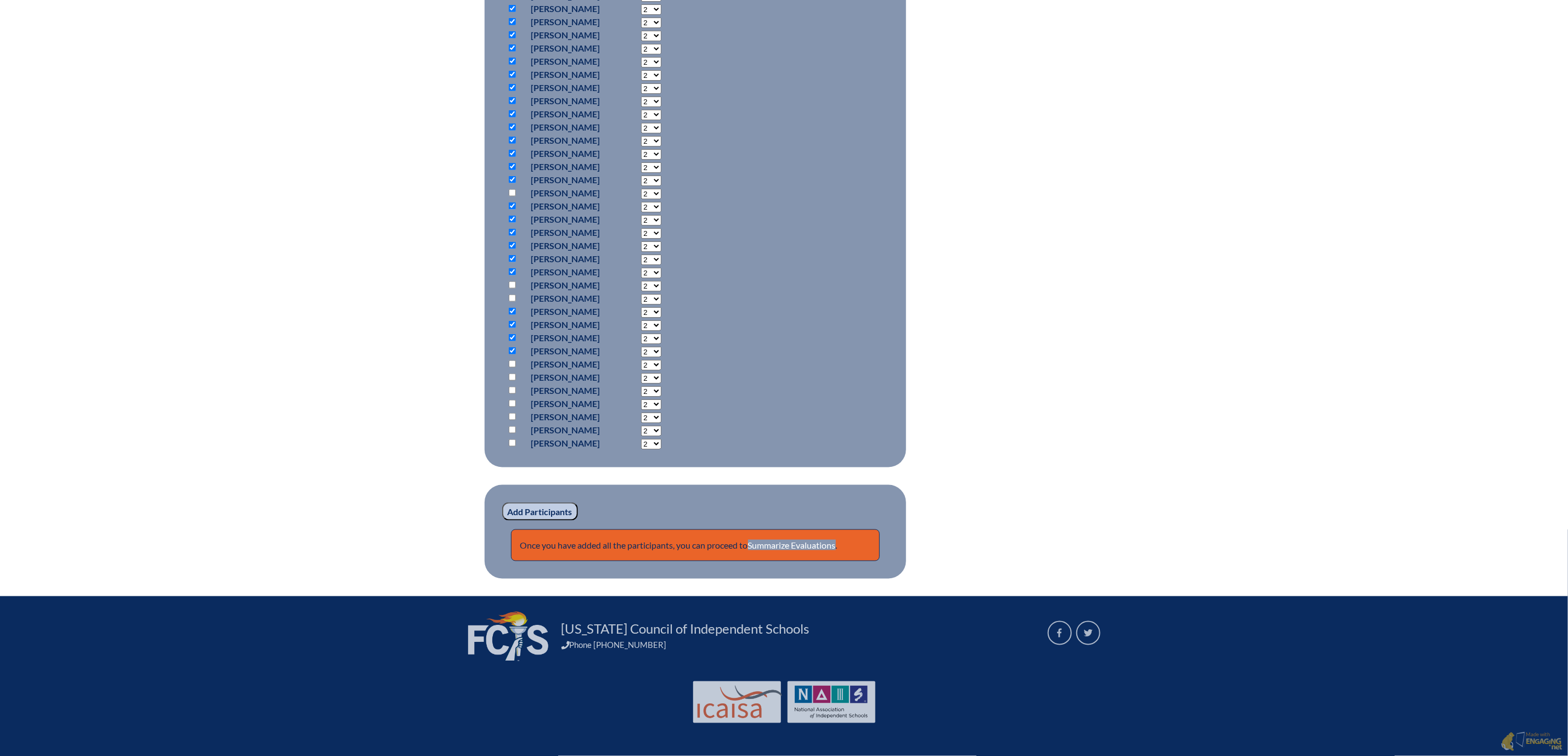
scroll to position [1234, 0]
click at [508, 381] on input "checkbox" at bounding box center [512, 377] width 7 height 7
checkbox input "true"
click at [508, 394] on input "checkbox" at bounding box center [512, 390] width 7 height 7
checkbox input "true"
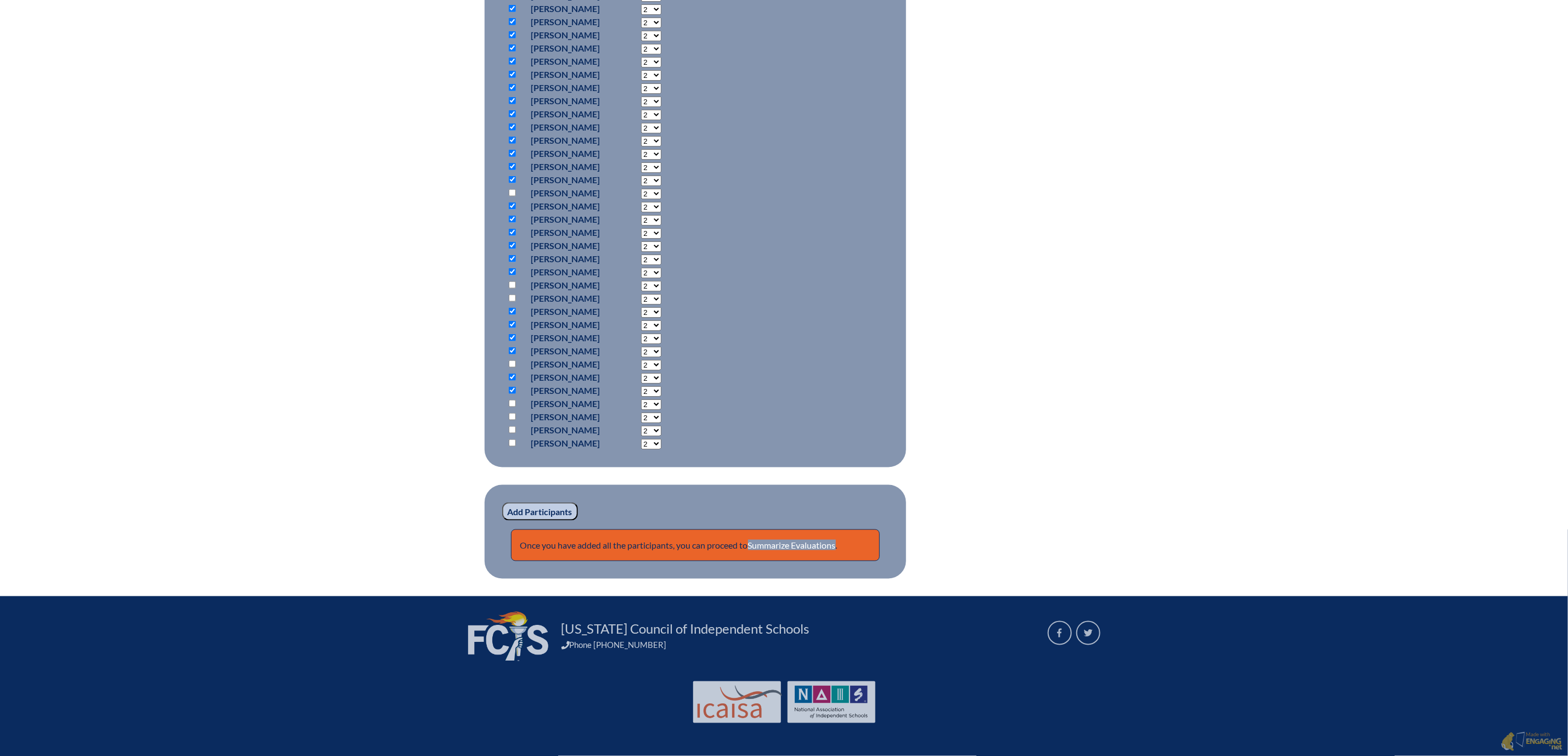
click at [508, 407] on input "checkbox" at bounding box center [512, 403] width 7 height 7
checkbox input "true"
click at [508, 420] on input "checkbox" at bounding box center [512, 417] width 7 height 7
checkbox input "true"
click at [508, 434] on input "checkbox" at bounding box center [512, 430] width 7 height 7
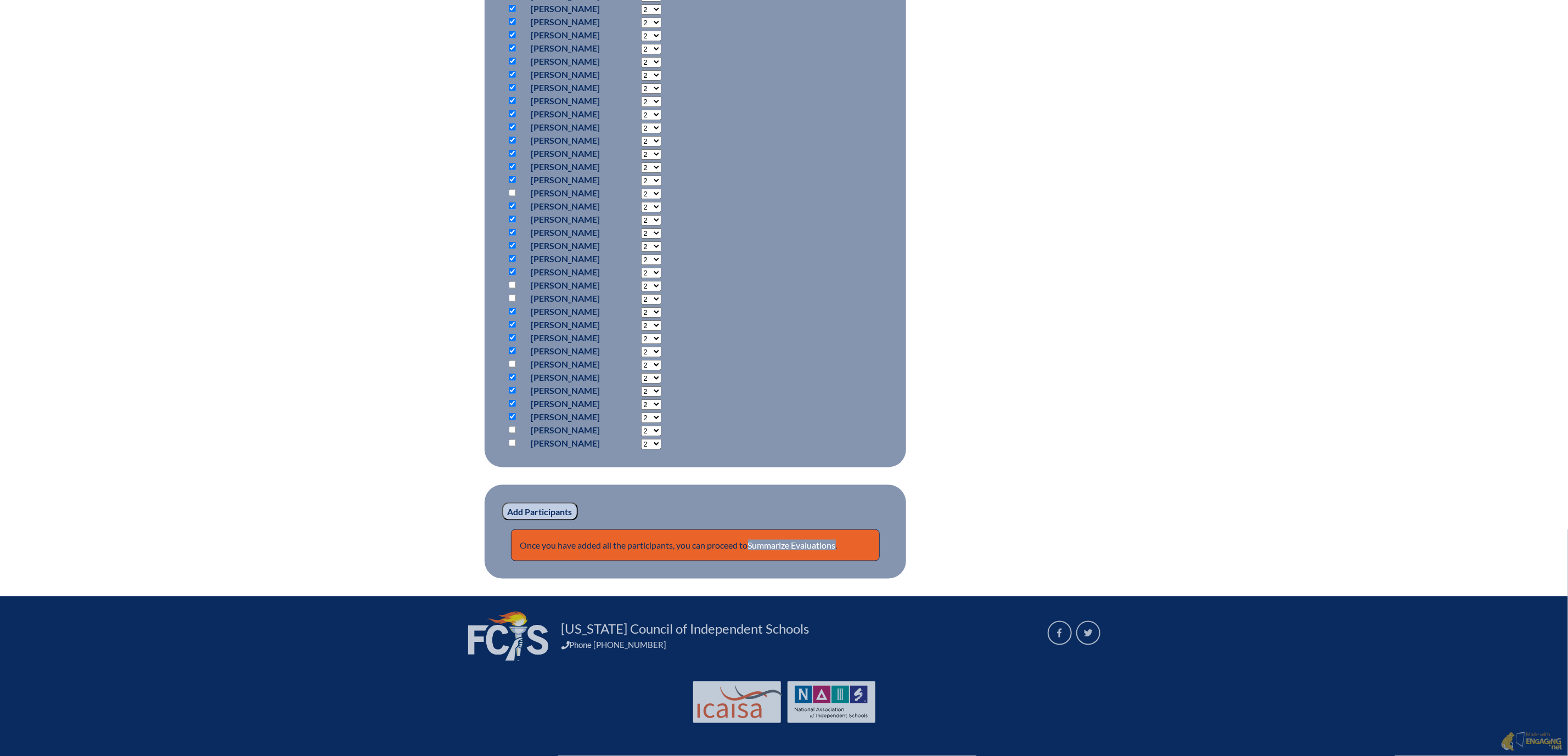
checkbox input "true"
click at [508, 447] on input "checkbox" at bounding box center [512, 443] width 7 height 7
checkbox input "true"
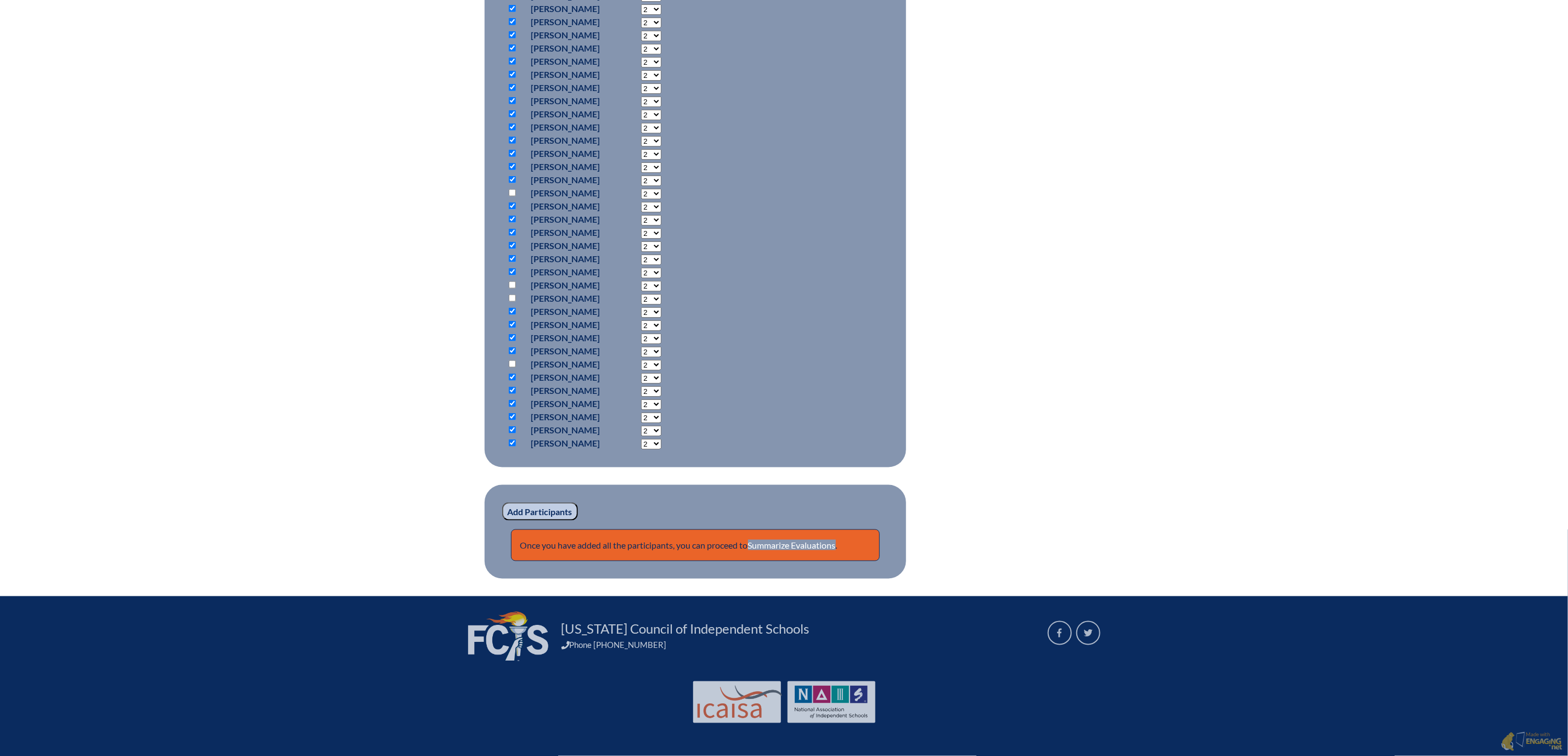
select select "11"
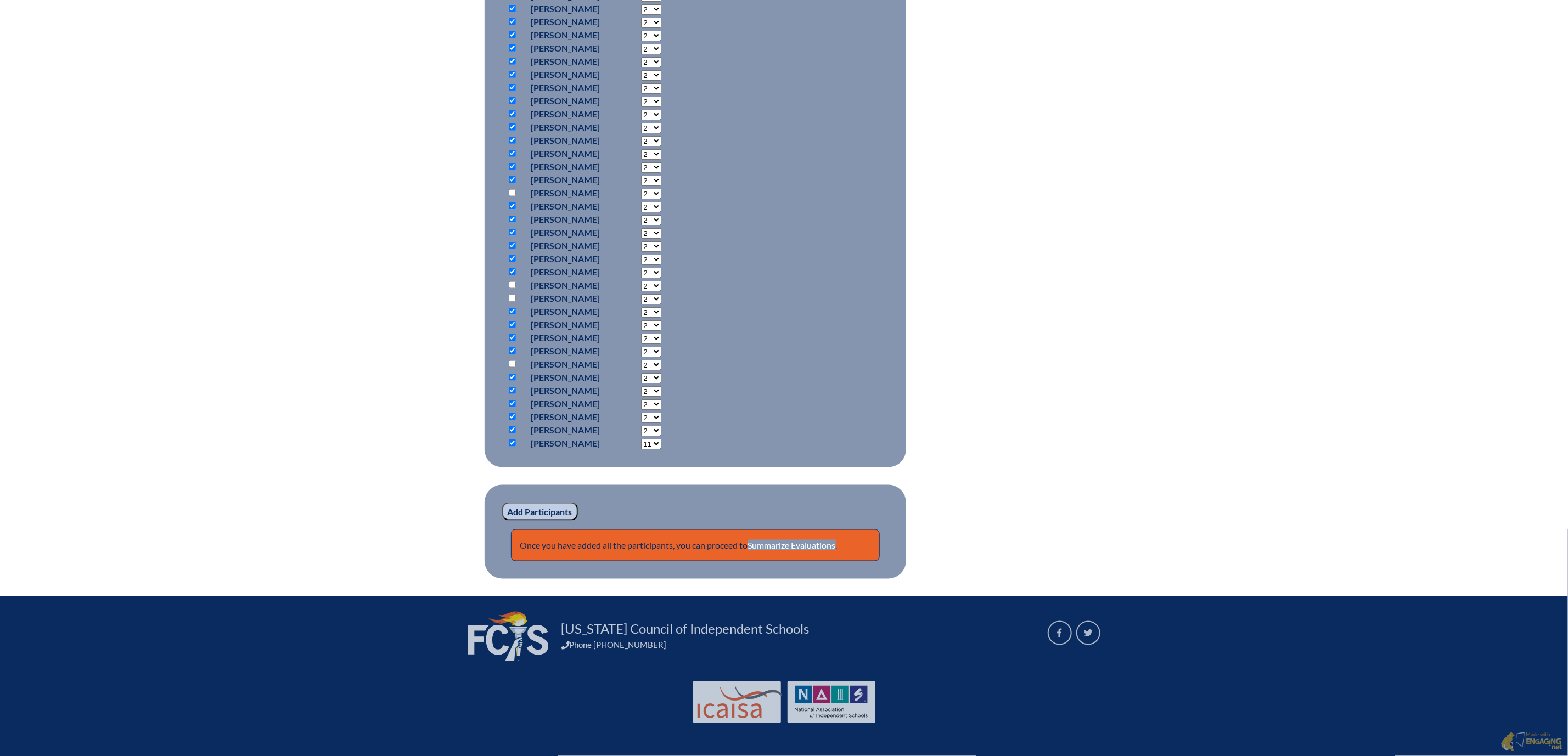
select select "11"
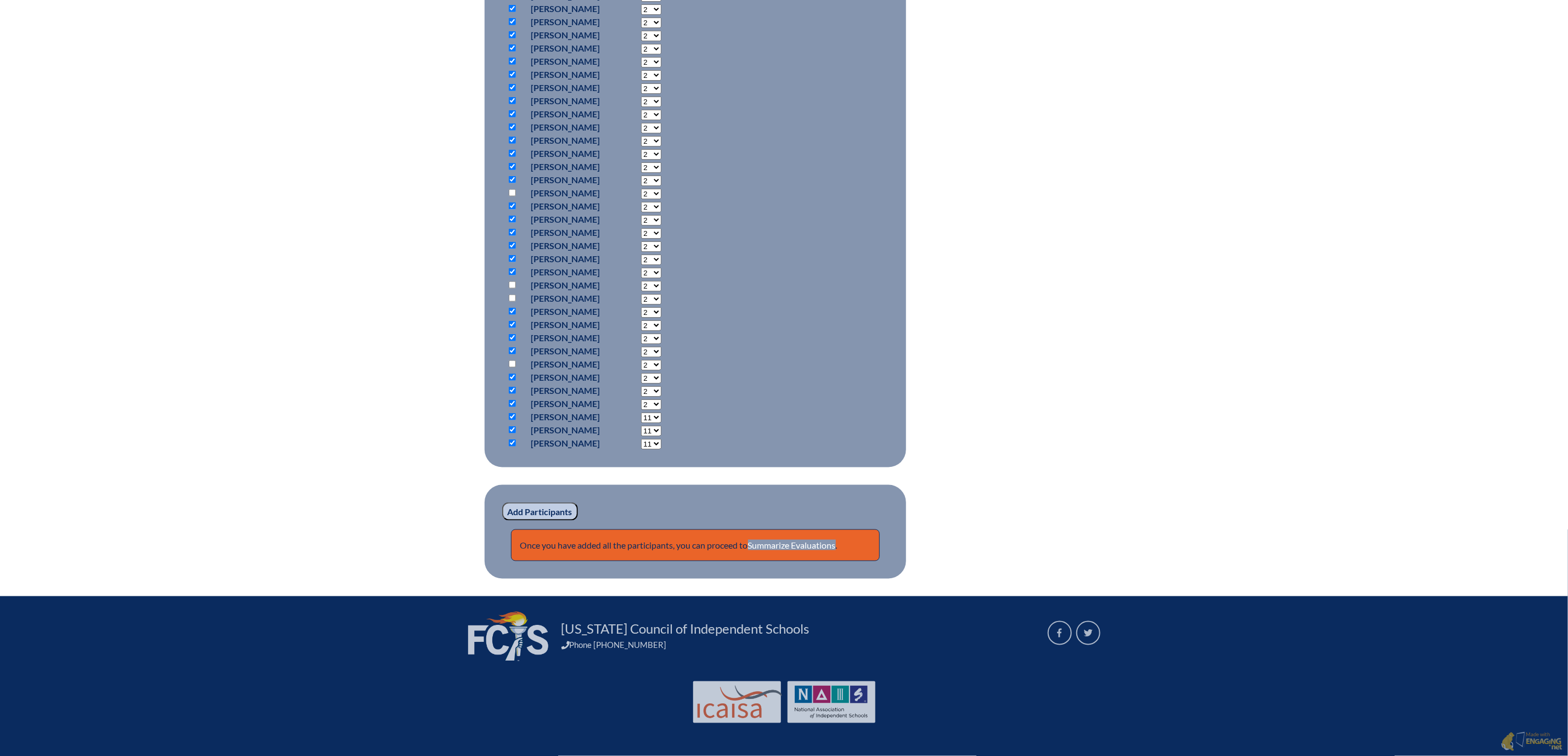
select select "11"
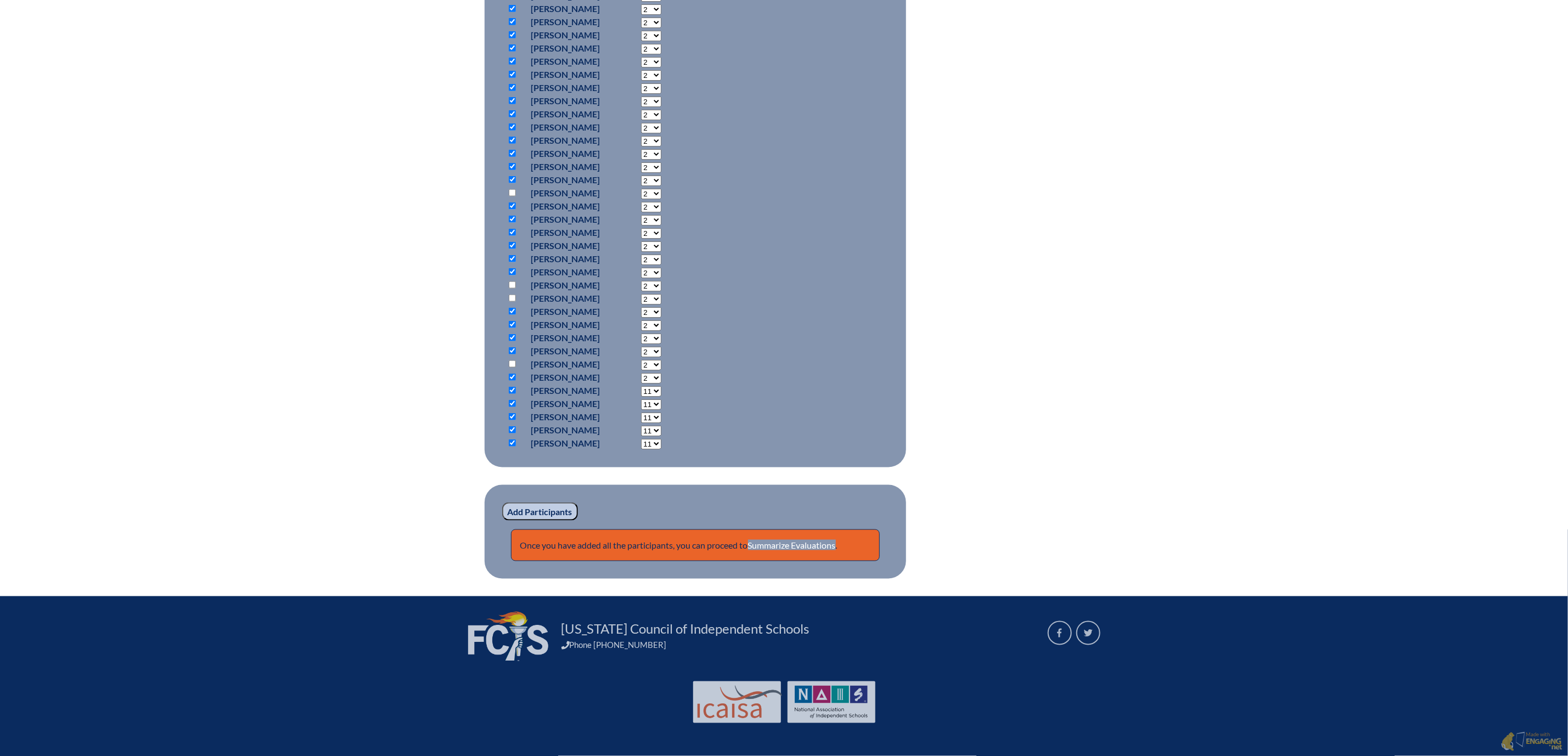
select select "11"
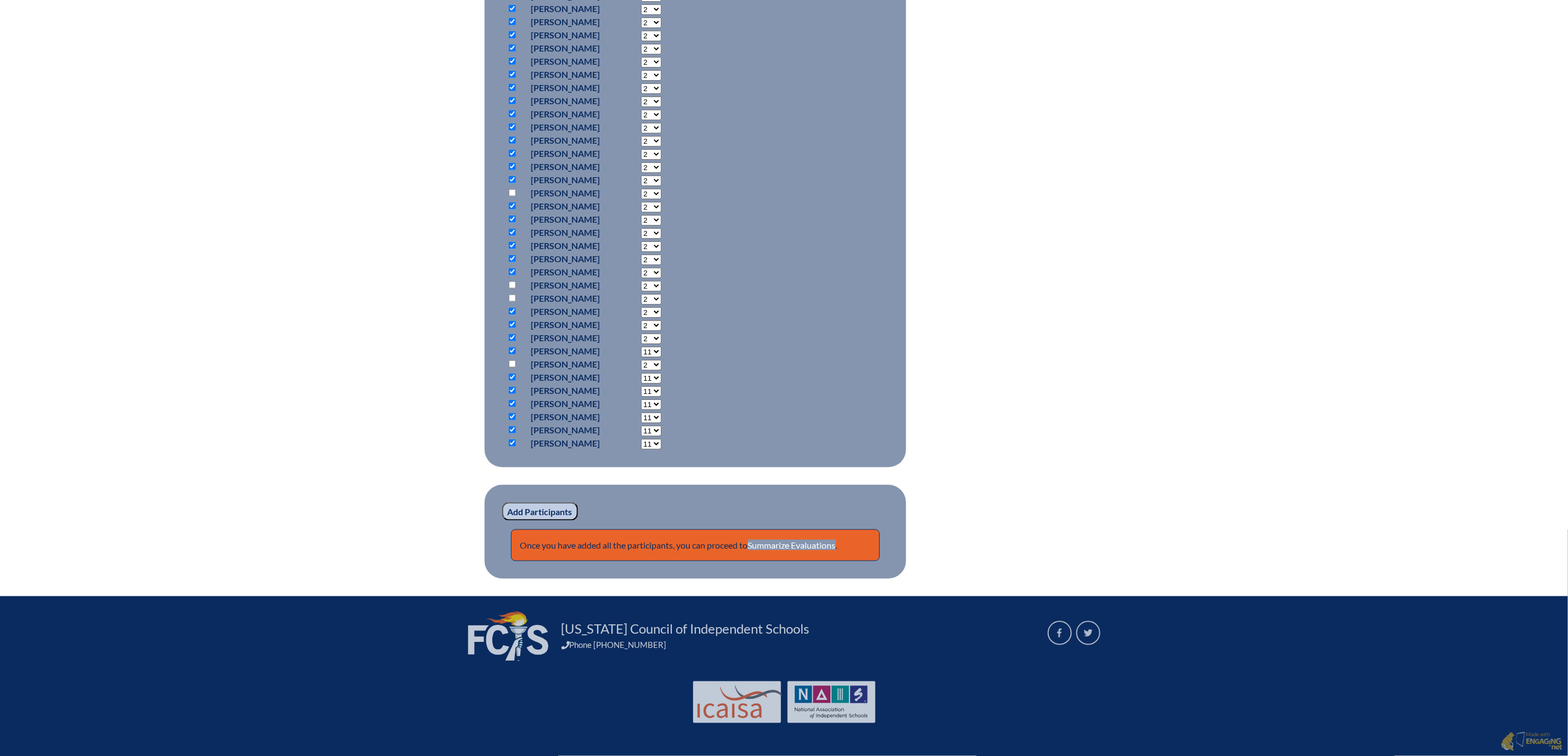
select select "11"
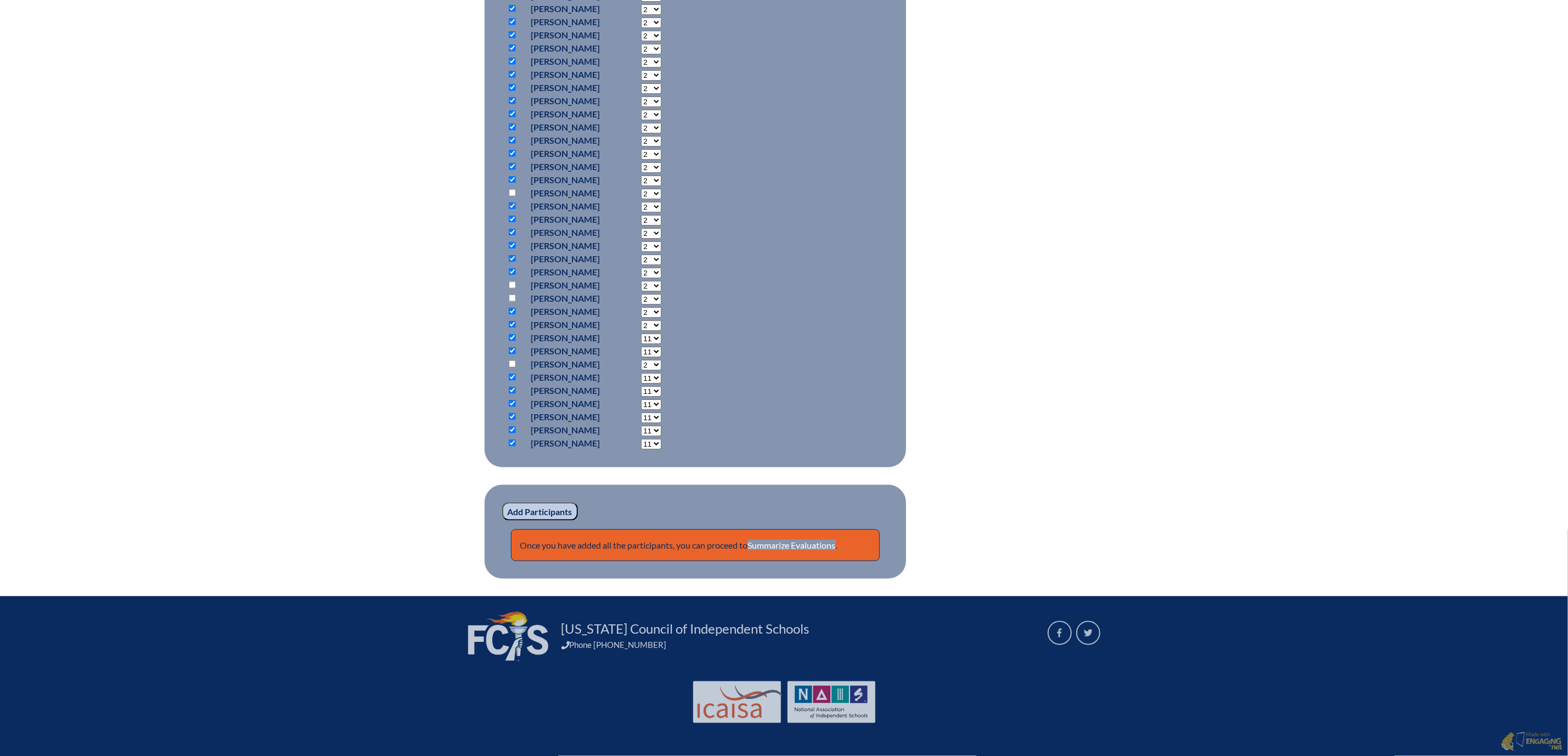
select select "11"
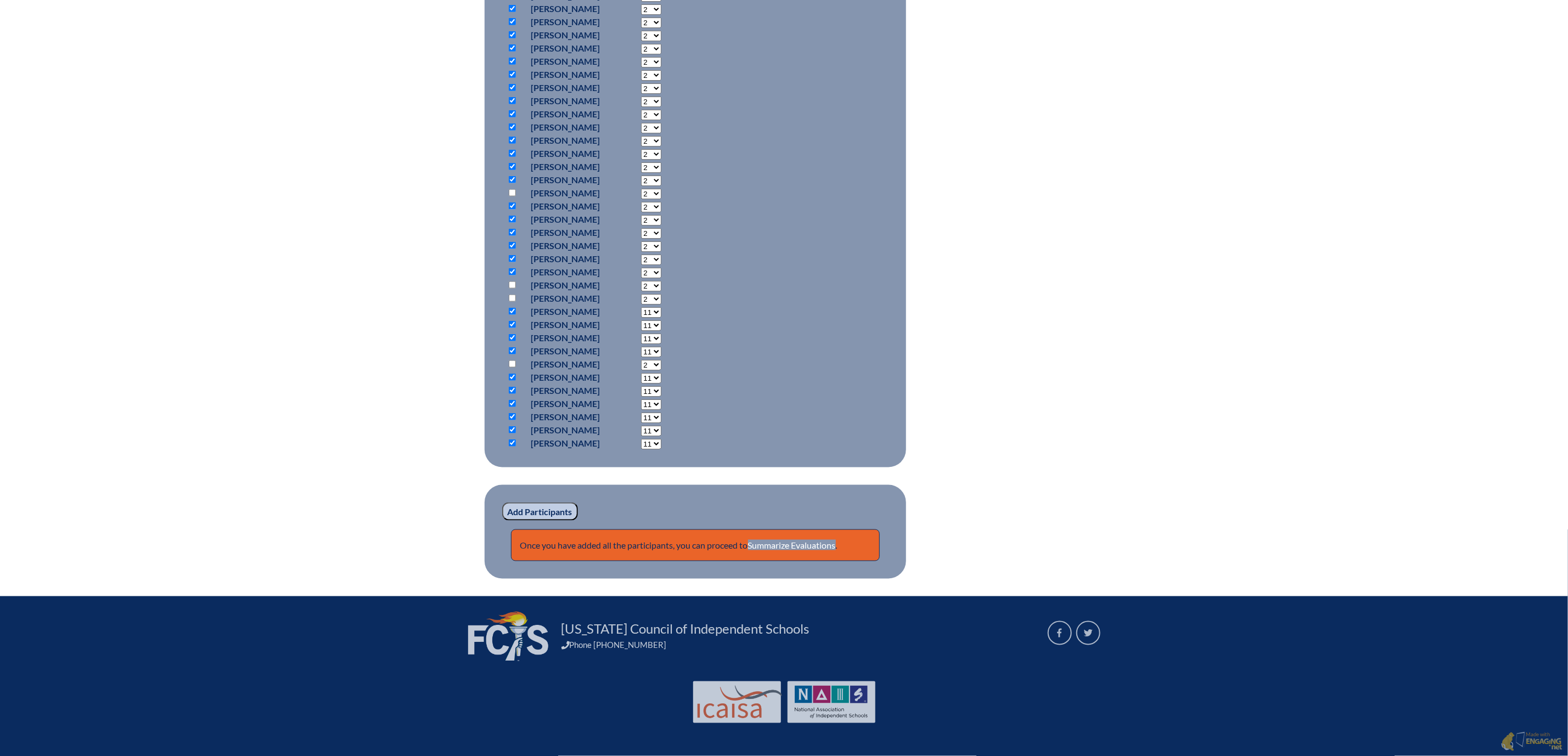
select select "11"
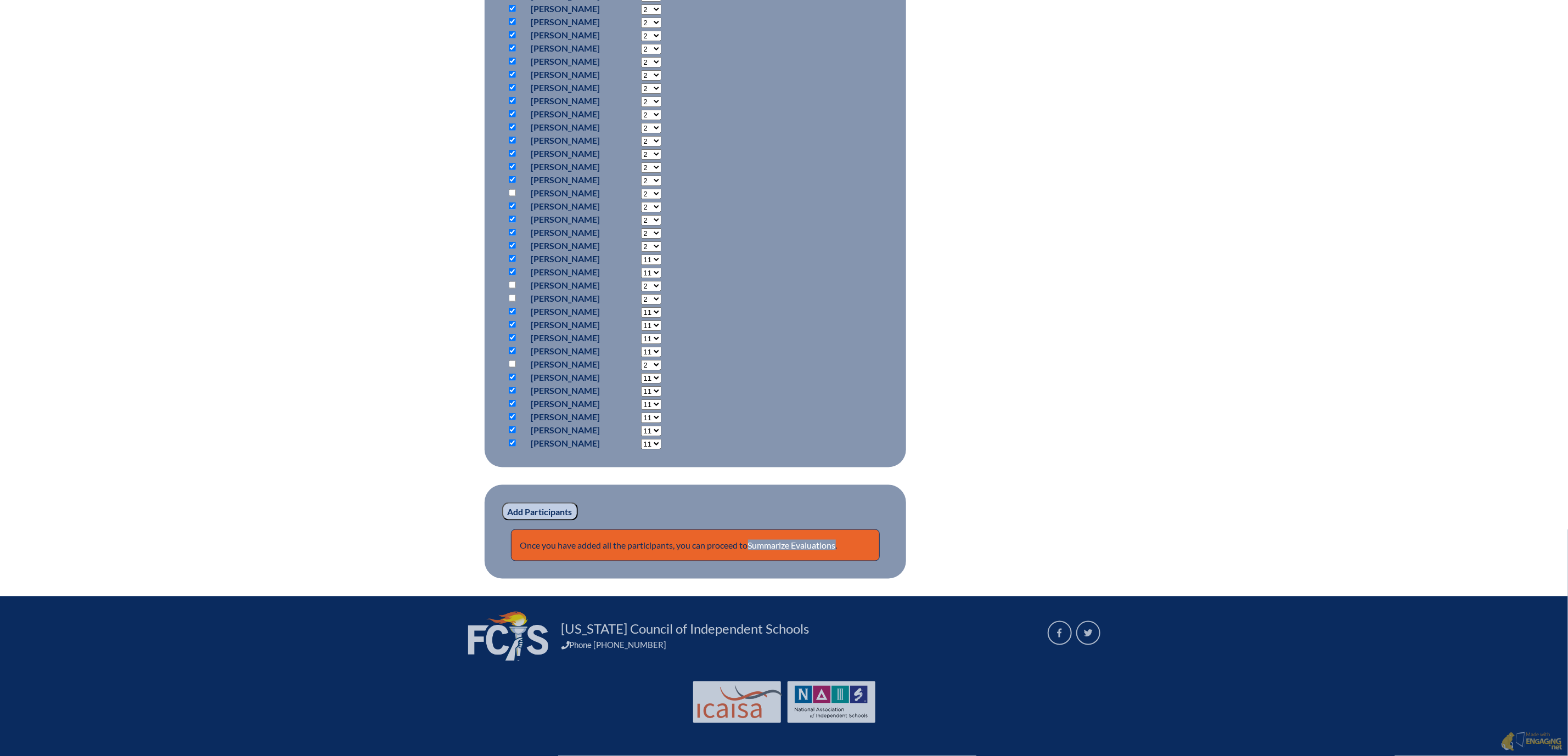
select select "11"
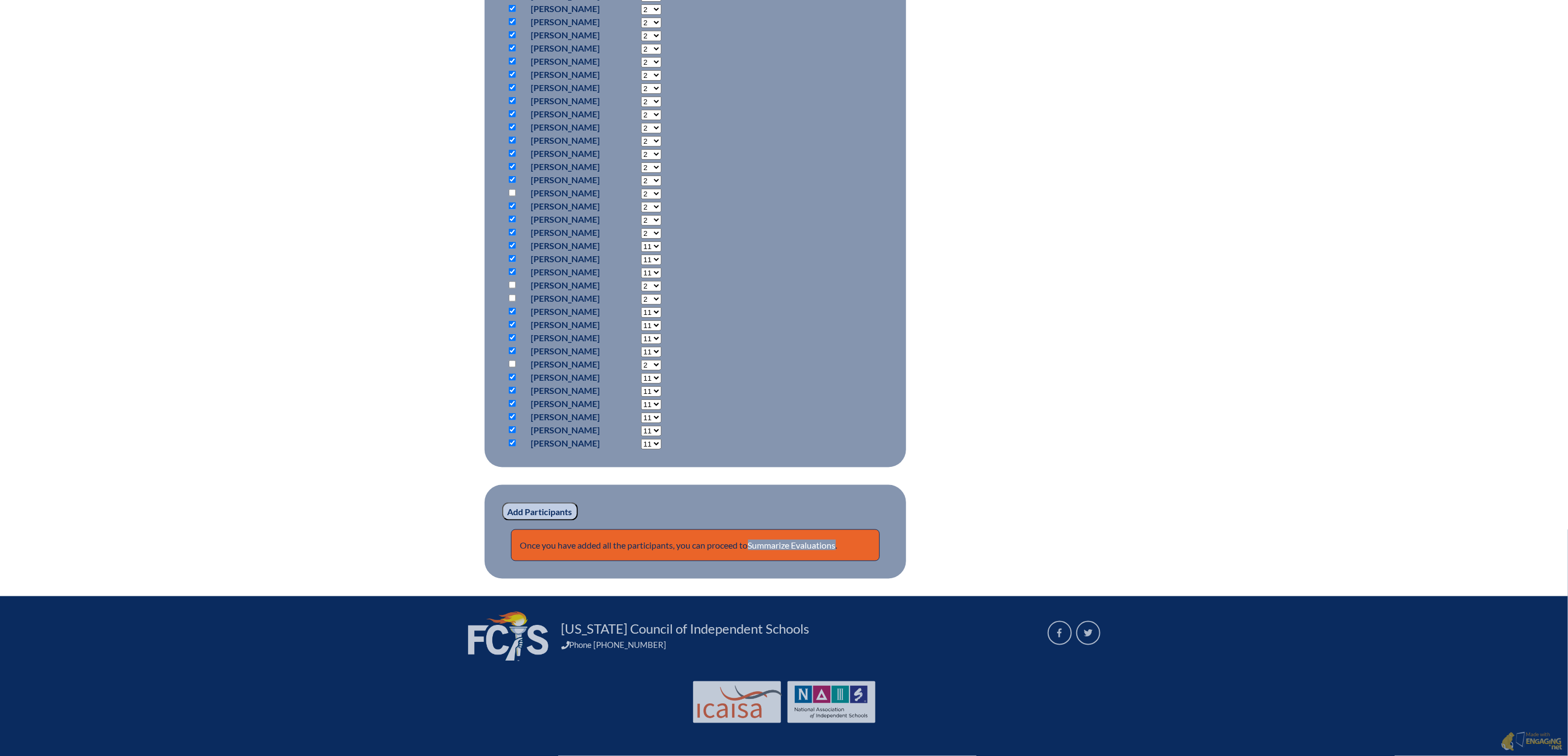
select select "11"
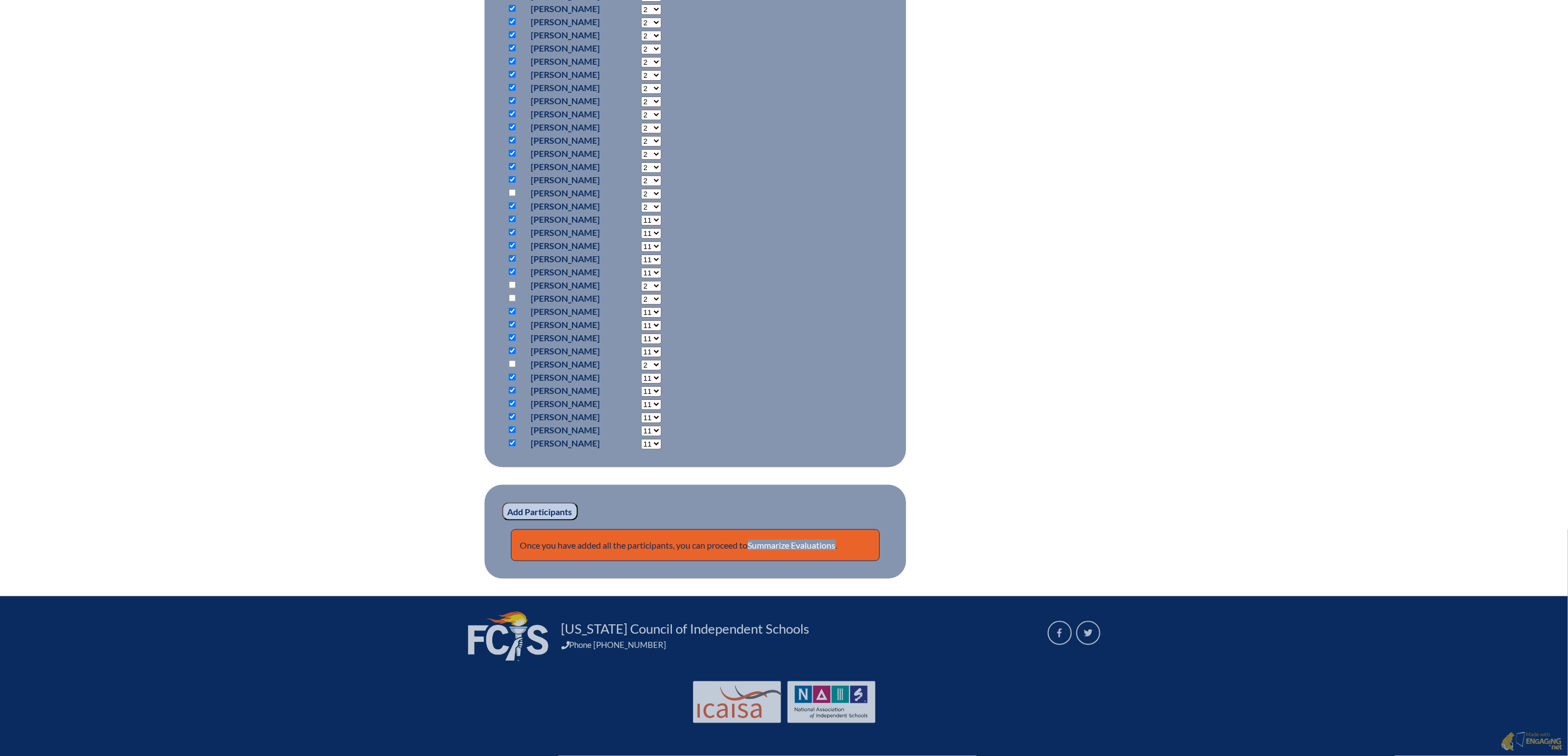
select select "11"
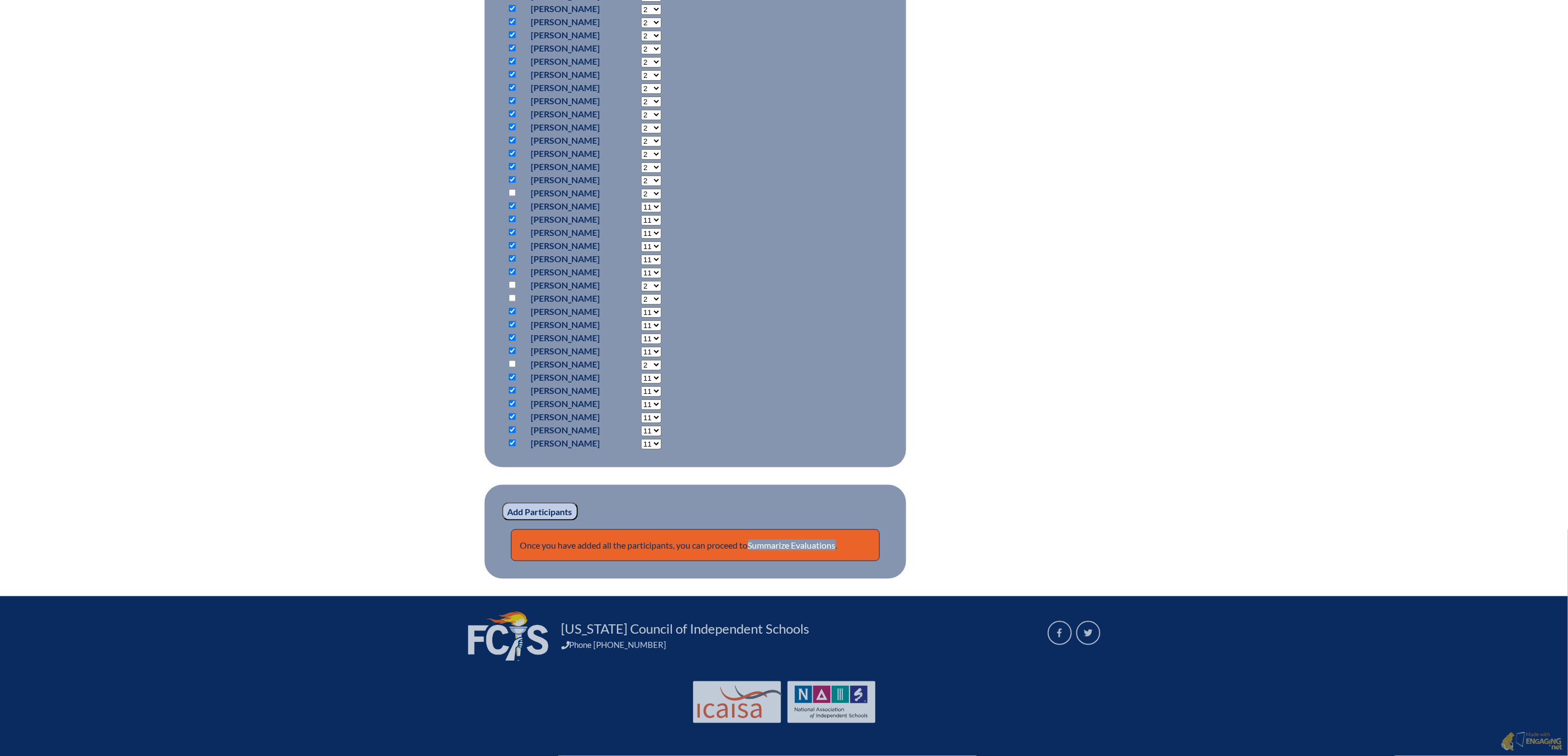
select select "11"
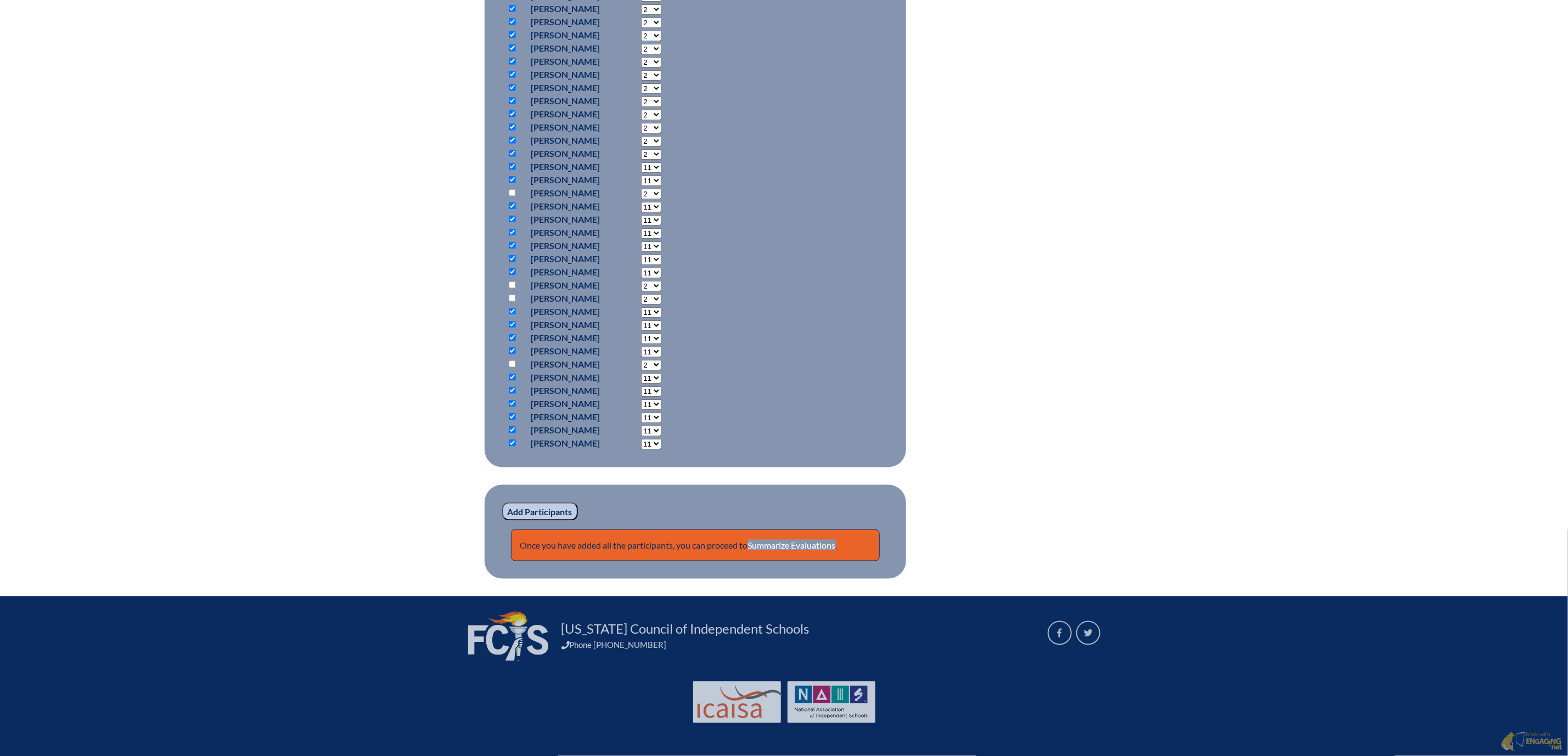
select select "11"
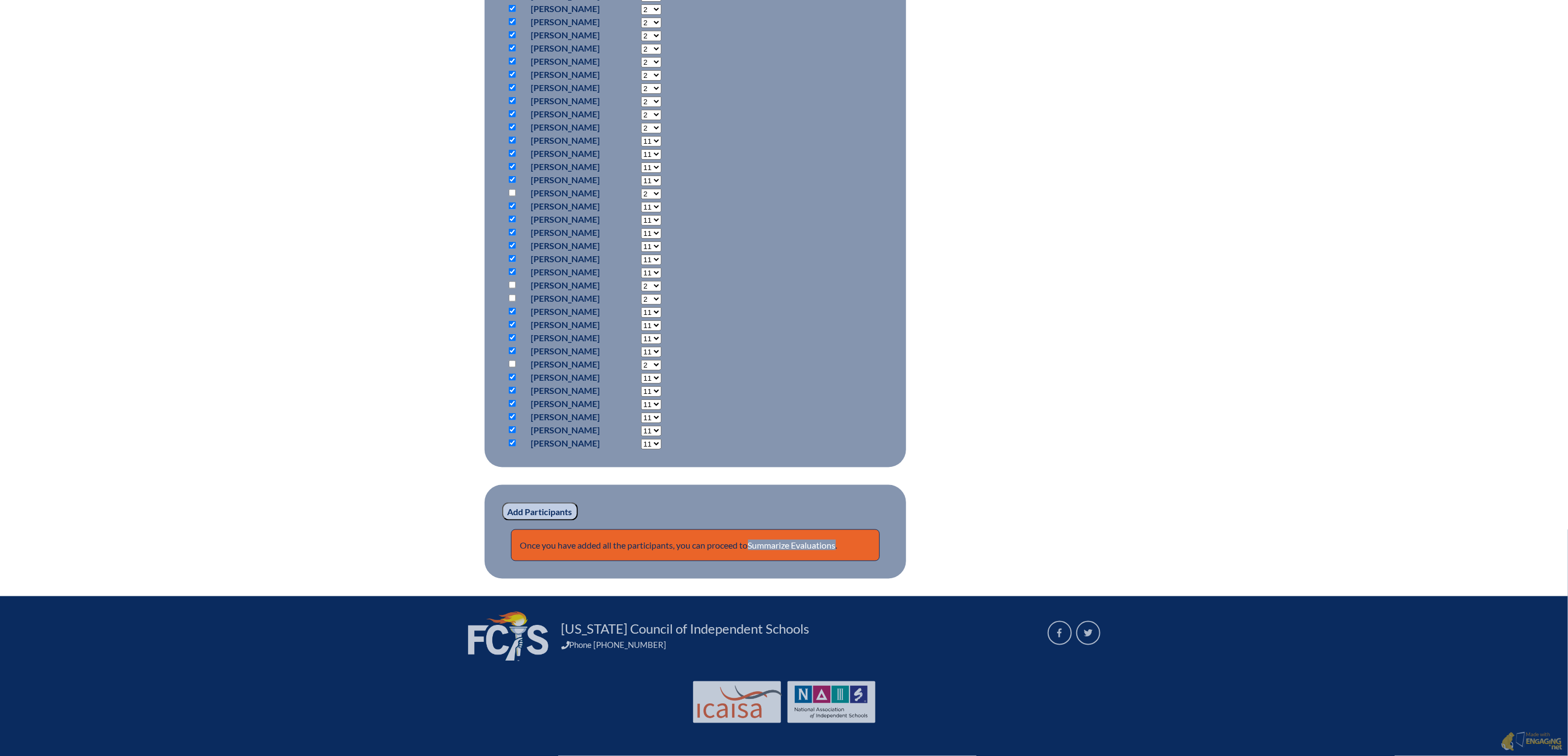
select select "11"
drag, startPoint x: 662, startPoint y: 206, endPoint x: 662, endPoint y: 212, distance: 6.0
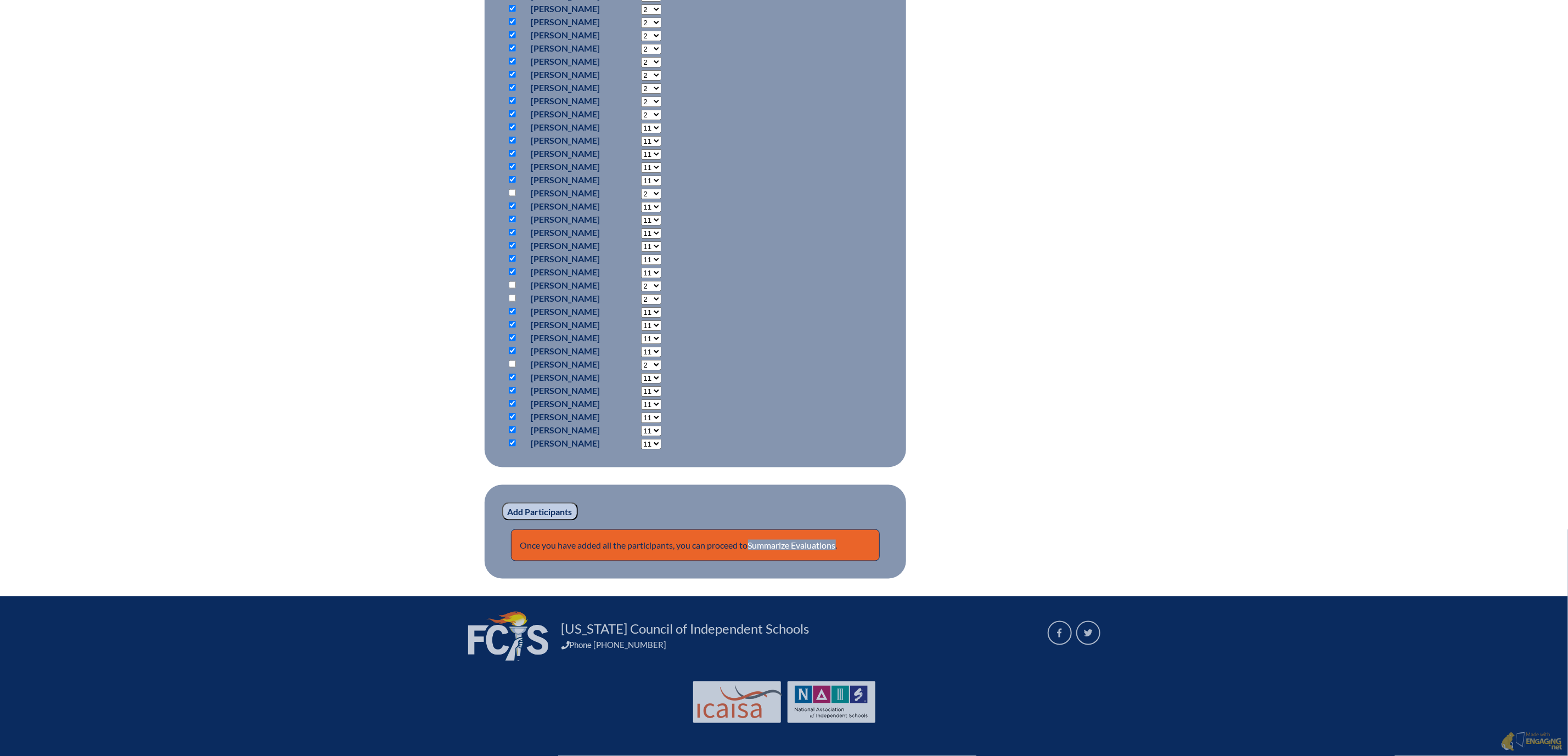
select select "11"
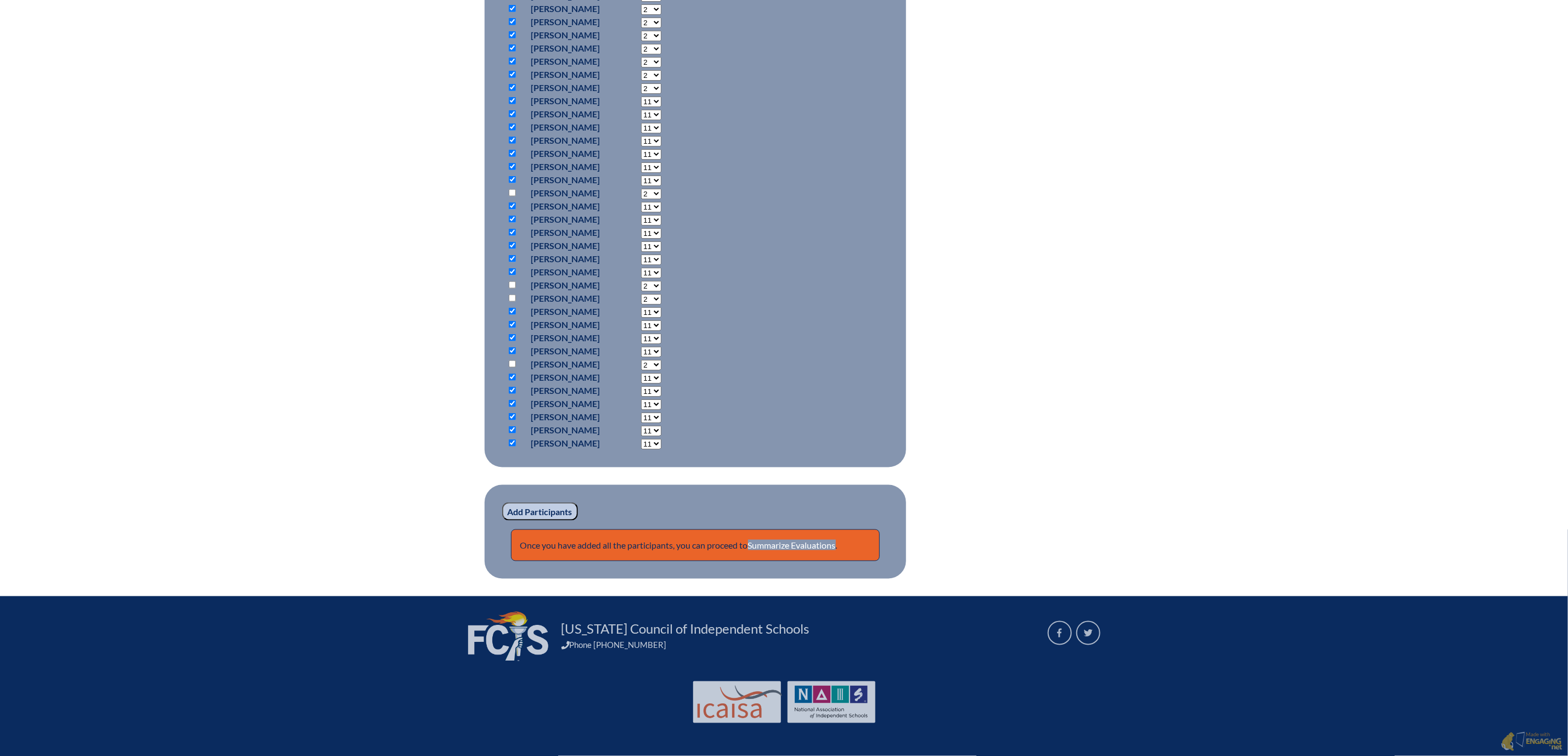
select select "11"
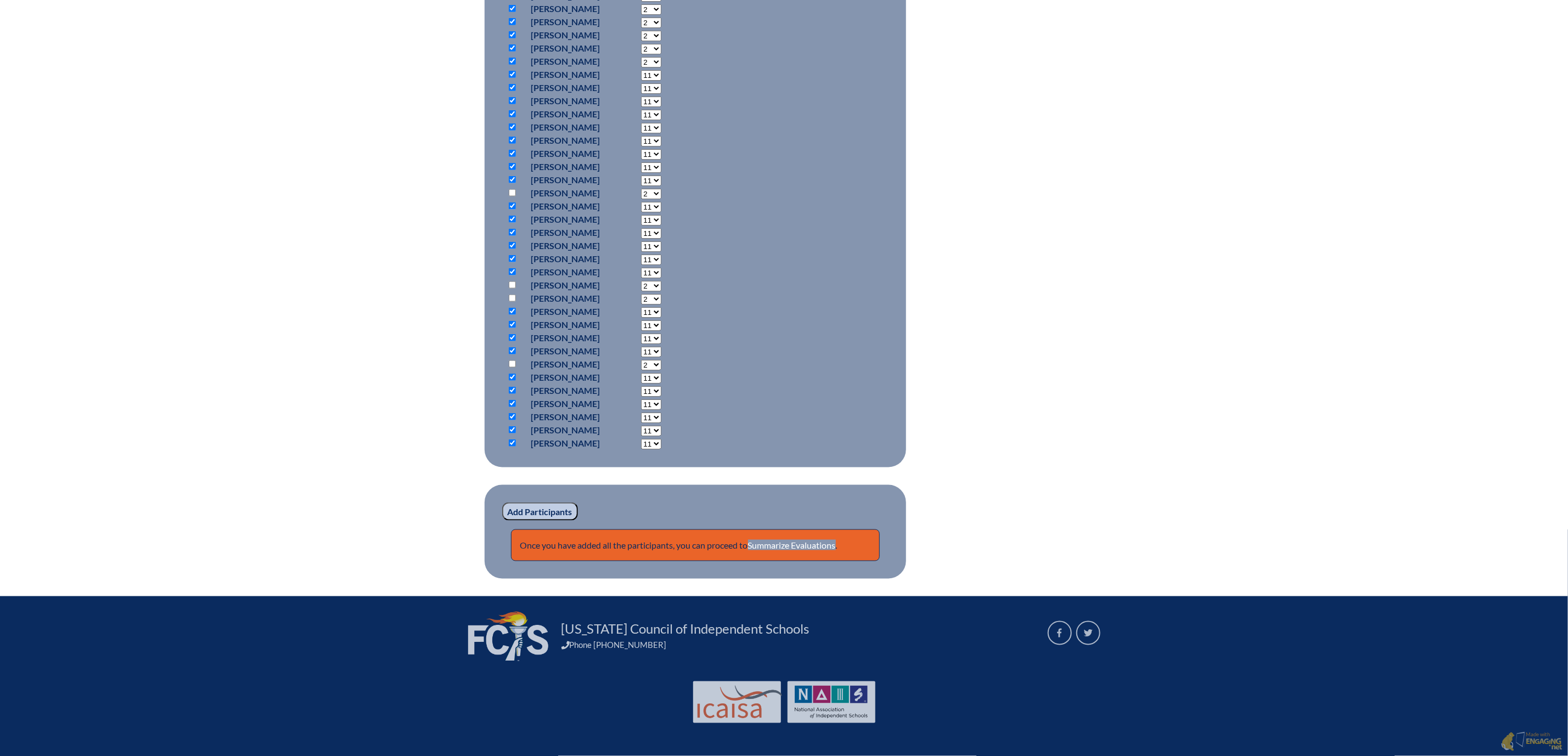
select select "11"
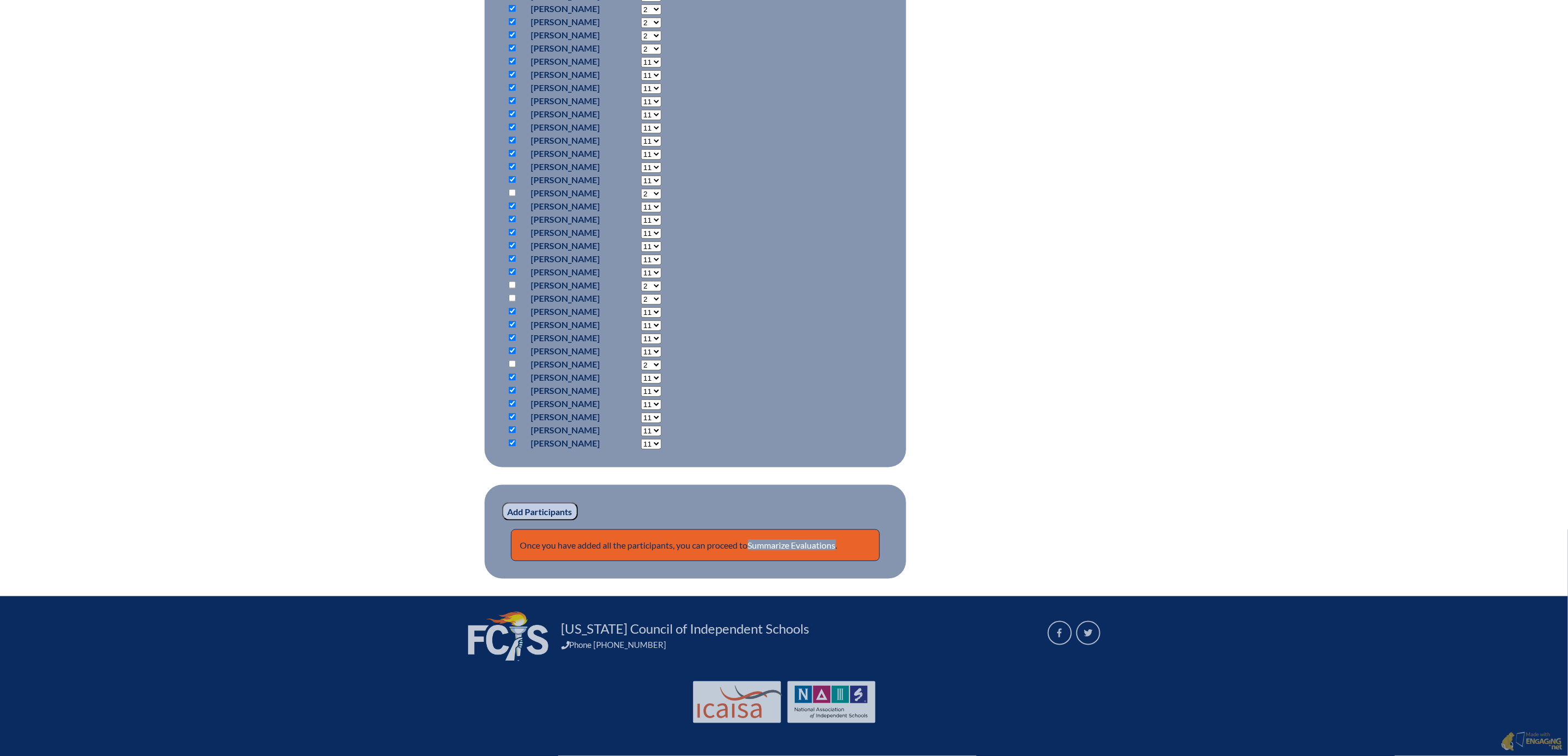
select select "11"
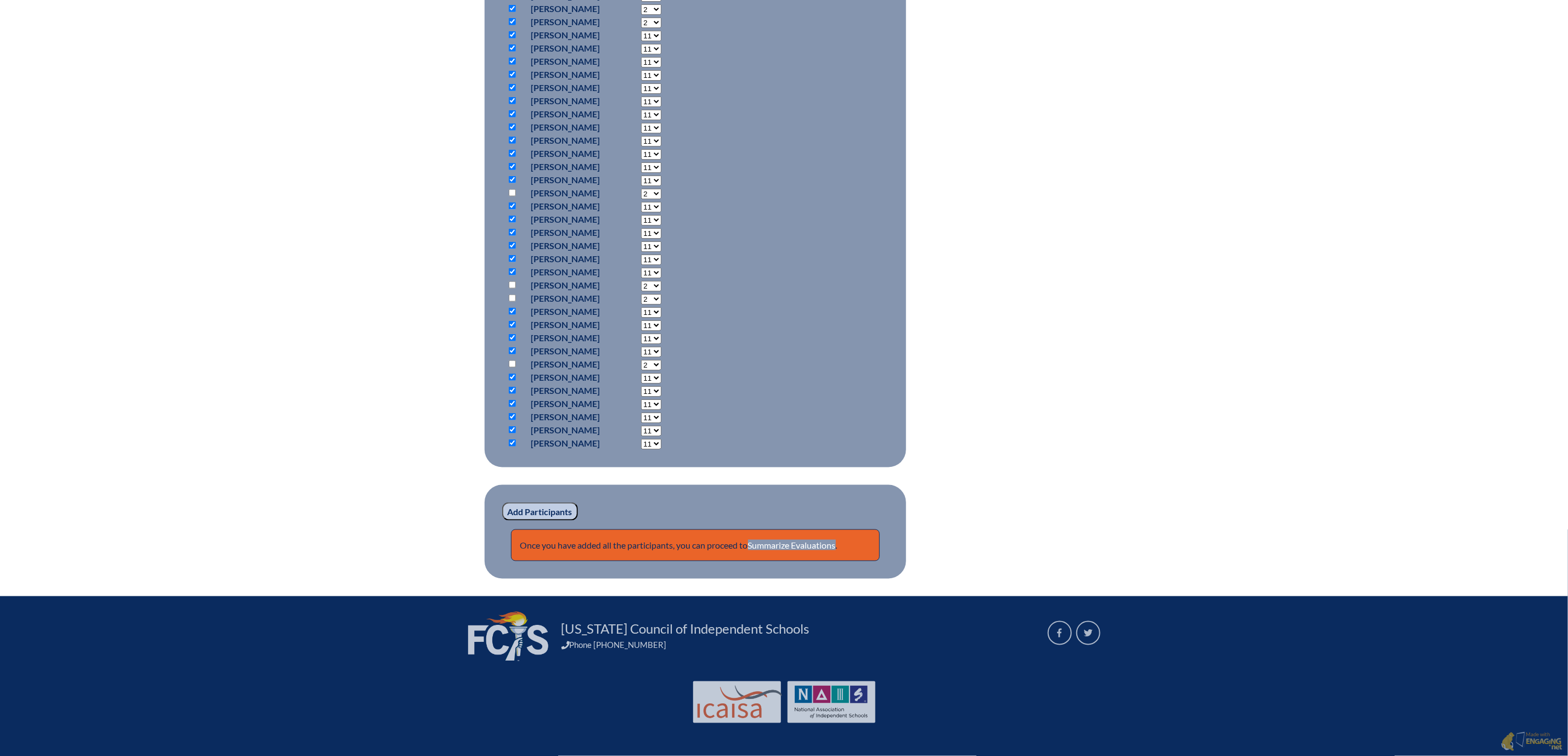
select select "11"
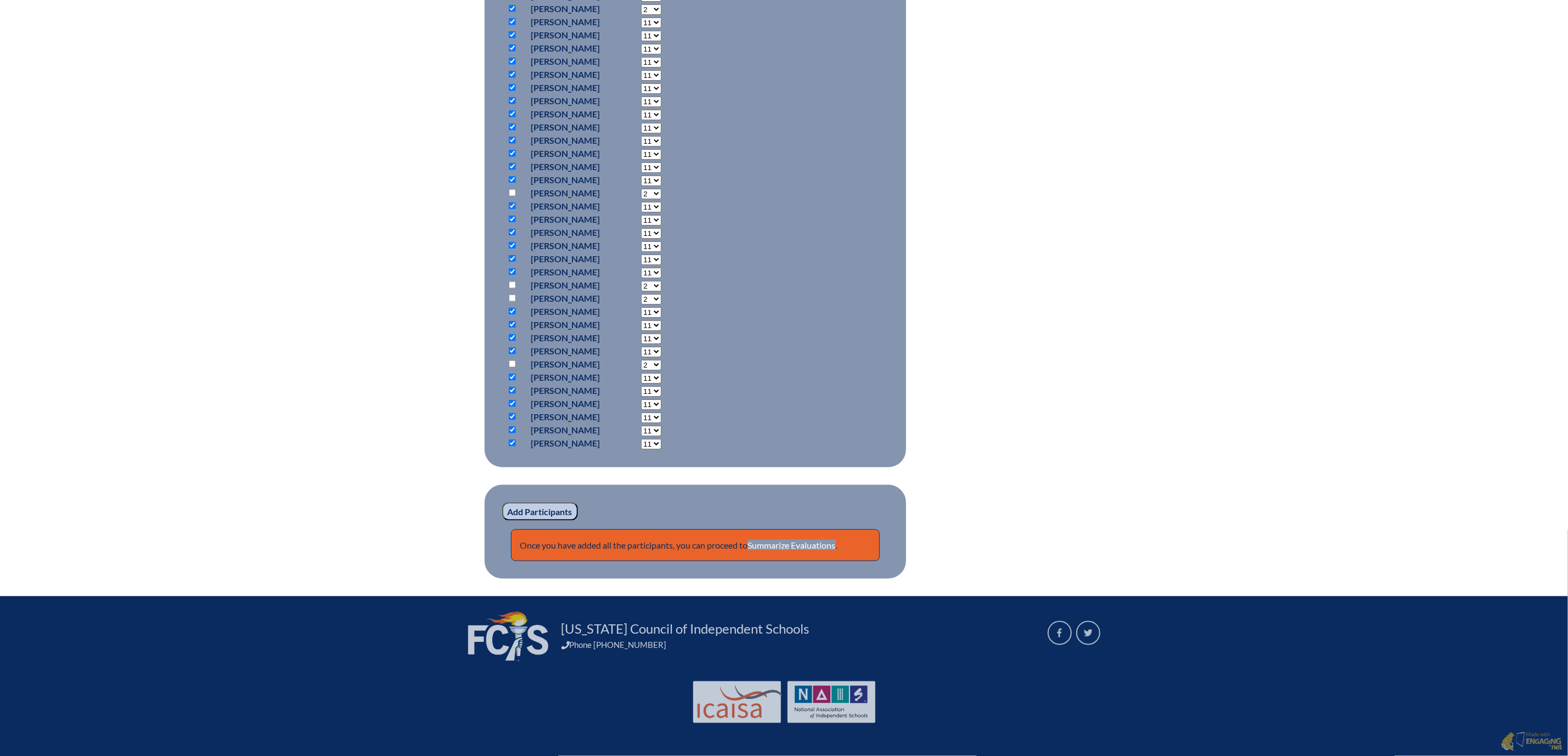
select select "11"
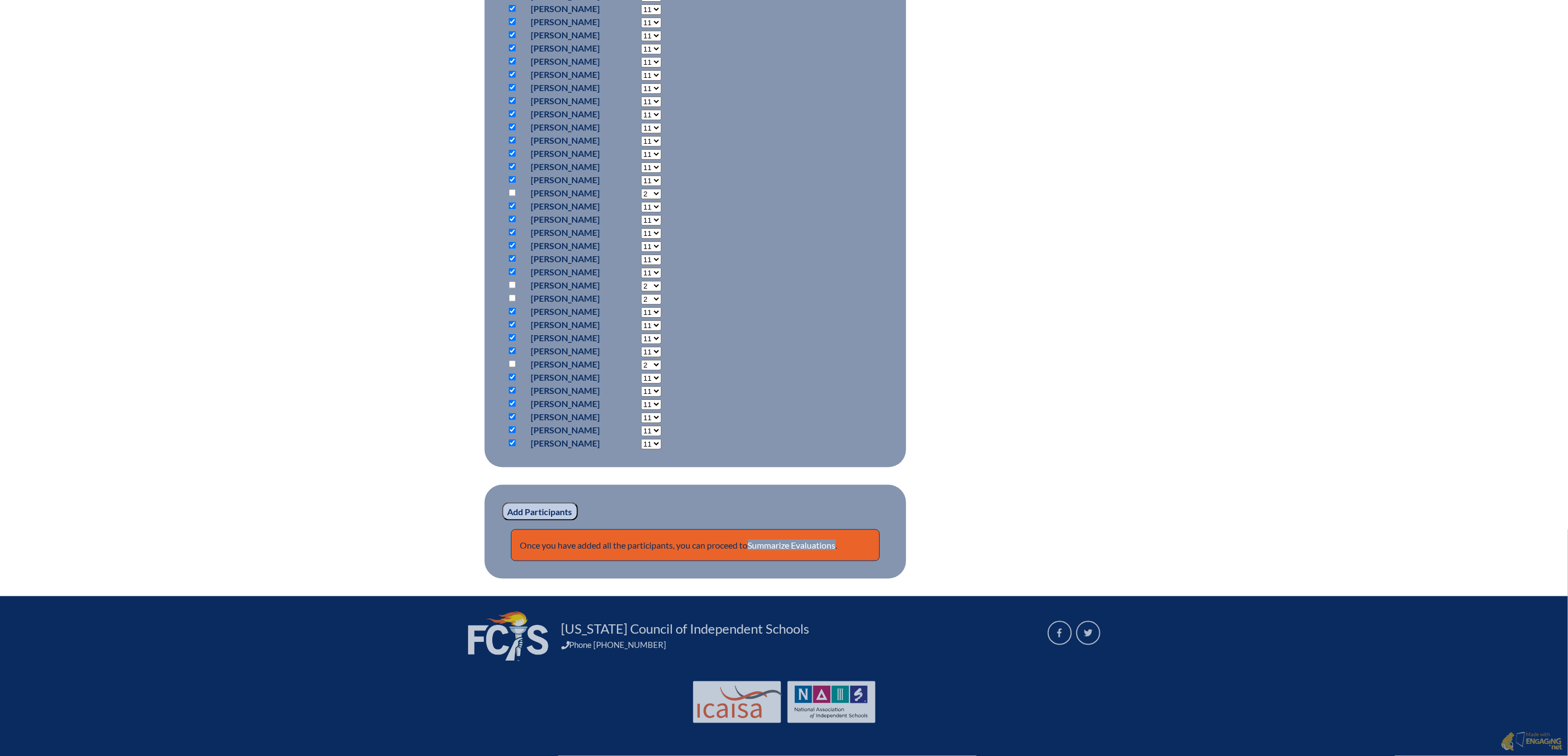
select select "11"
click at [502, 502] on input "Add Participants" at bounding box center [540, 511] width 76 height 18
